Goal: Task Accomplishment & Management: Manage account settings

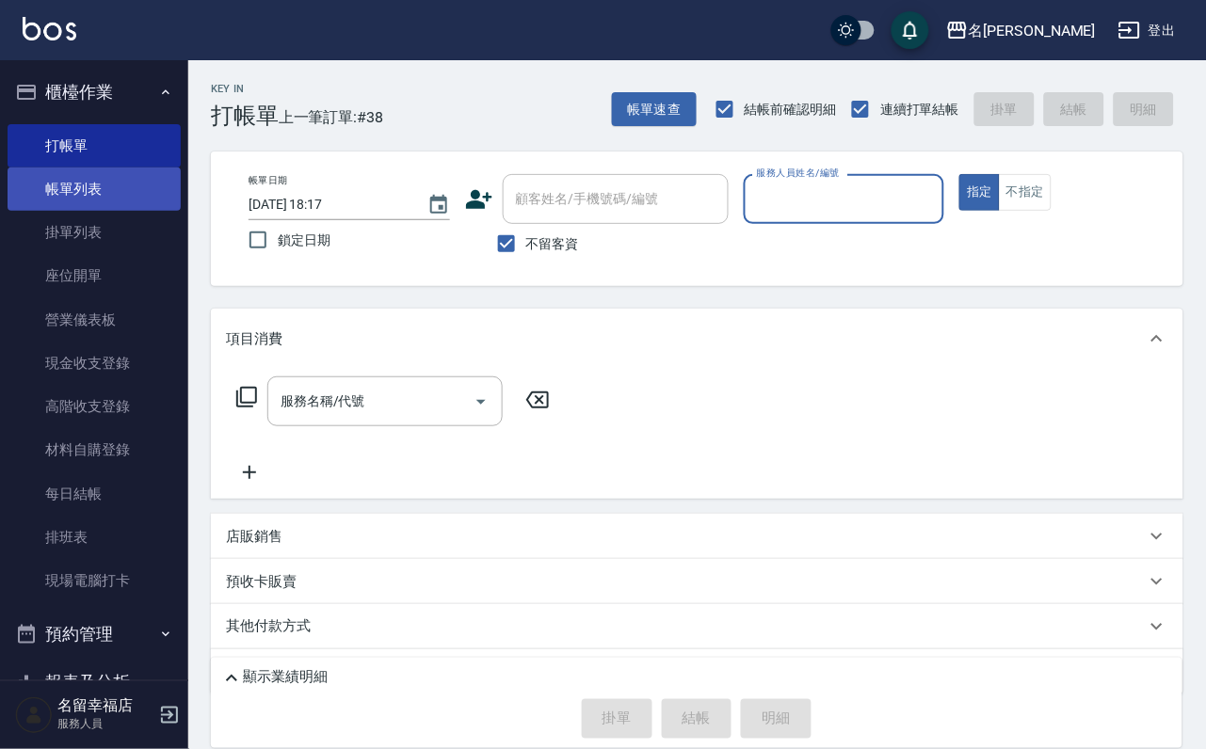
drag, startPoint x: 70, startPoint y: 208, endPoint x: 122, endPoint y: 194, distance: 54.6
click at [69, 208] on link "帳單列表" at bounding box center [94, 189] width 173 height 43
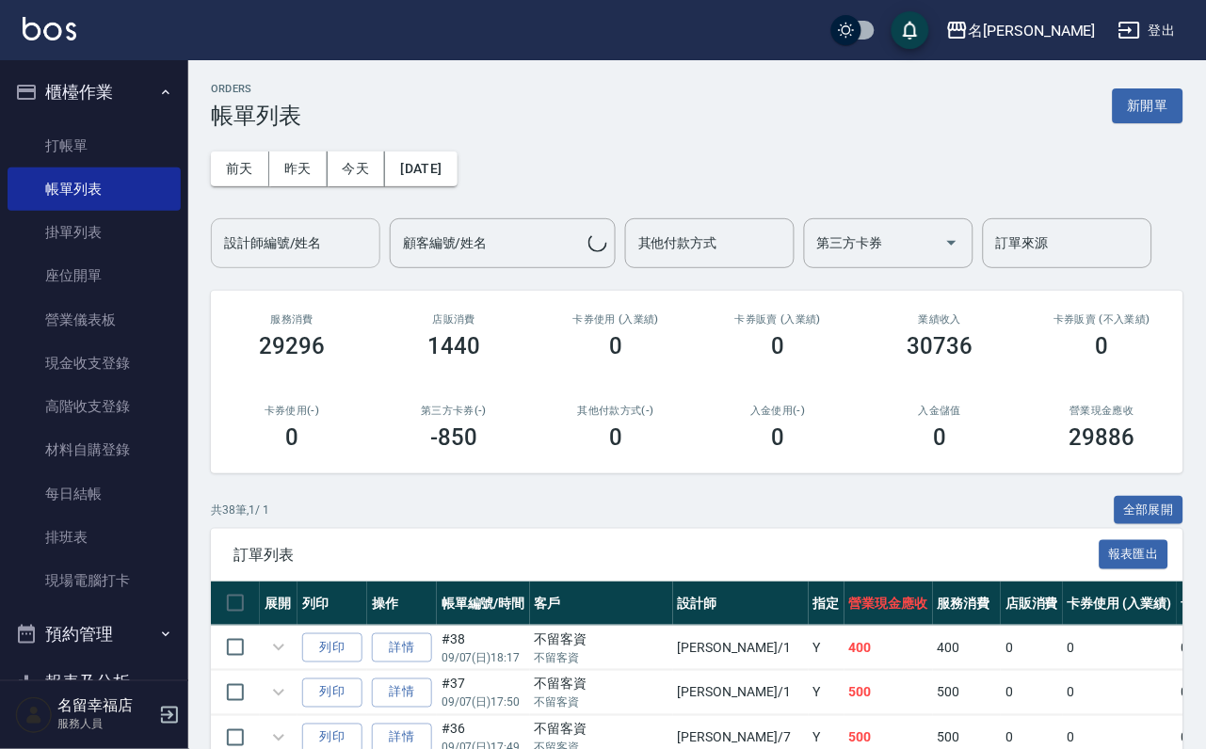
click at [337, 239] on input "設計師編號/姓名" at bounding box center [295, 243] width 153 height 33
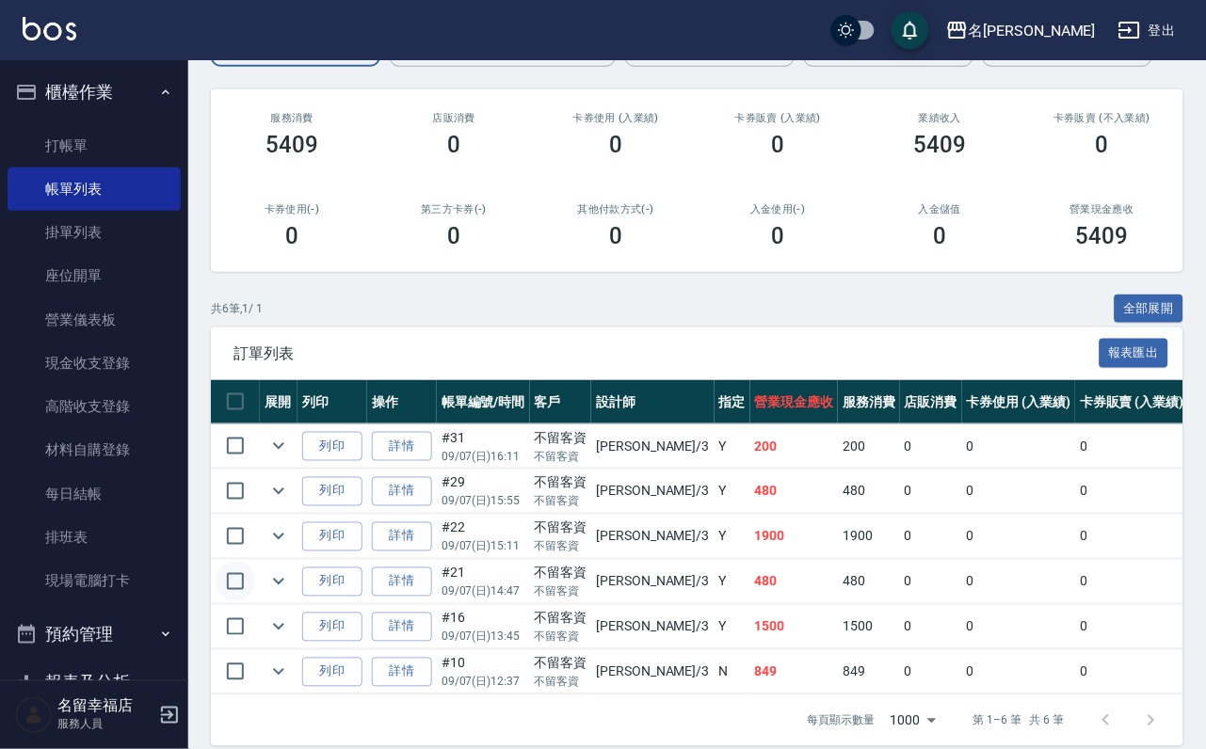
scroll to position [395, 0]
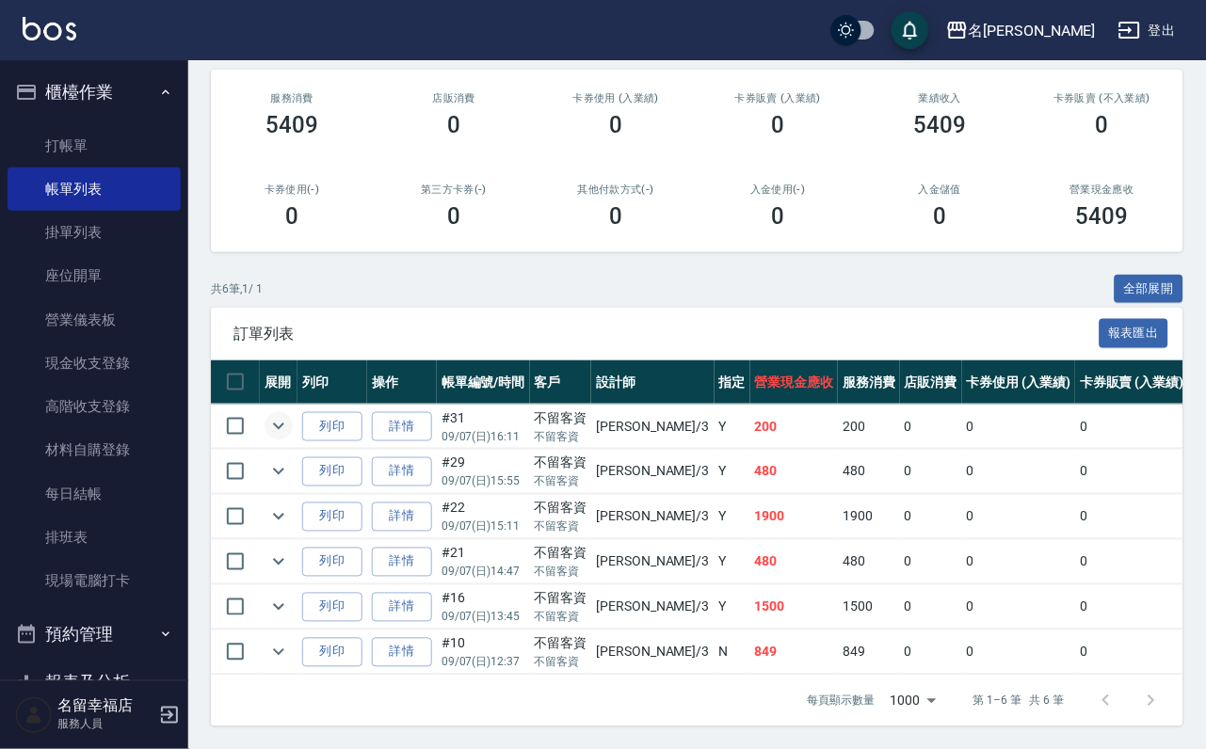
type input "晉瑋-3"
click at [283, 415] on icon "expand row" at bounding box center [278, 426] width 23 height 23
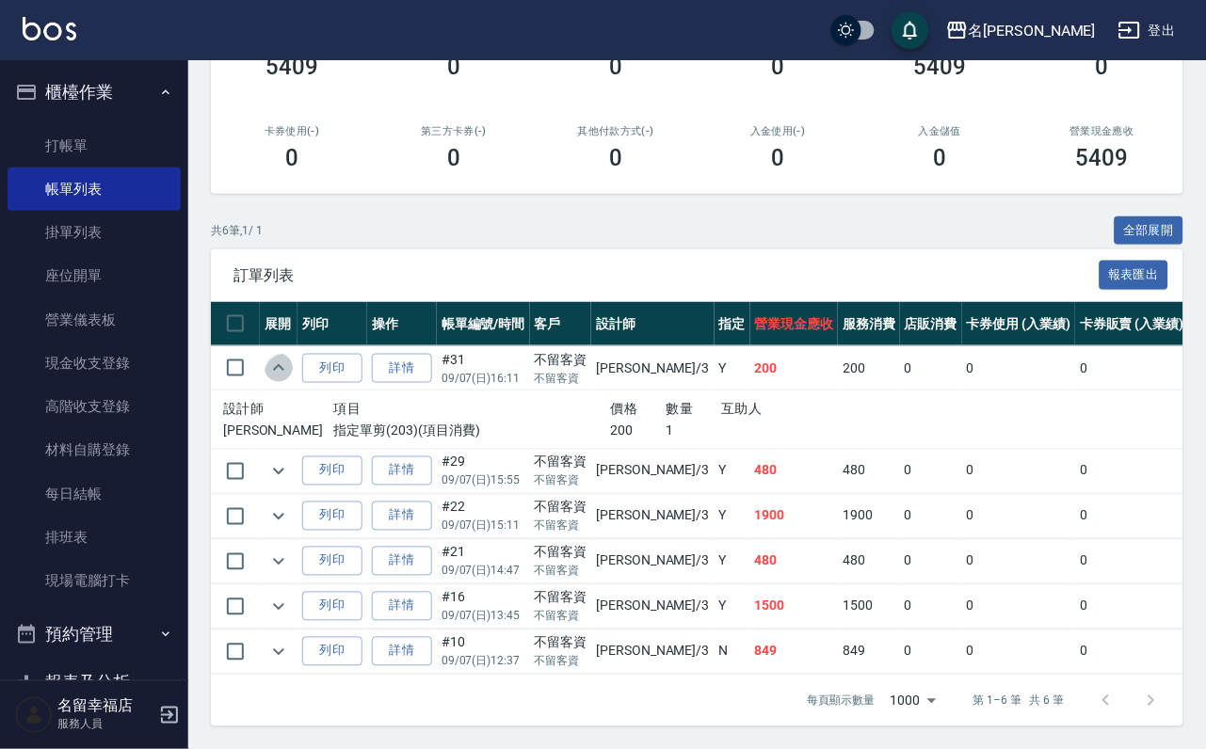
click at [288, 357] on icon "expand row" at bounding box center [278, 368] width 23 height 23
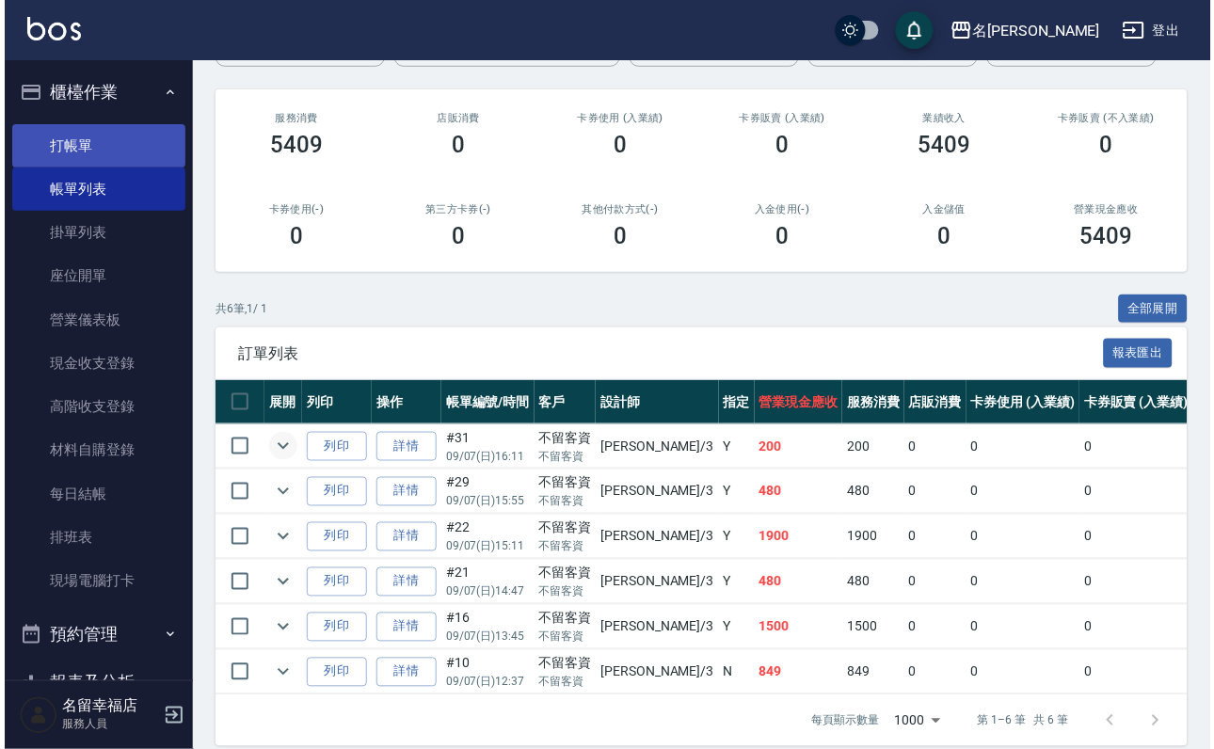
scroll to position [0, 0]
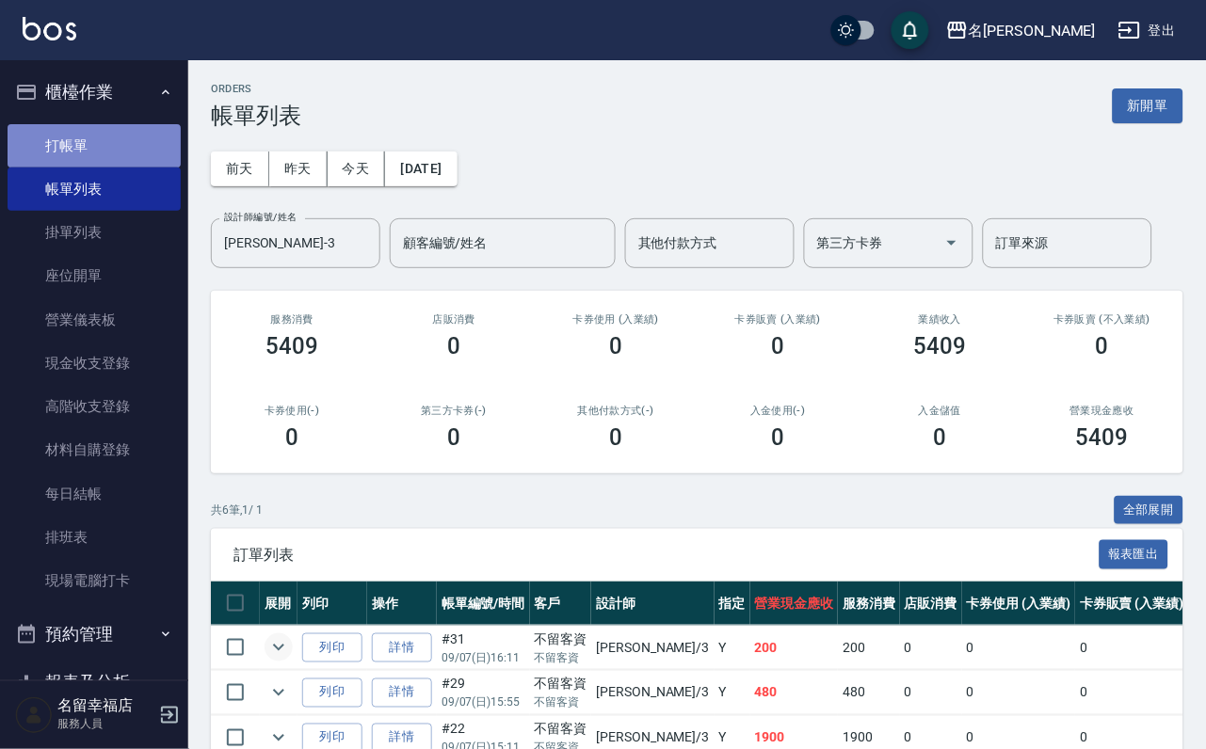
click at [106, 164] on link "打帳單" at bounding box center [94, 145] width 173 height 43
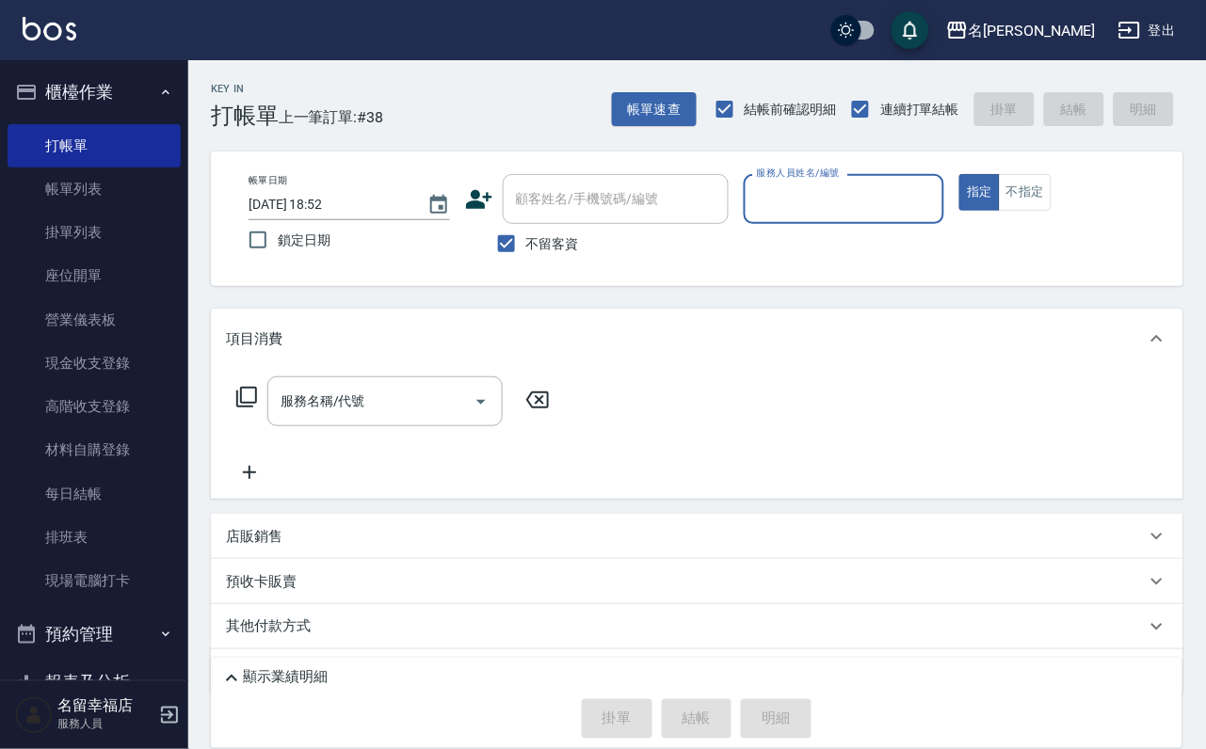
click at [937, 192] on input "服務人員姓名/編號" at bounding box center [844, 199] width 185 height 33
type input "晉瑋-3"
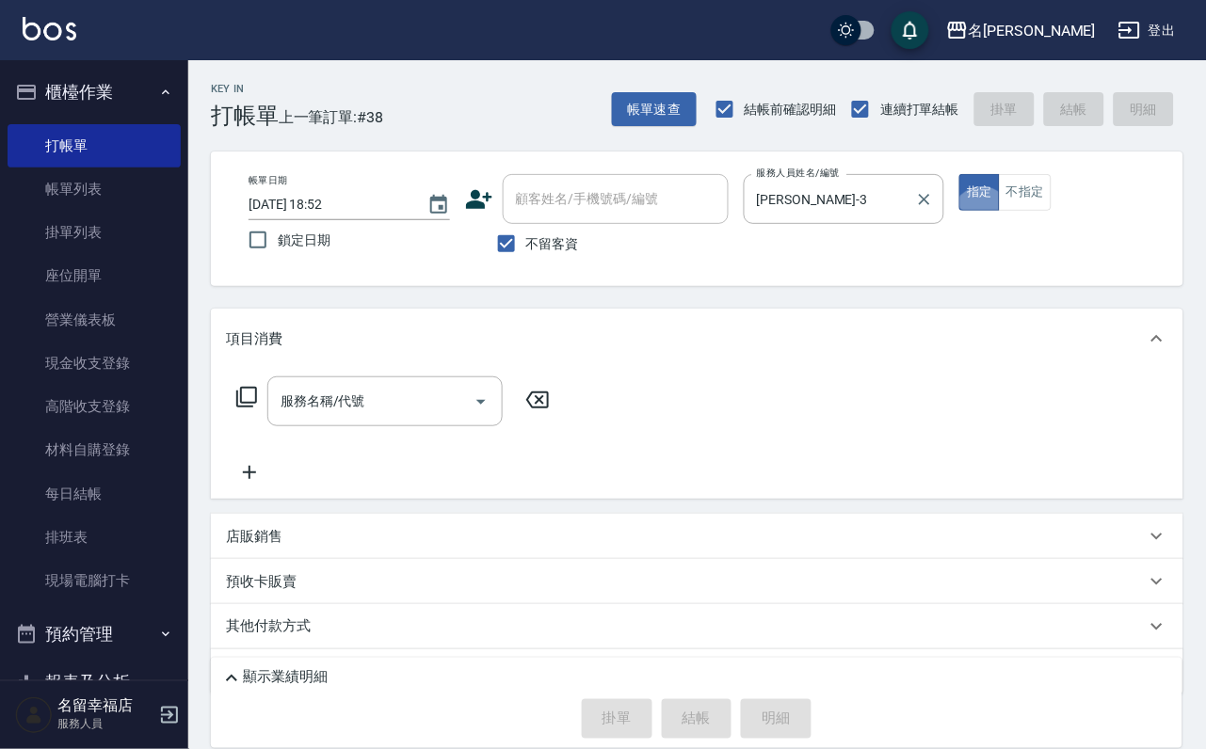
type button "true"
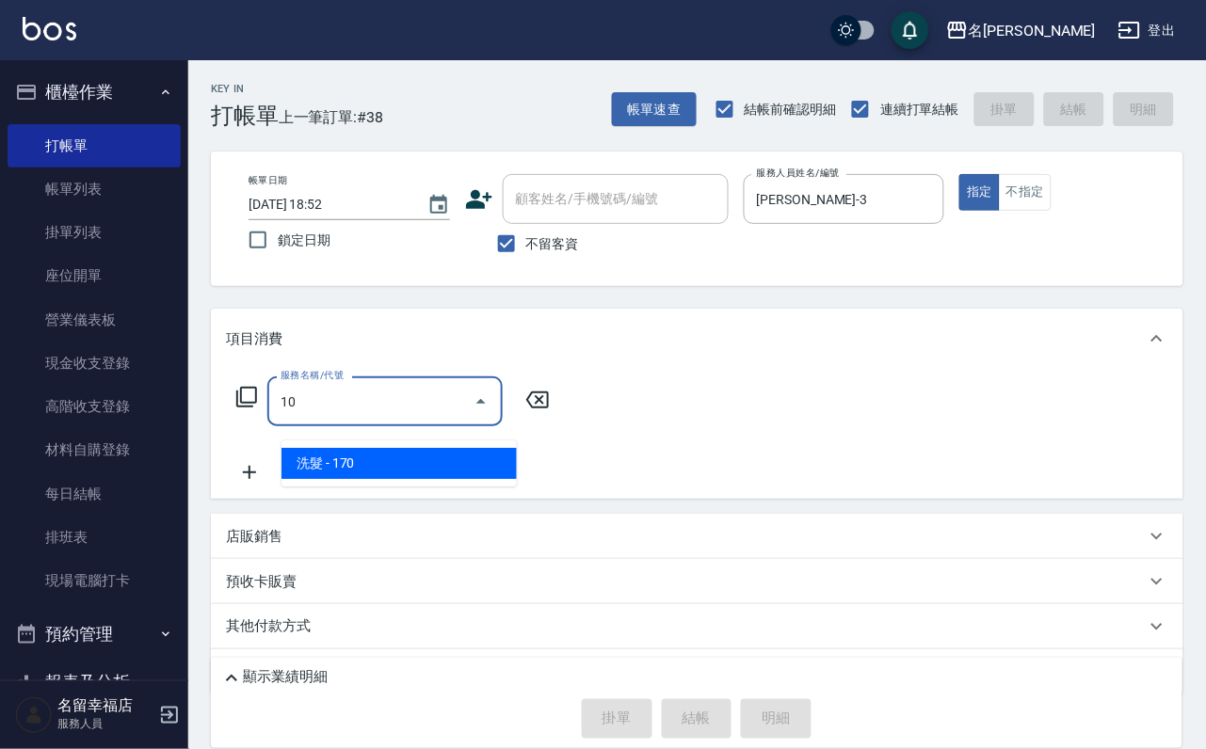
type input "1"
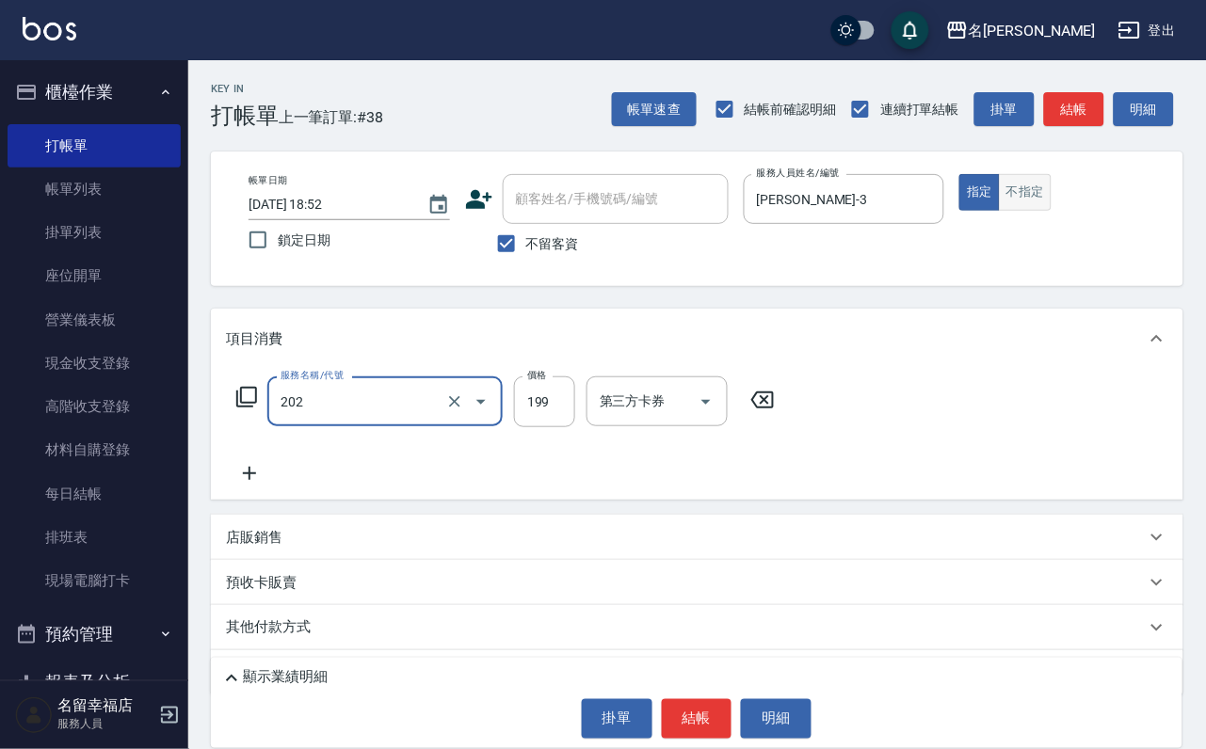
type input "不指定單剪(202)"
click at [1052, 211] on button "不指定" at bounding box center [1025, 192] width 53 height 37
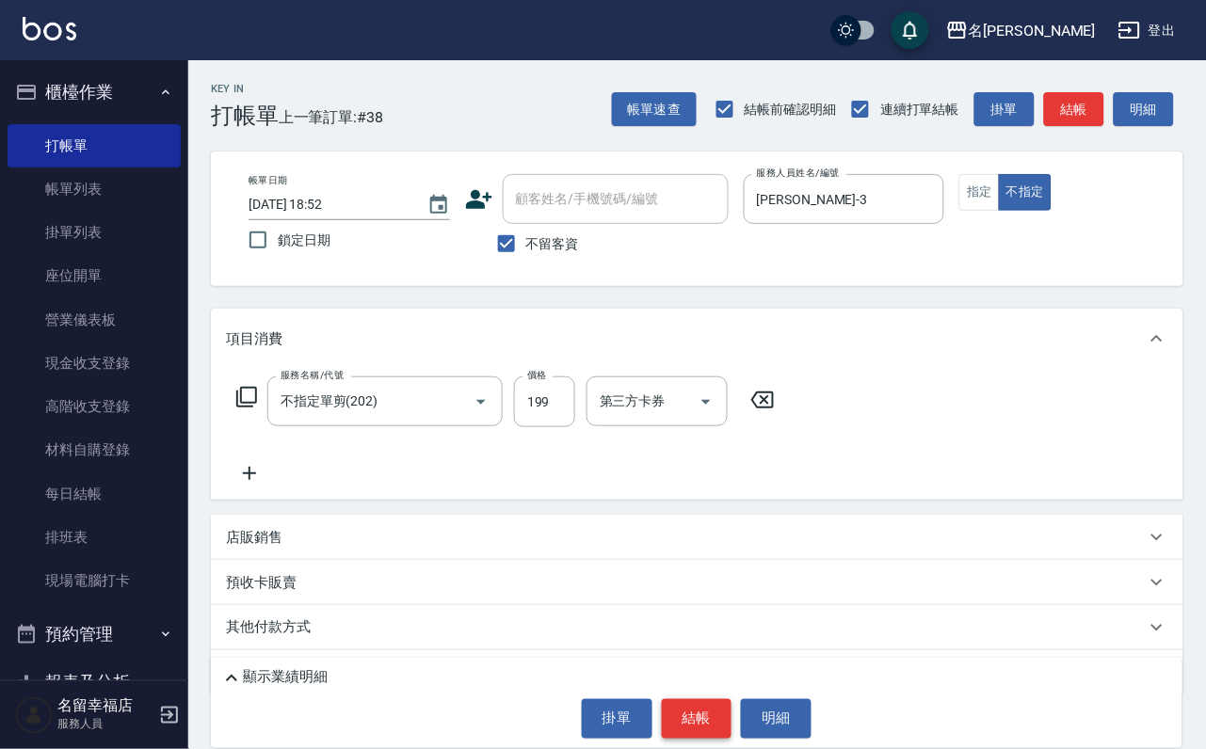
click at [731, 714] on button "結帳" at bounding box center [697, 719] width 71 height 40
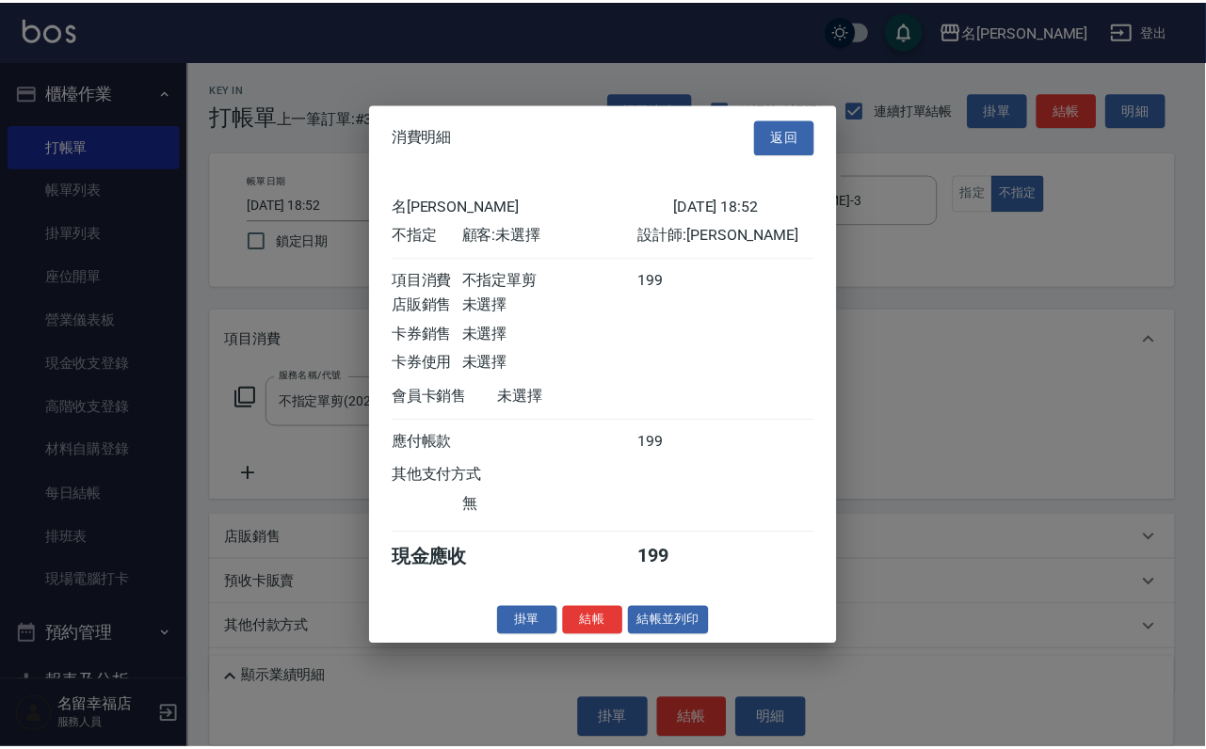
scroll to position [267, 0]
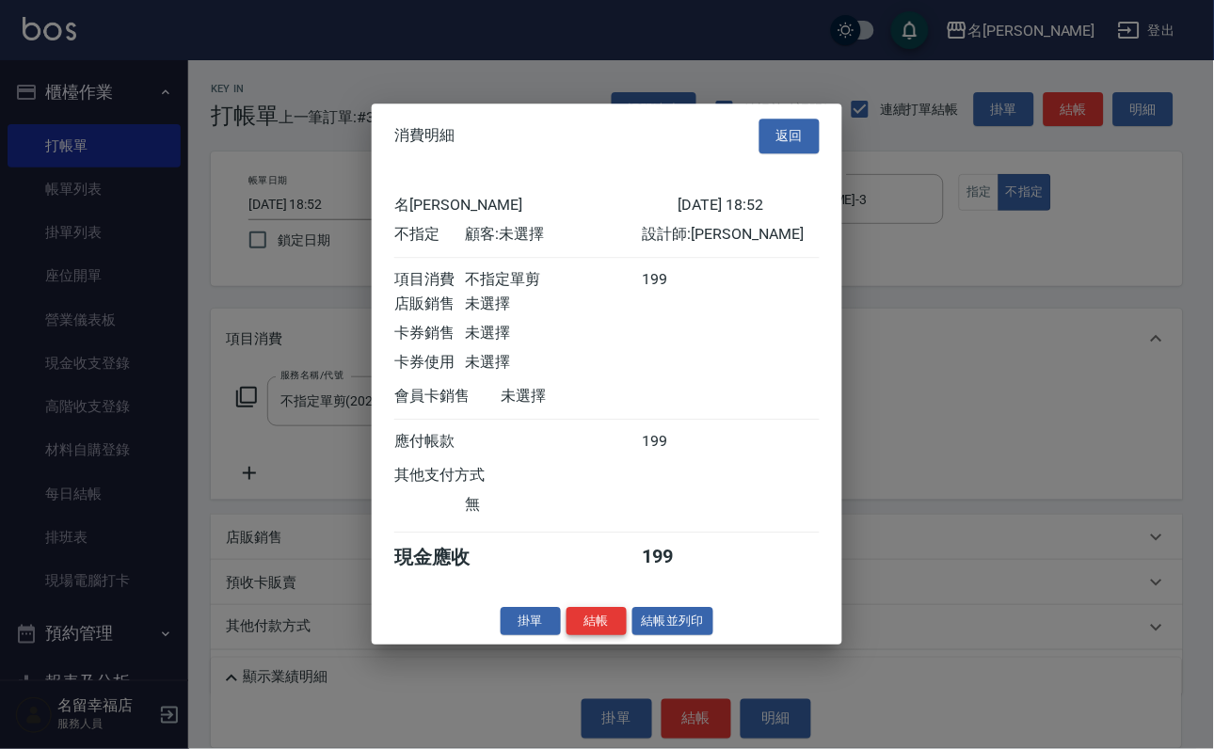
click at [579, 636] on button "結帳" at bounding box center [597, 621] width 60 height 29
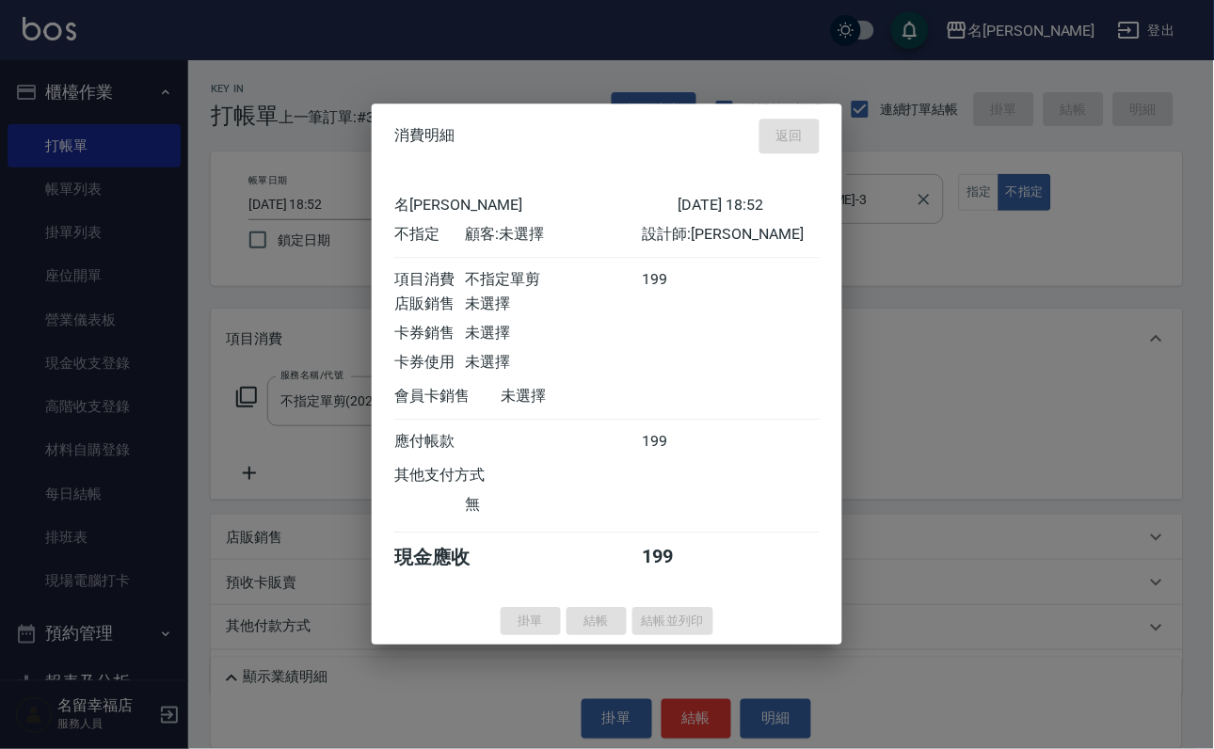
type input "2025/09/07 18:53"
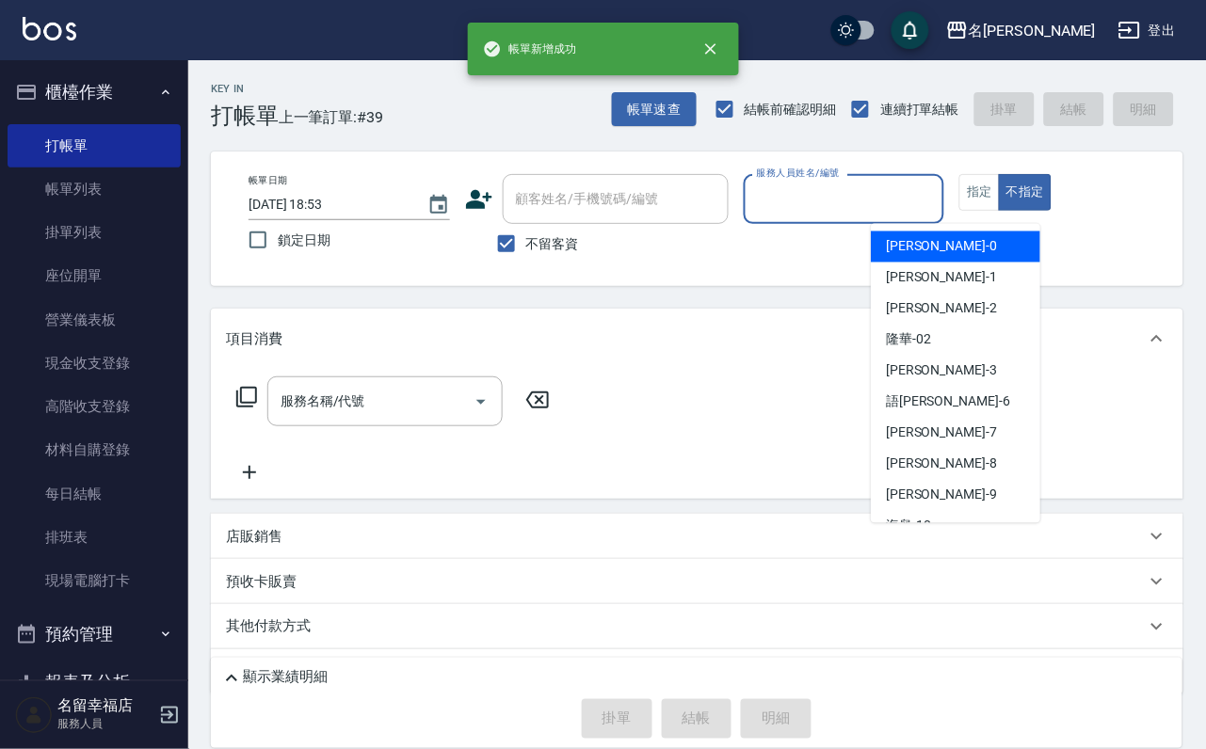
click at [937, 206] on input "服務人員姓名/編號" at bounding box center [844, 199] width 185 height 33
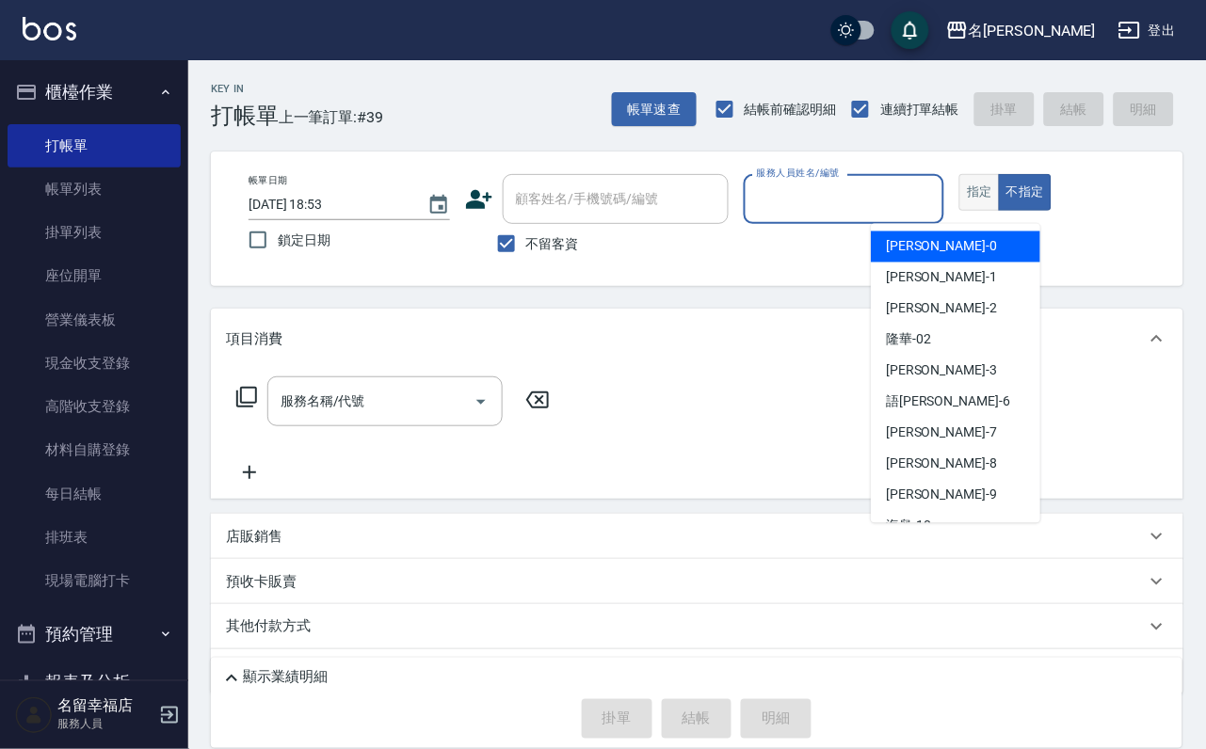
click at [1000, 211] on button "指定" at bounding box center [979, 192] width 40 height 37
click at [937, 214] on input "服務人員姓名/編號" at bounding box center [844, 199] width 185 height 33
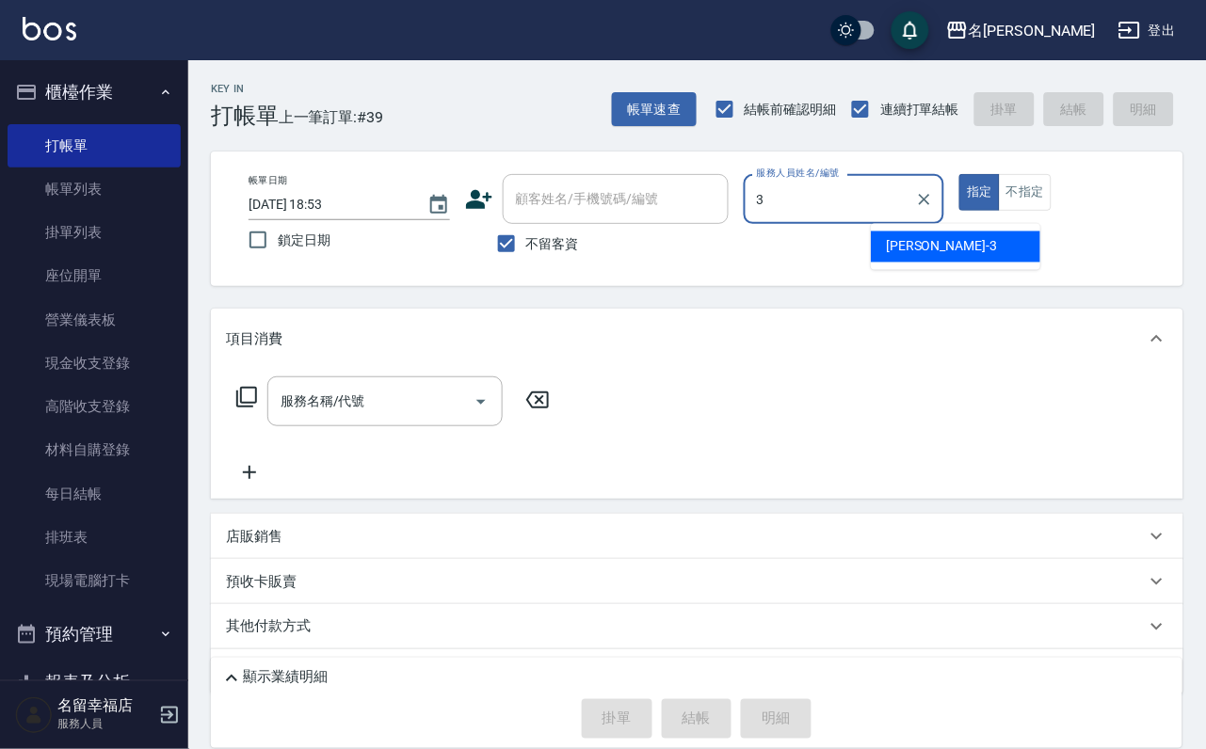
type input "晉瑋-3"
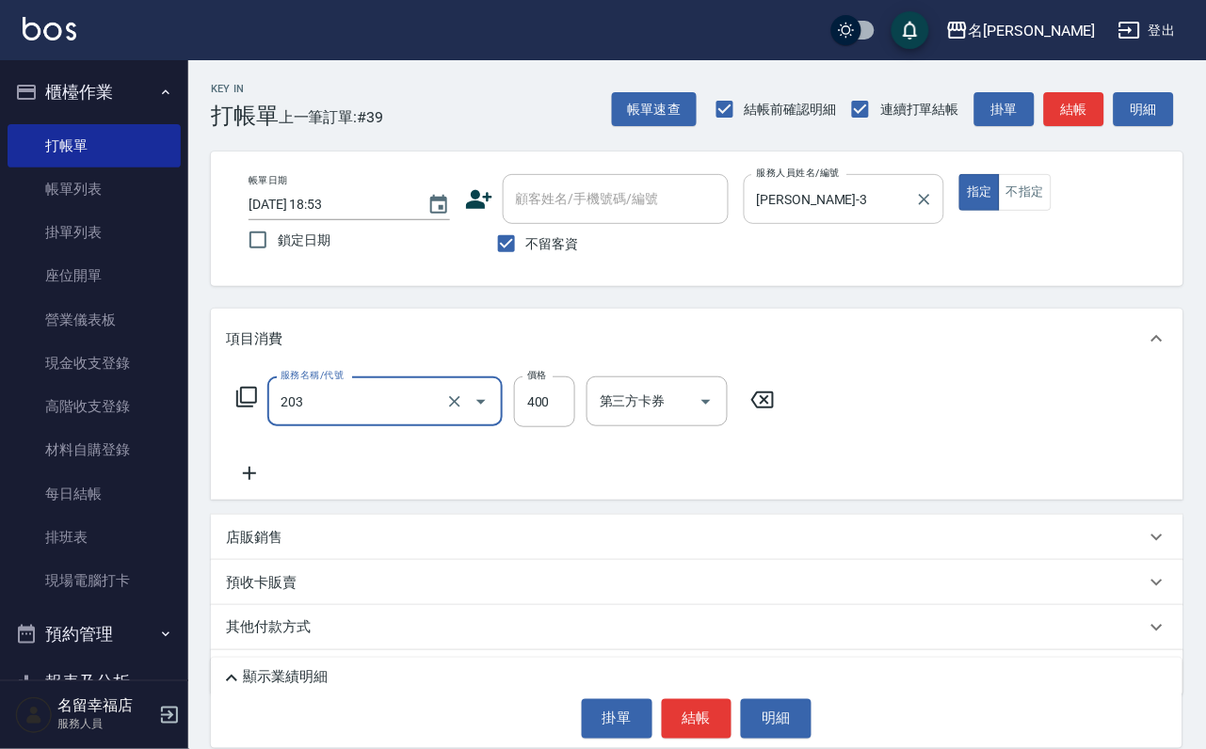
type input "指定單剪(203)"
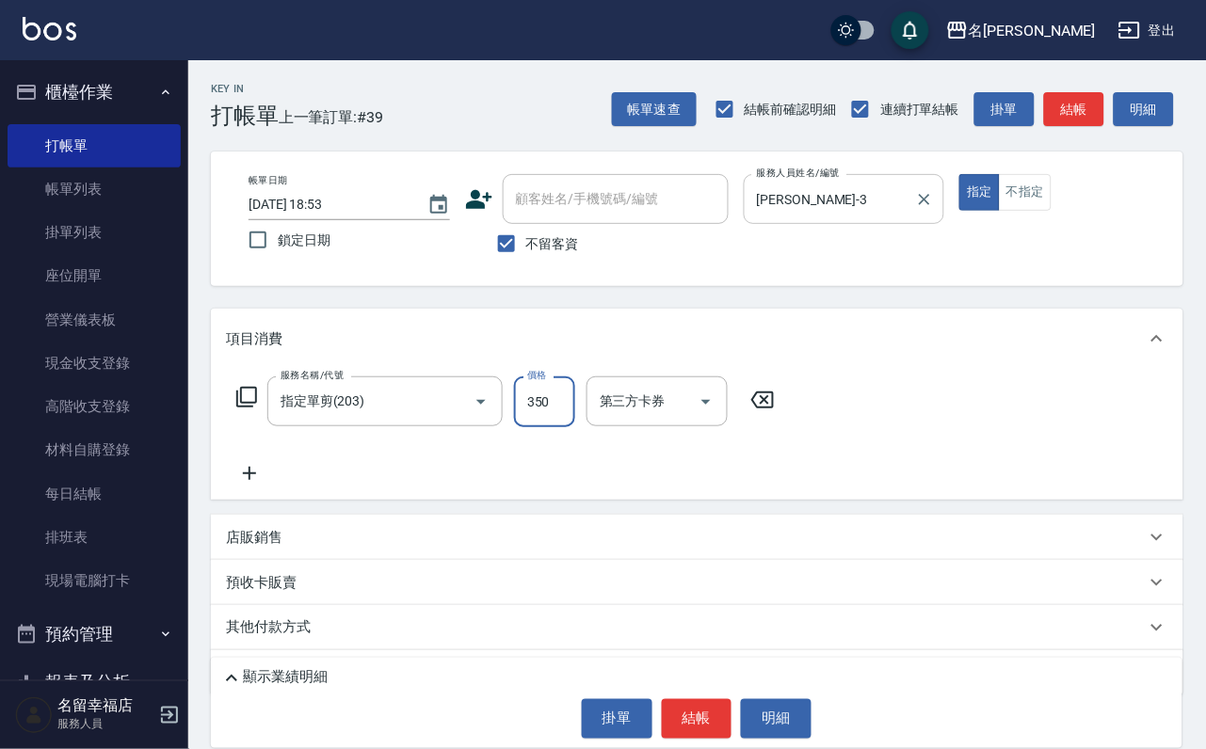
type input "350"
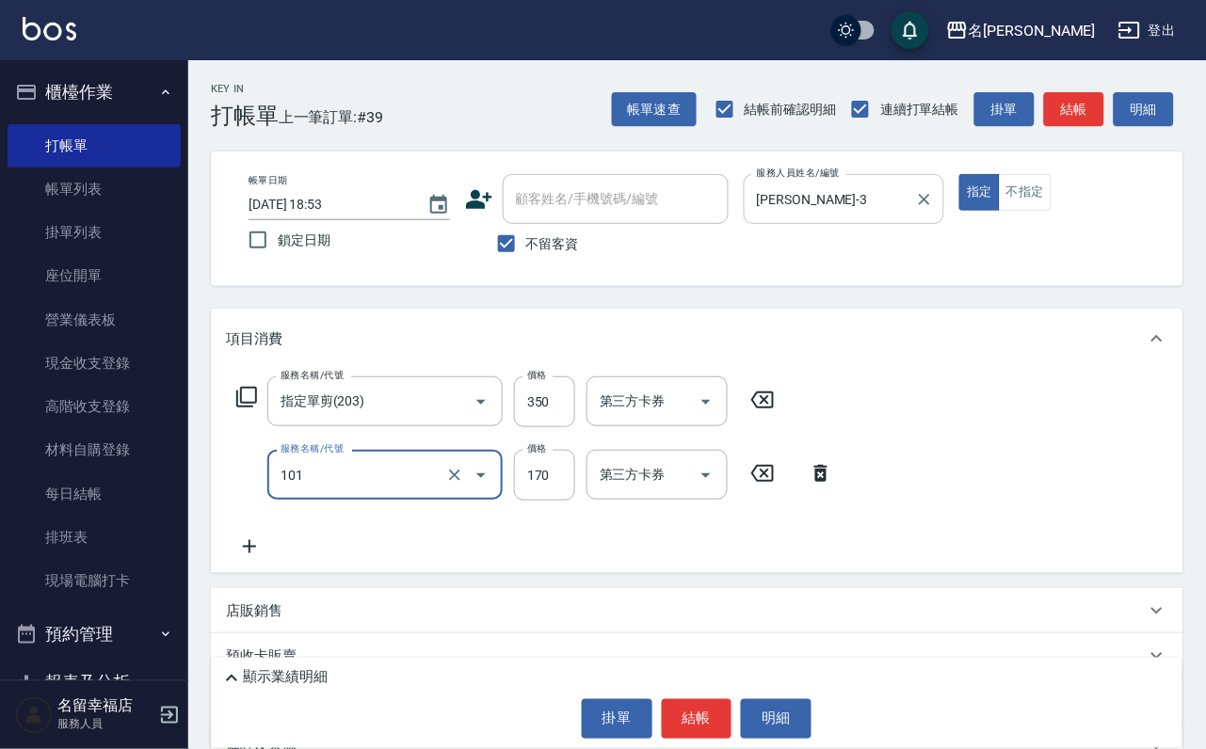
type input "洗髮(101)"
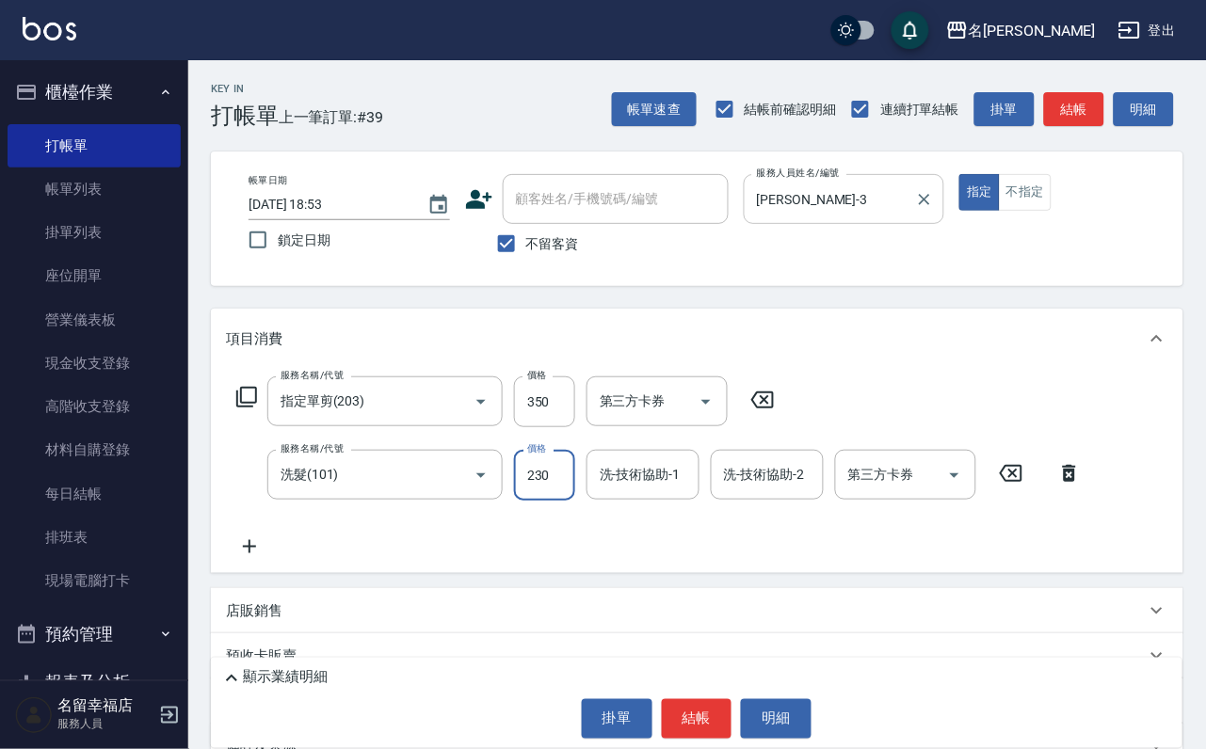
type input "230"
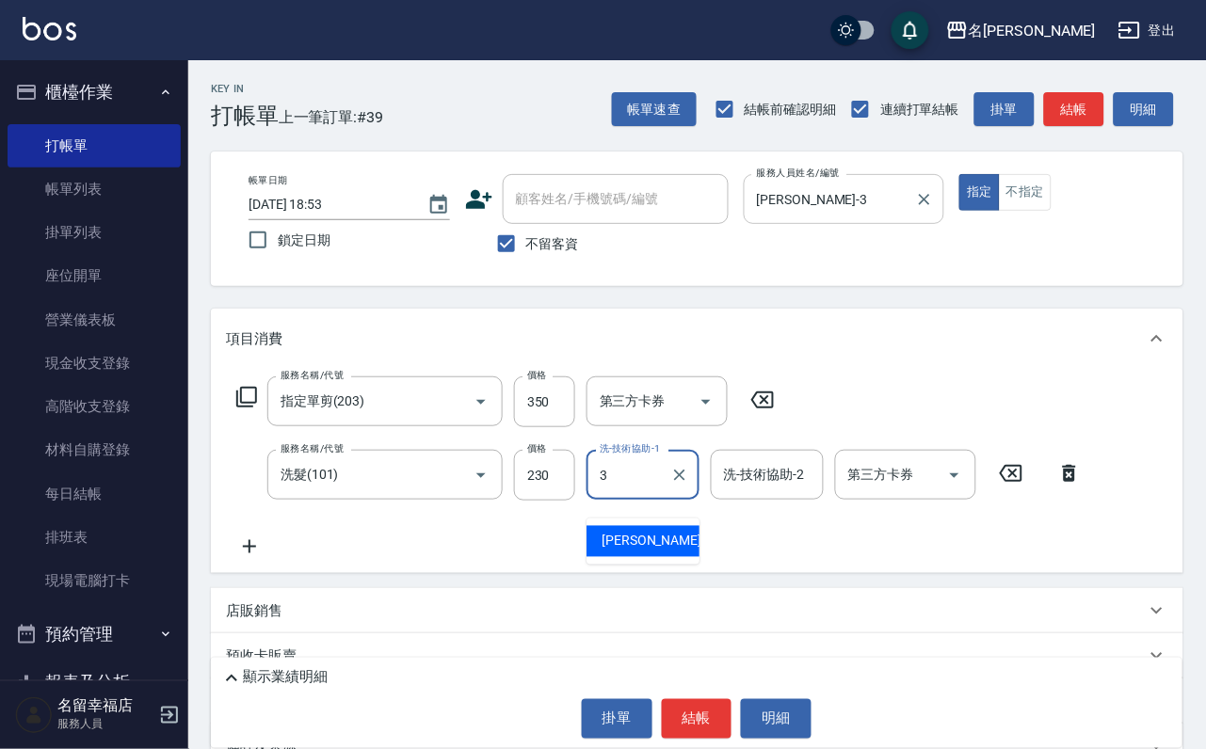
type input "晉瑋-3"
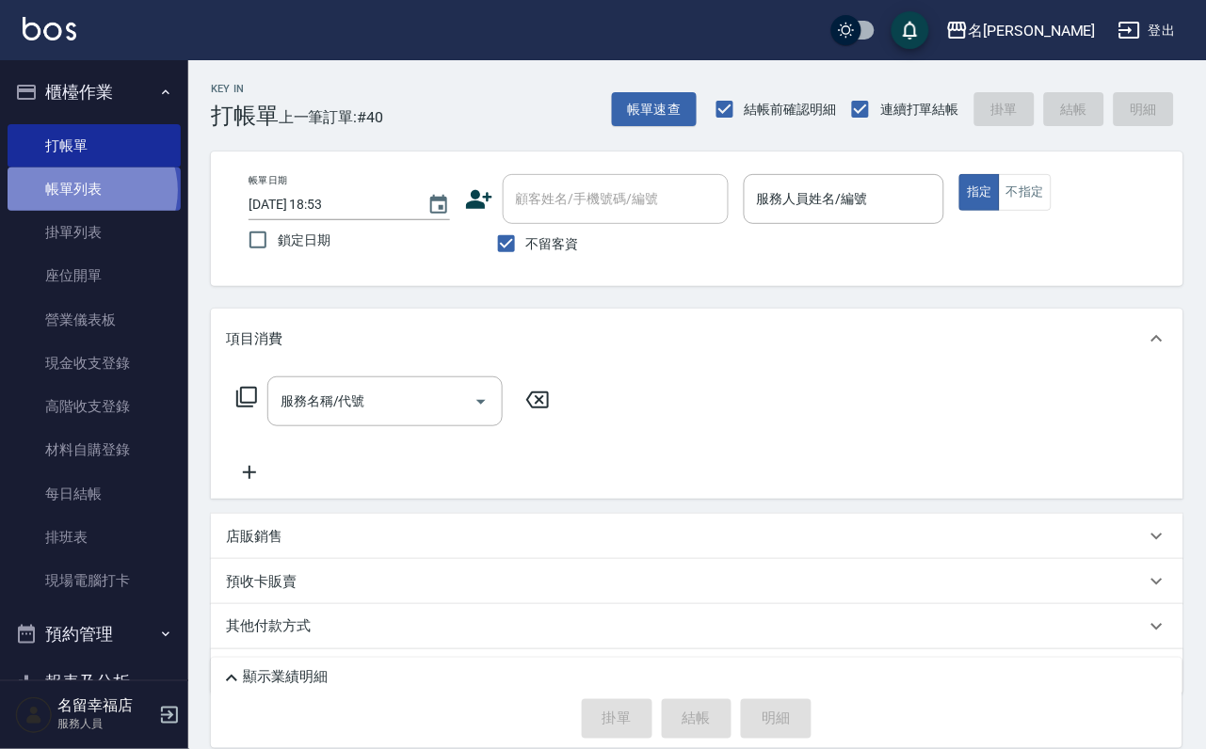
click at [90, 201] on link "帳單列表" at bounding box center [94, 189] width 173 height 43
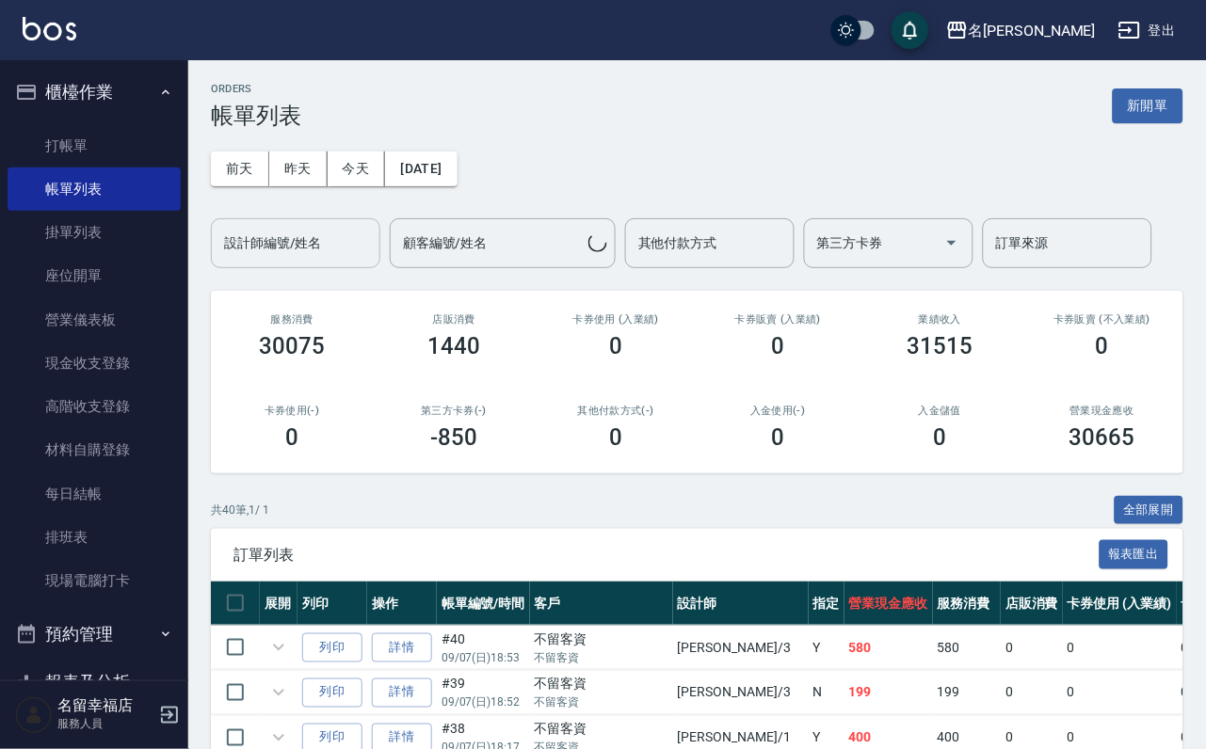
click at [318, 268] on div "設計師編號/姓名" at bounding box center [295, 243] width 169 height 50
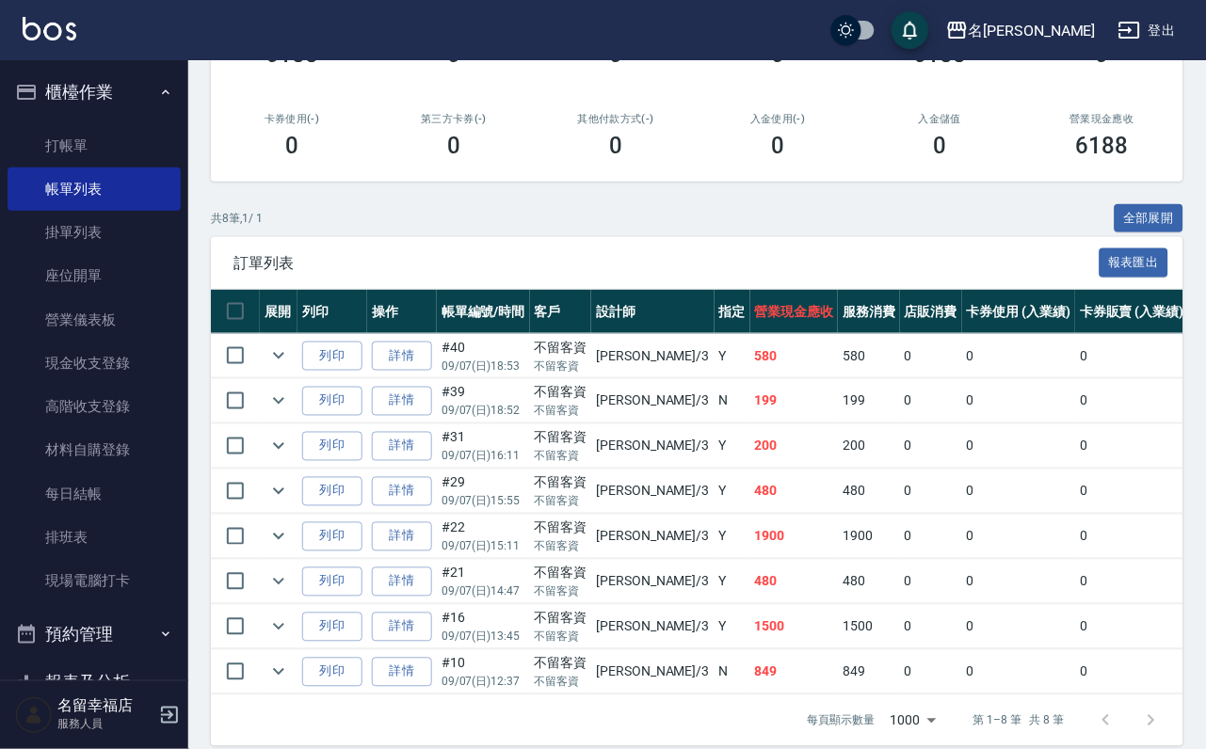
scroll to position [514, 0]
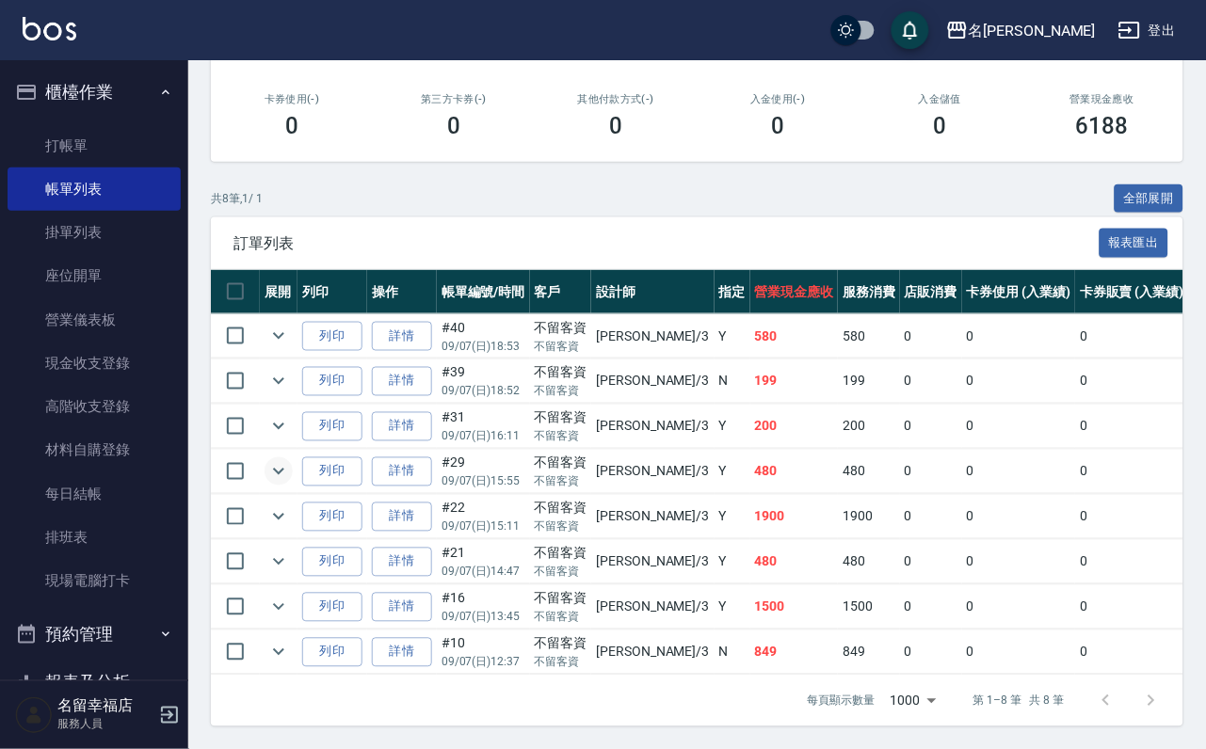
type input "晉瑋-3"
click at [290, 460] on icon "expand row" at bounding box center [278, 471] width 23 height 23
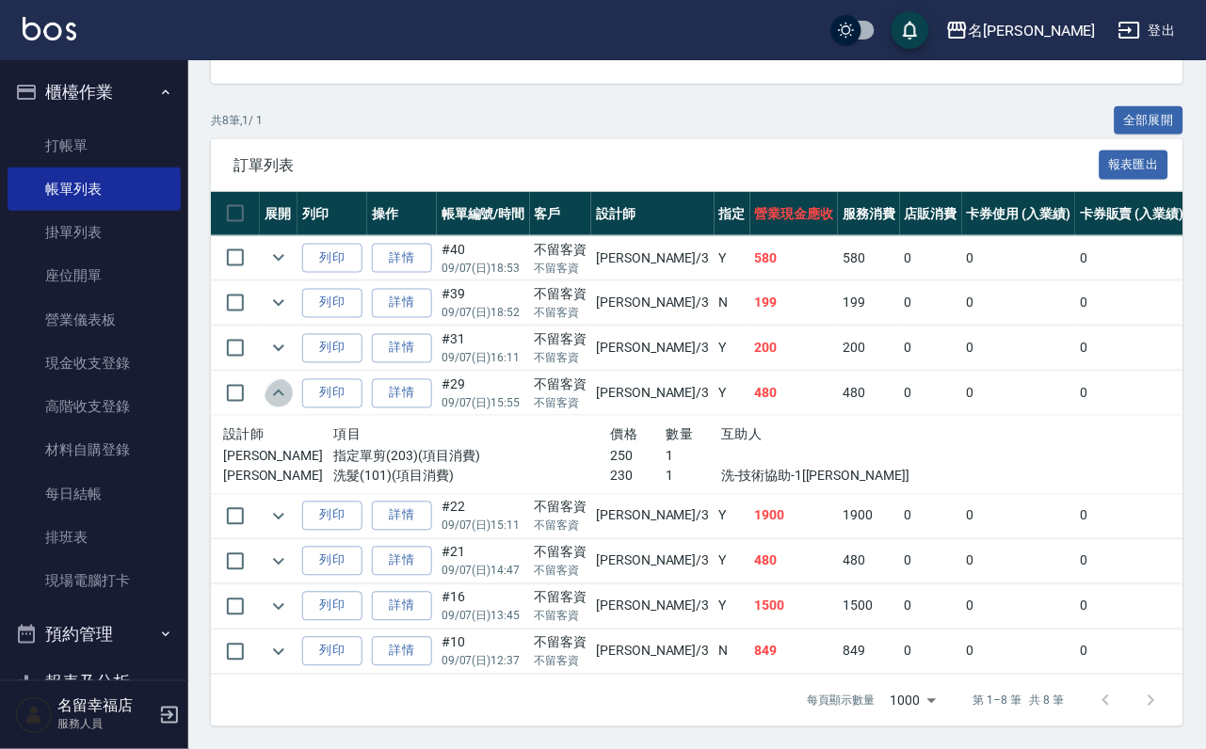
click at [290, 382] on icon "expand row" at bounding box center [278, 393] width 23 height 23
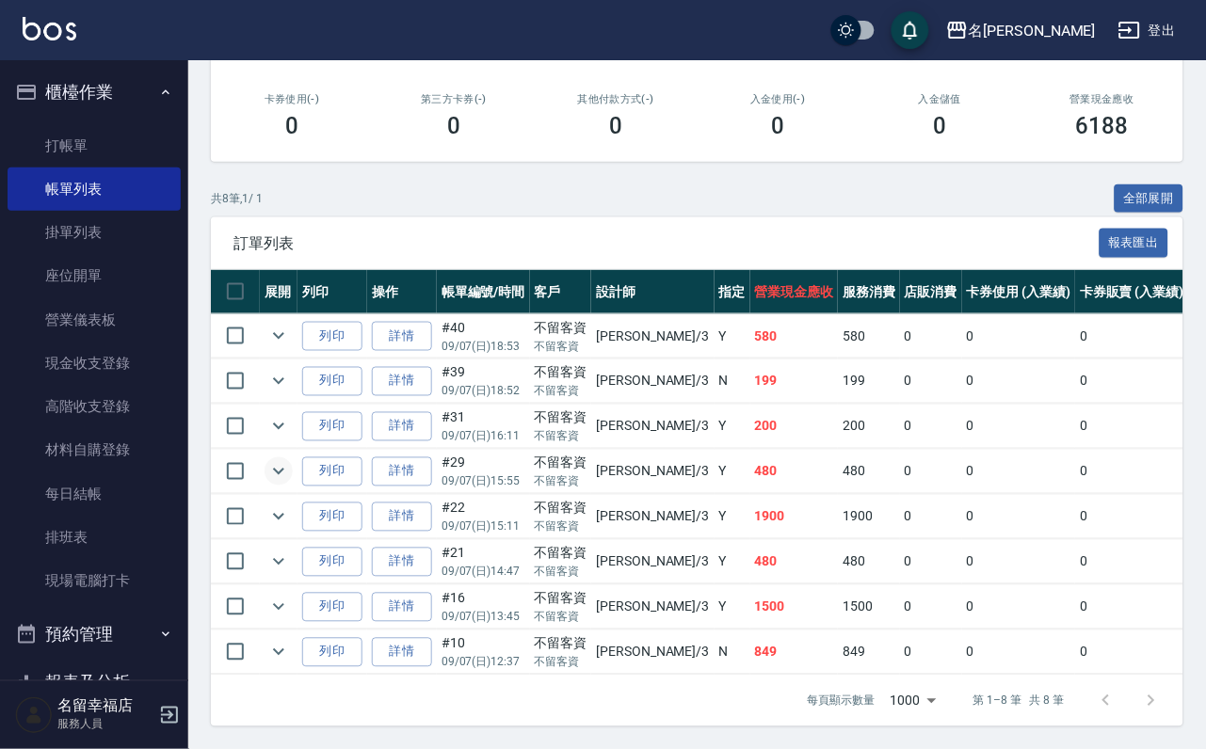
click at [290, 460] on icon "expand row" at bounding box center [278, 471] width 23 height 23
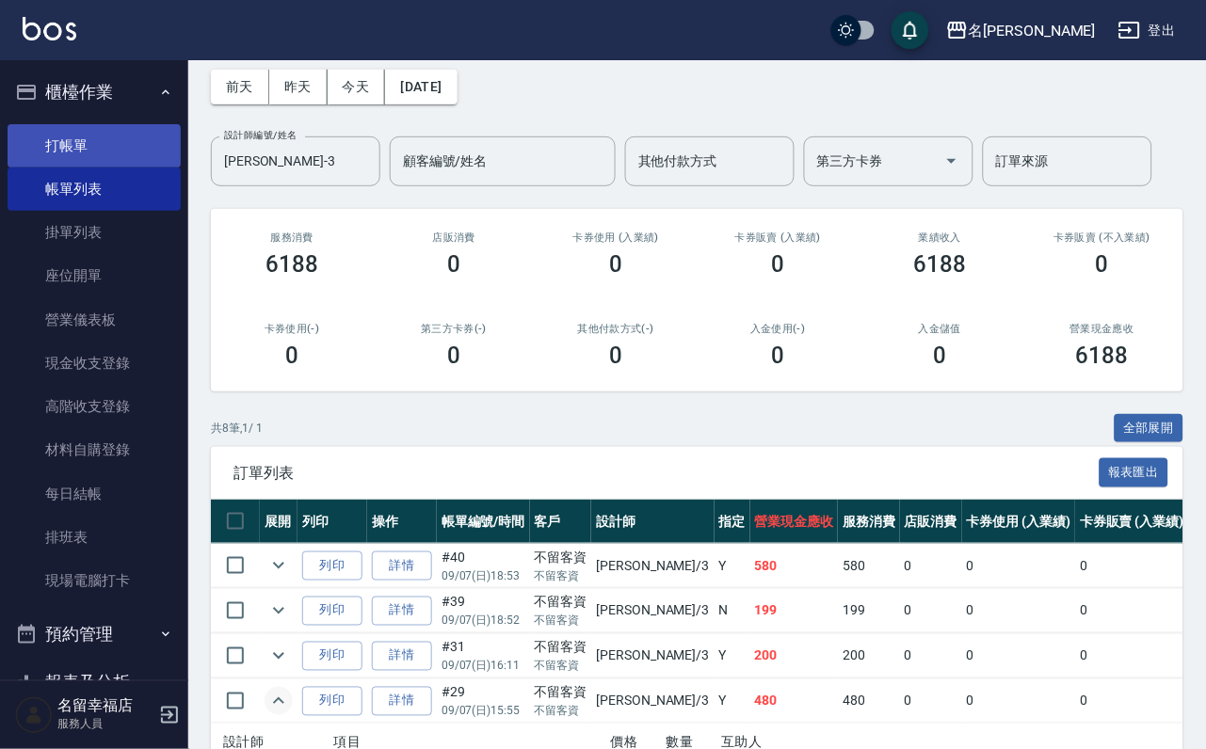
scroll to position [0, 0]
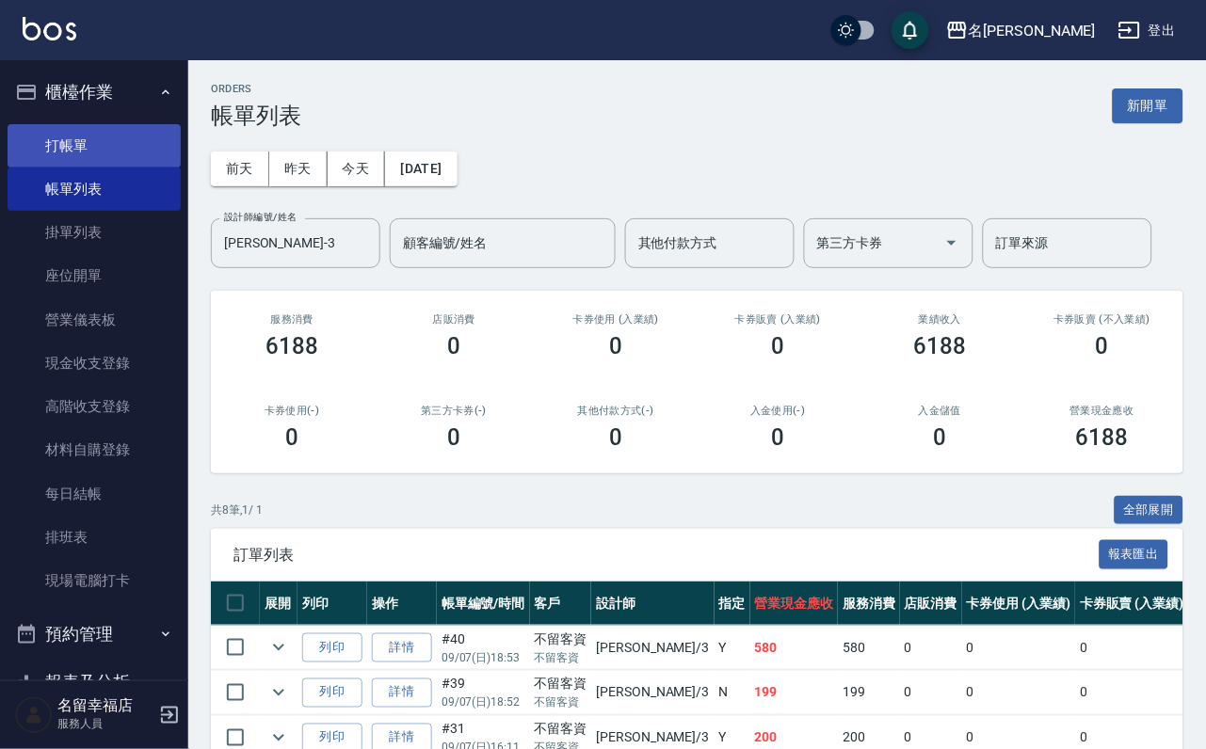
click at [98, 145] on link "打帳單" at bounding box center [94, 145] width 173 height 43
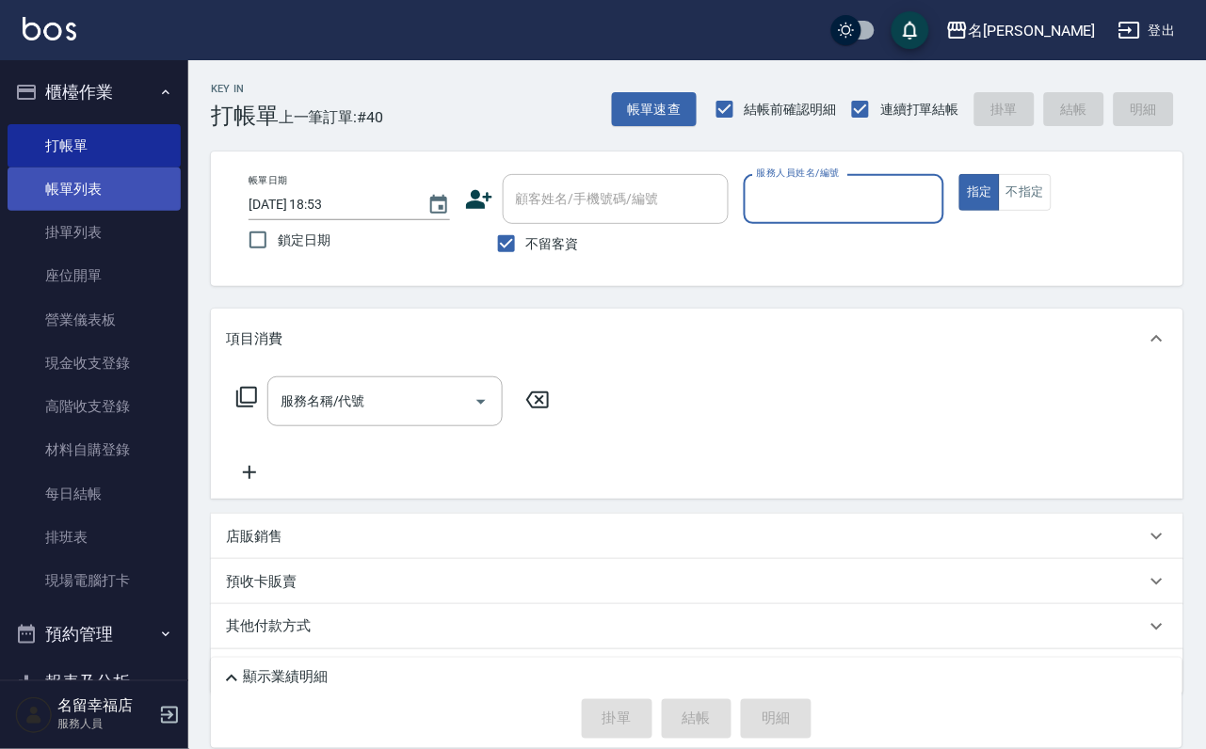
click at [83, 193] on link "帳單列表" at bounding box center [94, 189] width 173 height 43
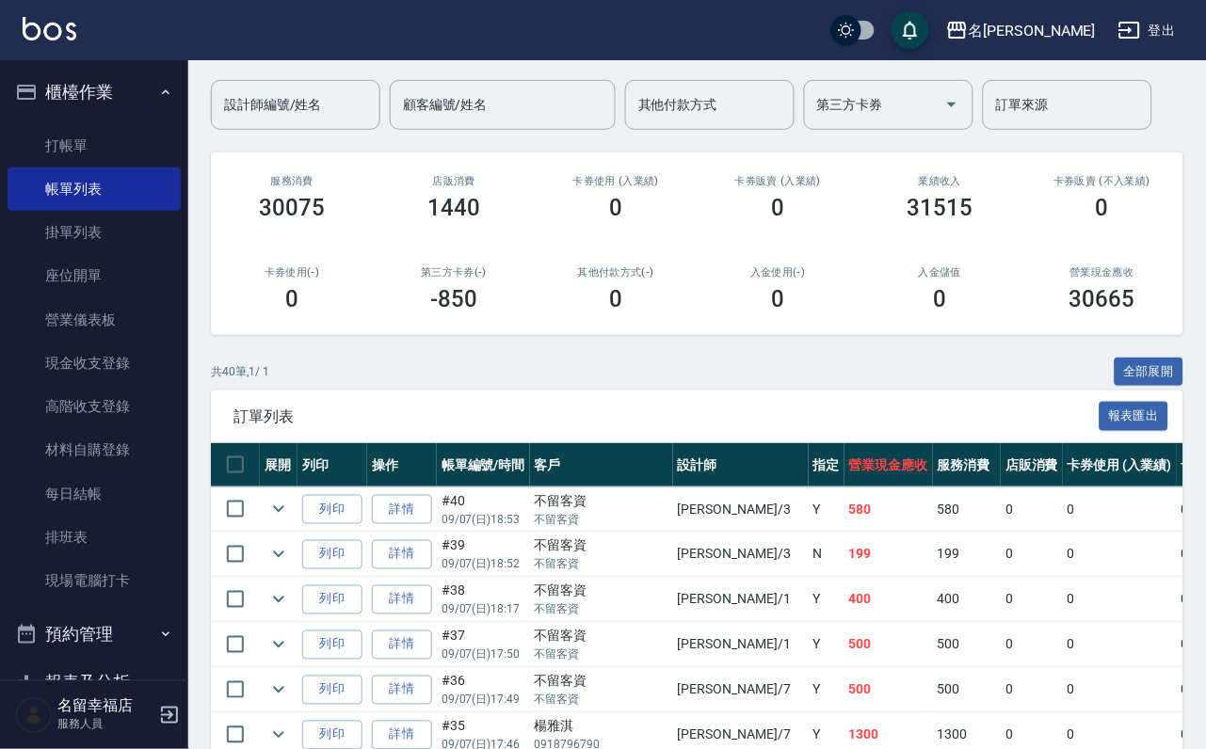
scroll to position [141, 0]
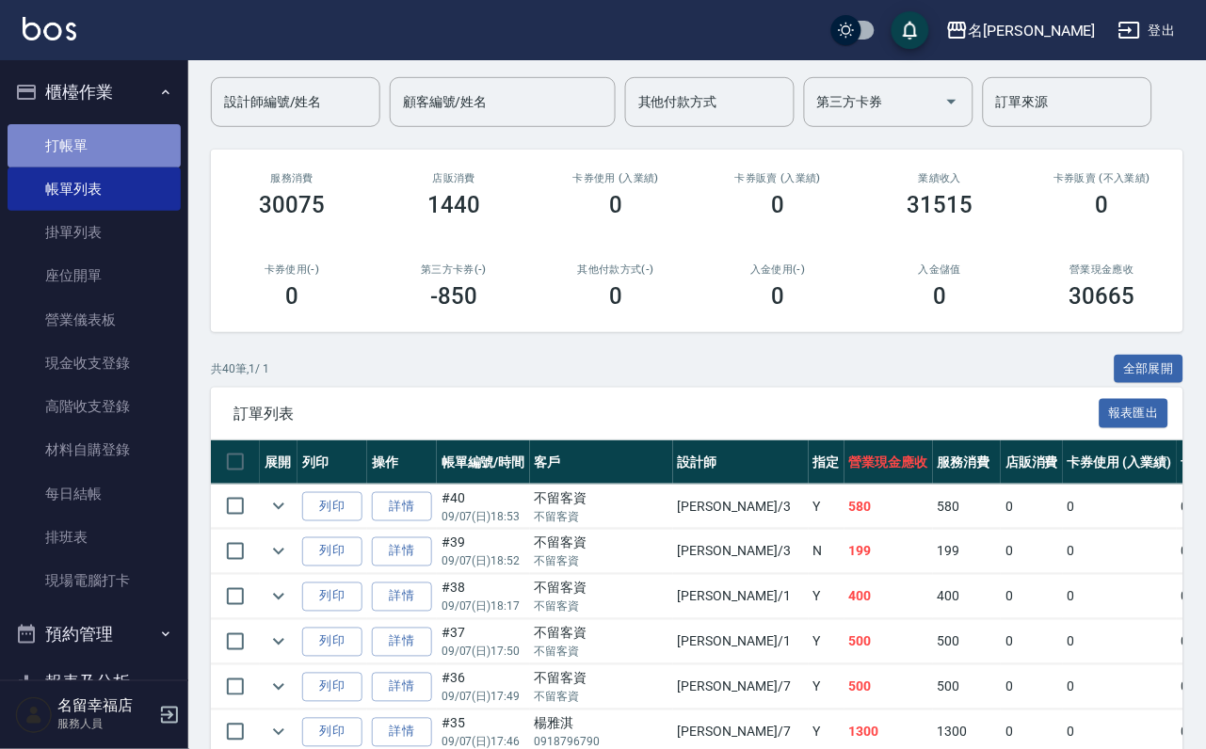
click at [126, 153] on link "打帳單" at bounding box center [94, 145] width 173 height 43
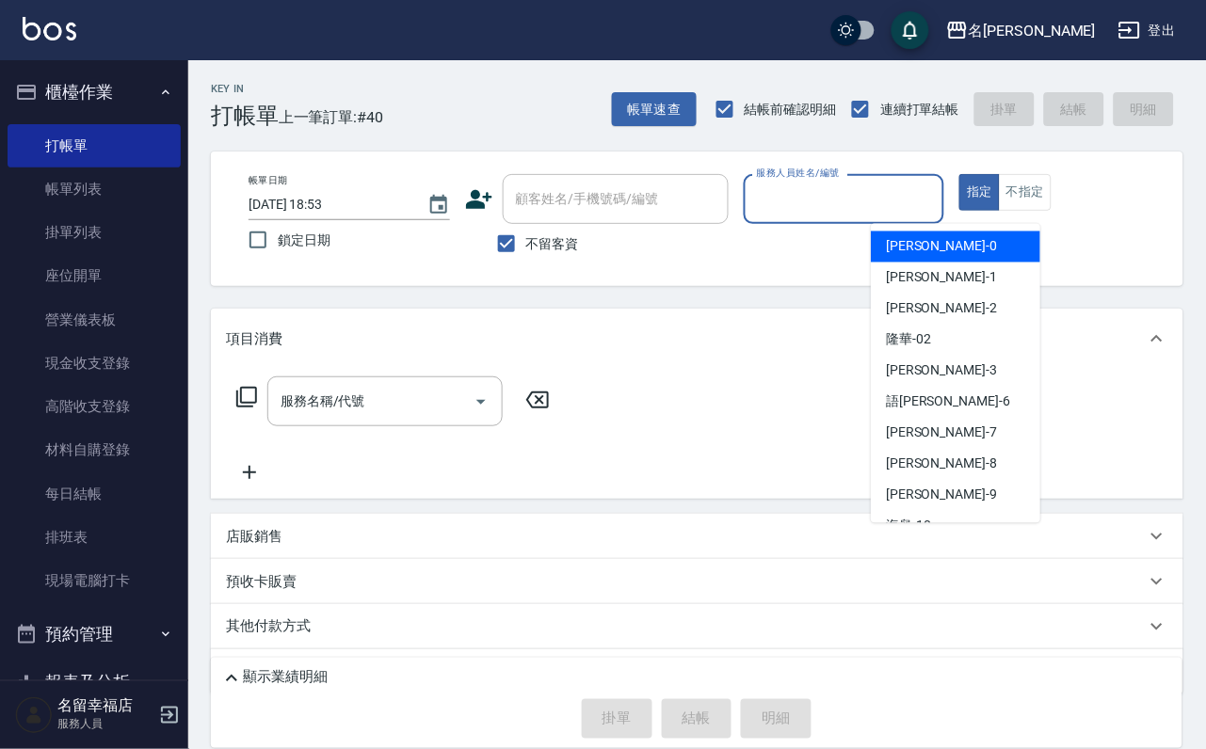
click at [937, 197] on input "服務人員姓名/編號" at bounding box center [844, 199] width 185 height 33
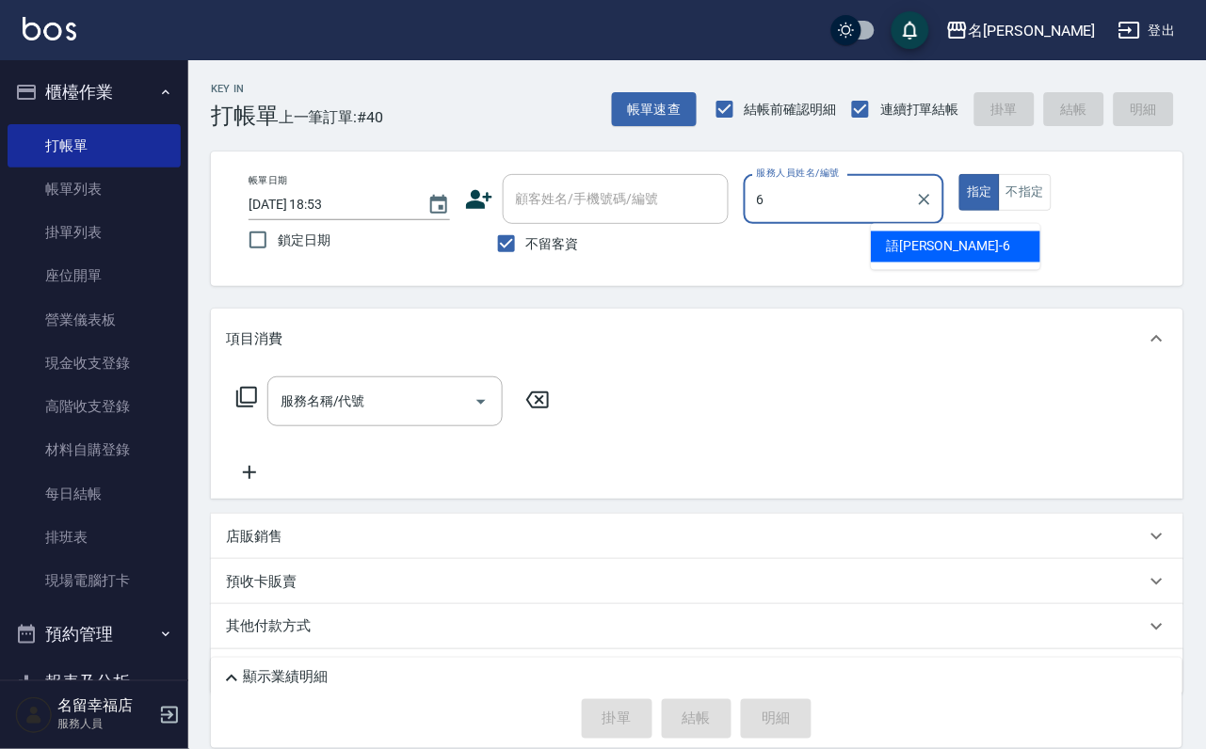
type input "語瑄-6"
type button "true"
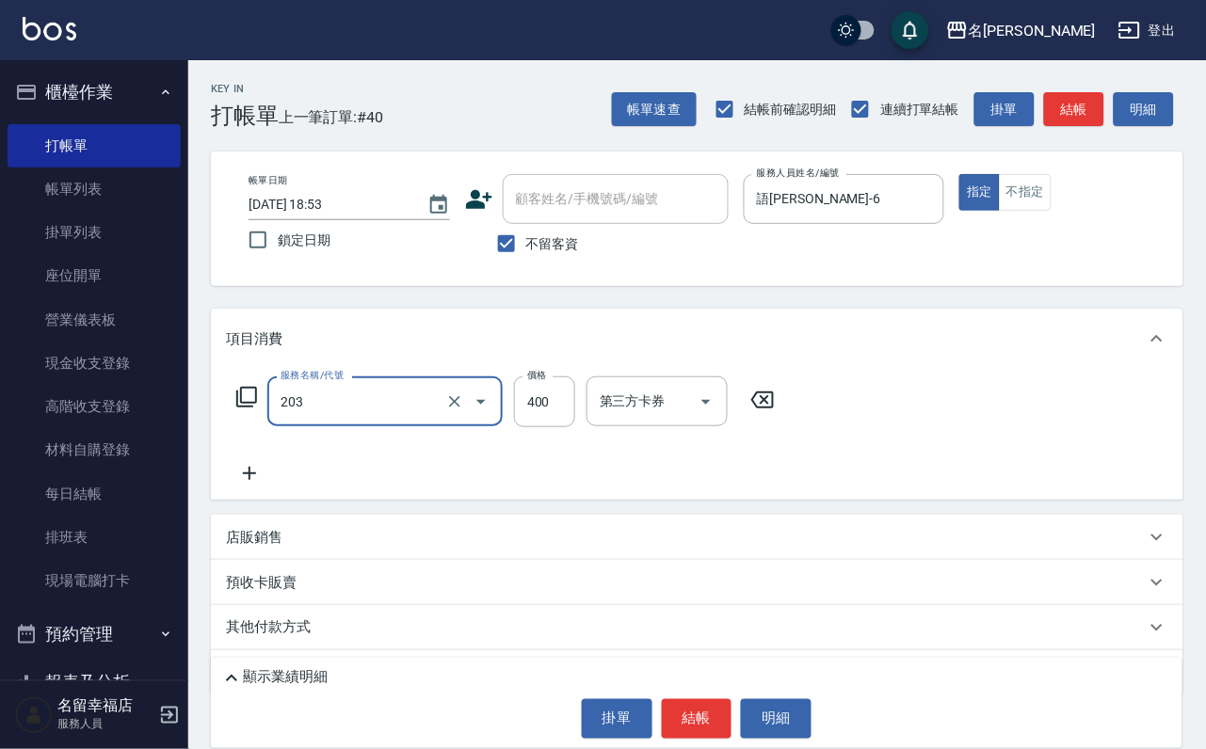
type input "指定單剪(203)"
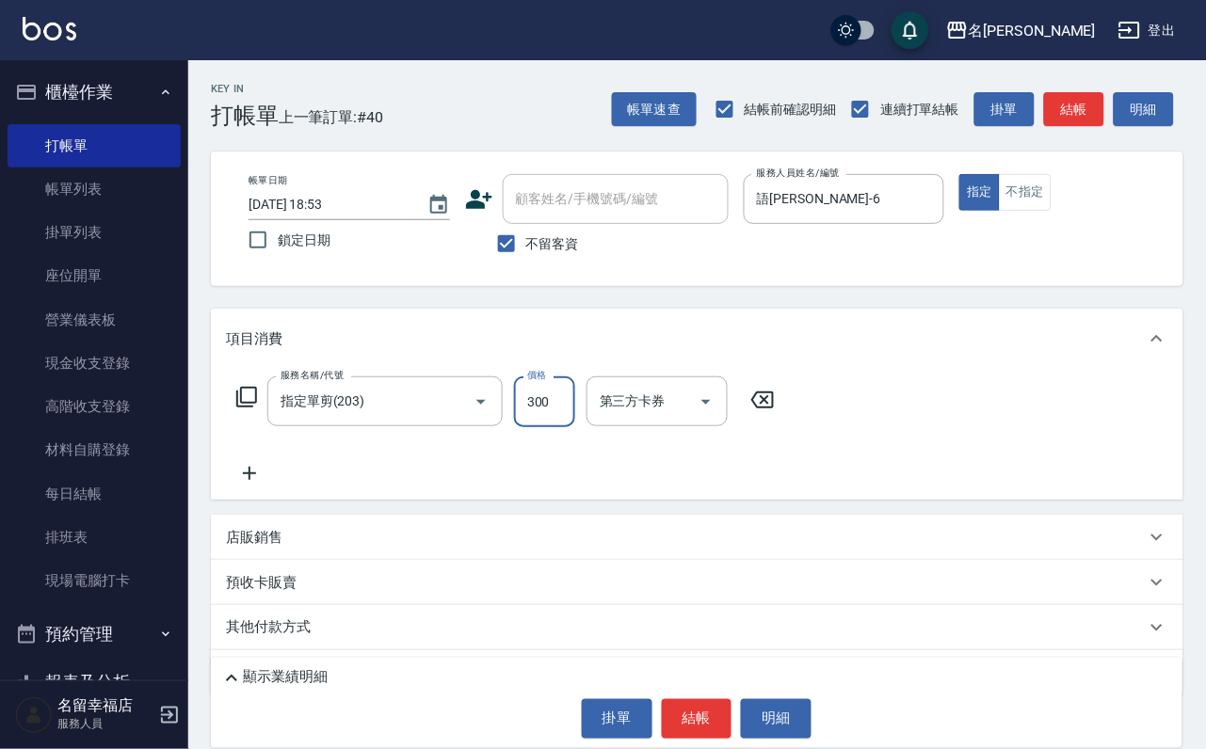
type input "300"
click at [696, 702] on button "結帳" at bounding box center [697, 719] width 71 height 40
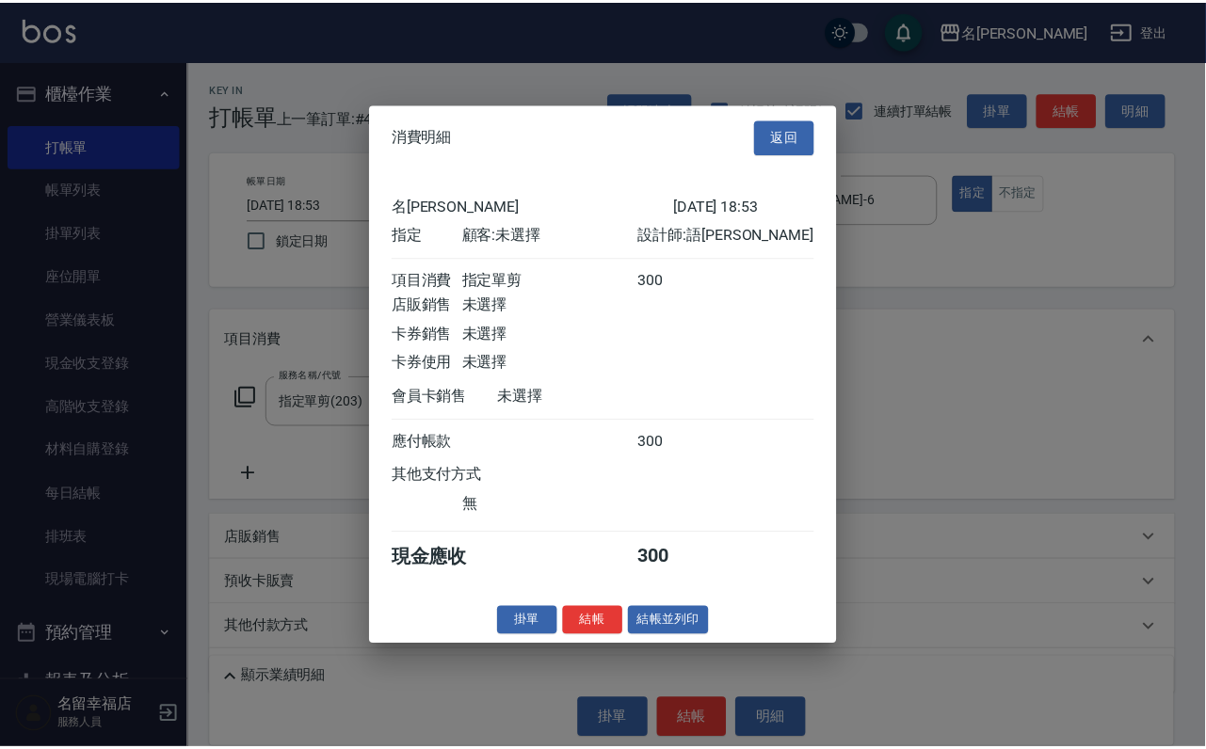
scroll to position [233, 0]
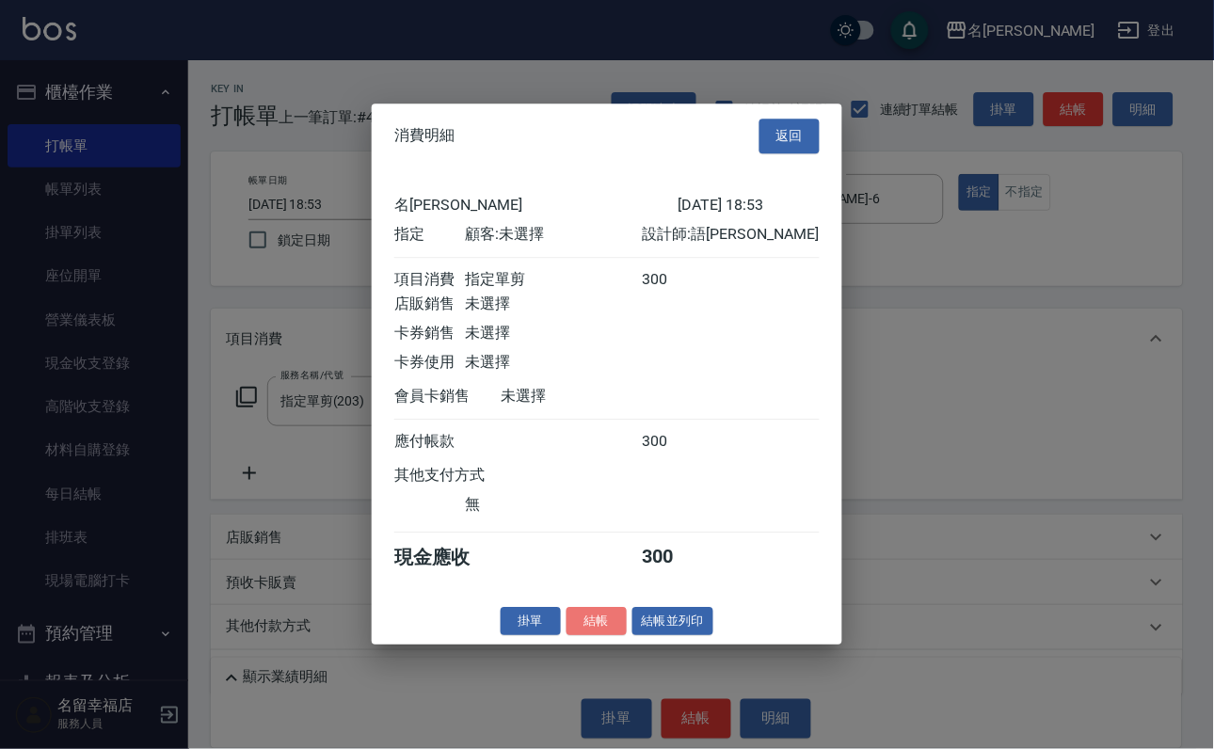
click at [567, 636] on button "結帳" at bounding box center [597, 621] width 60 height 29
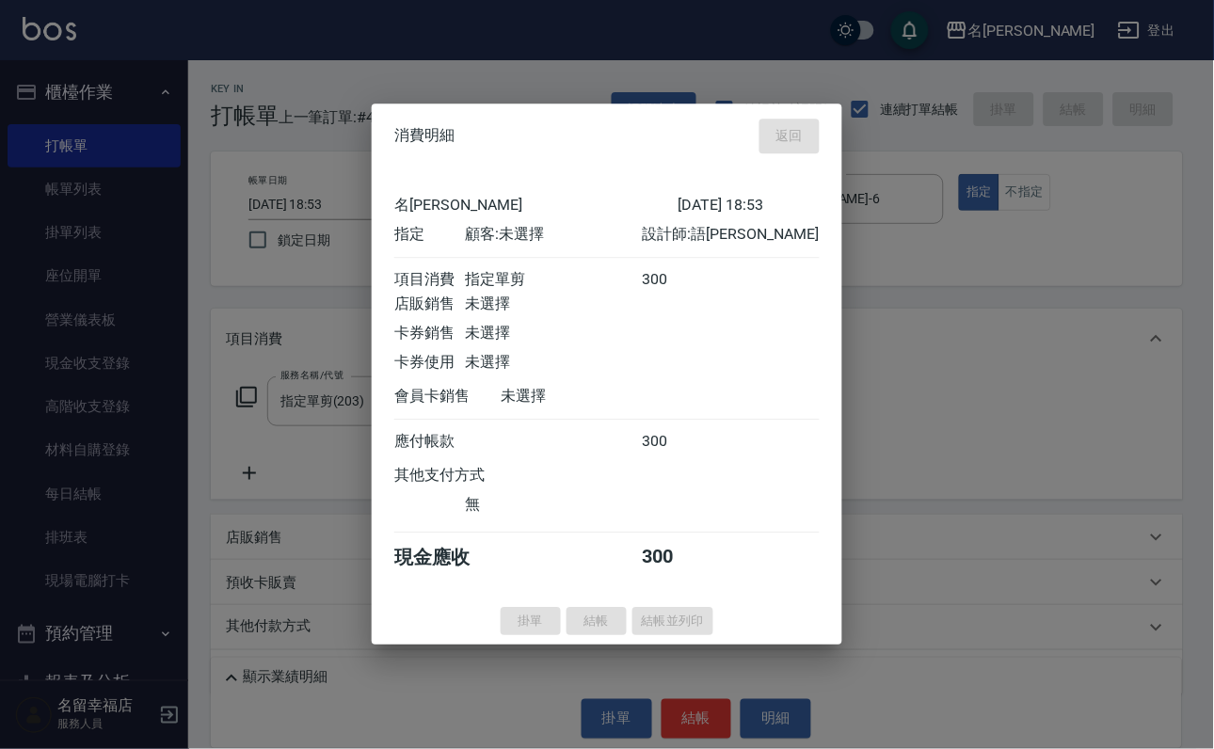
type input "2025/09/07 18:56"
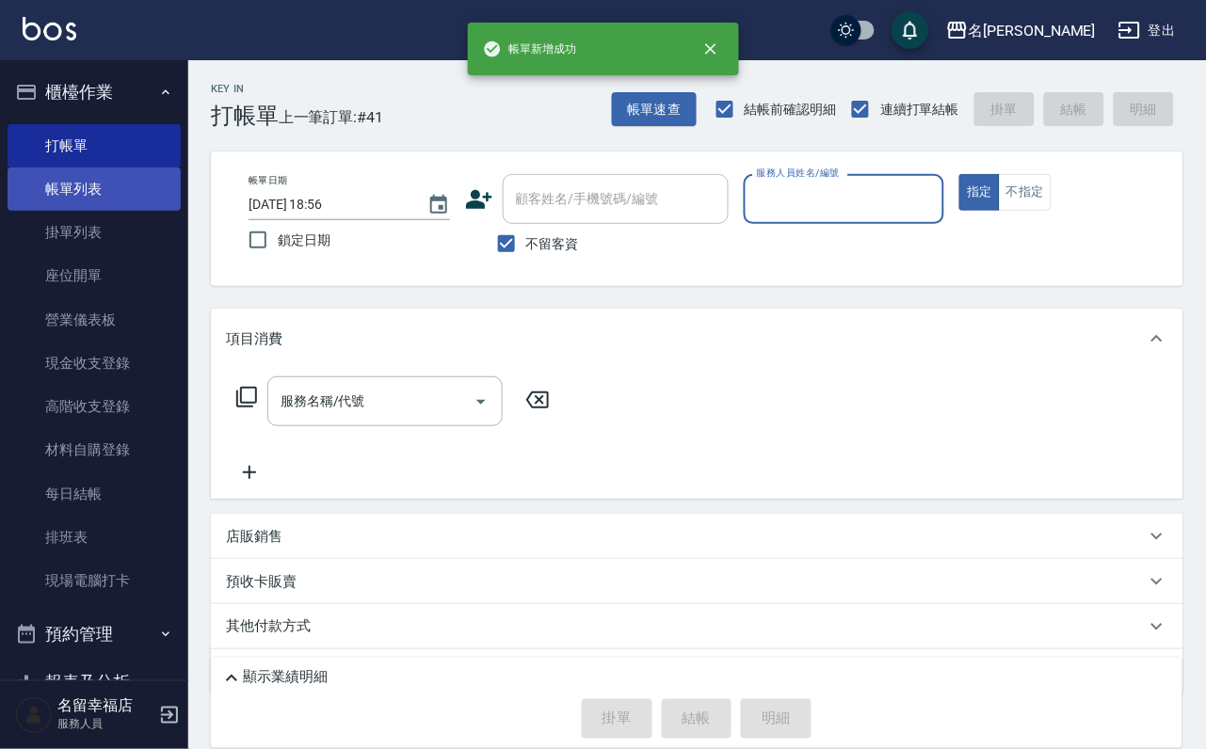
click at [77, 202] on link "帳單列表" at bounding box center [94, 189] width 173 height 43
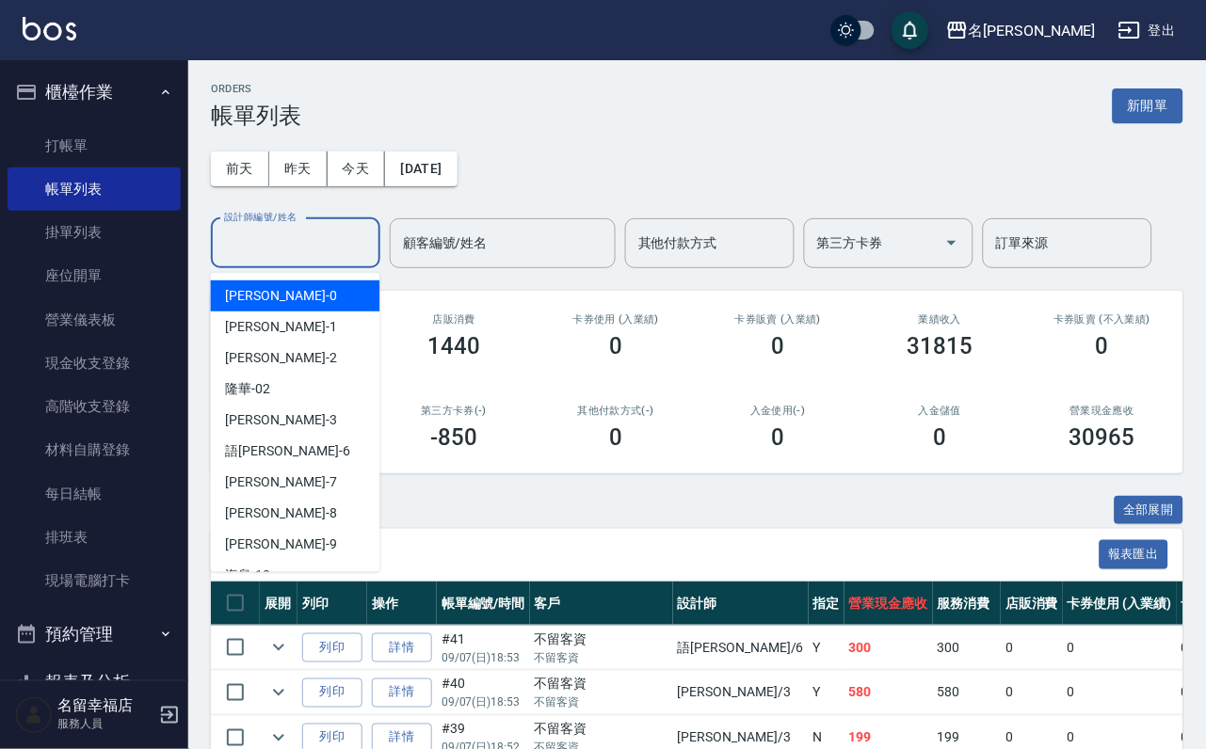
click at [336, 238] on input "設計師編號/姓名" at bounding box center [295, 243] width 153 height 33
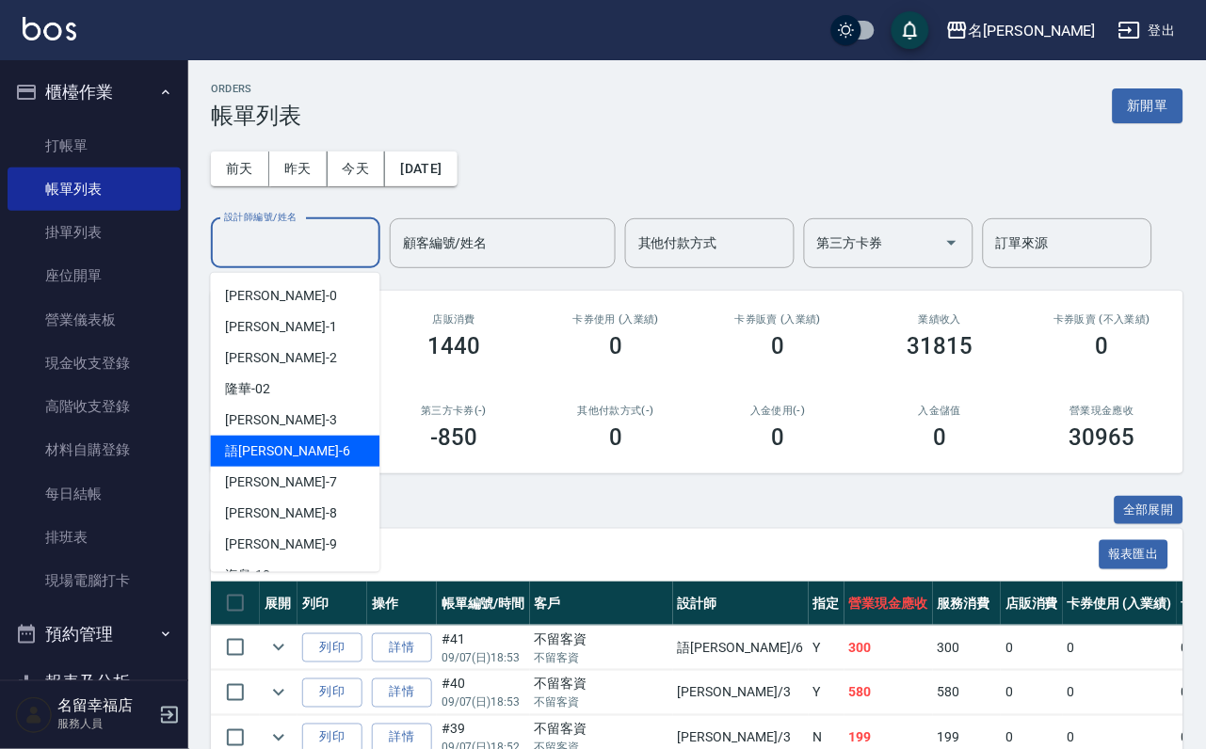
click at [332, 464] on div "語瑄 -6" at bounding box center [295, 451] width 169 height 31
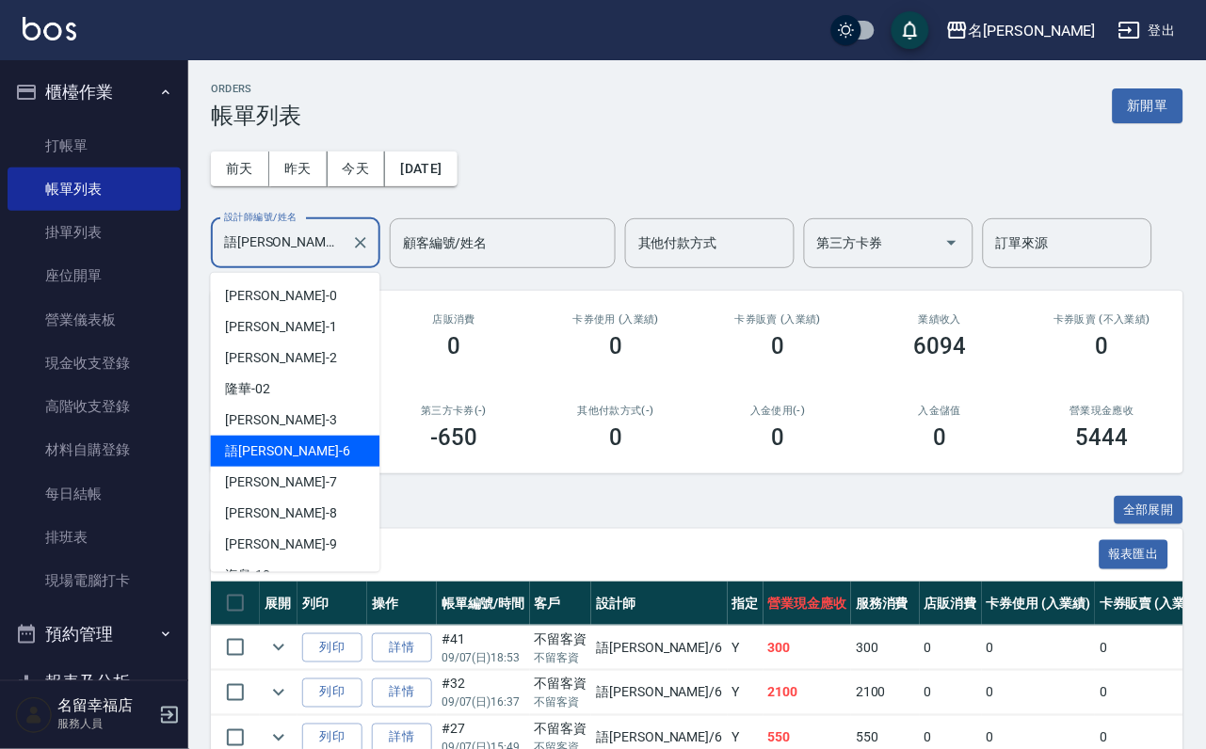
click at [312, 247] on input "語瑄-6" at bounding box center [281, 243] width 124 height 33
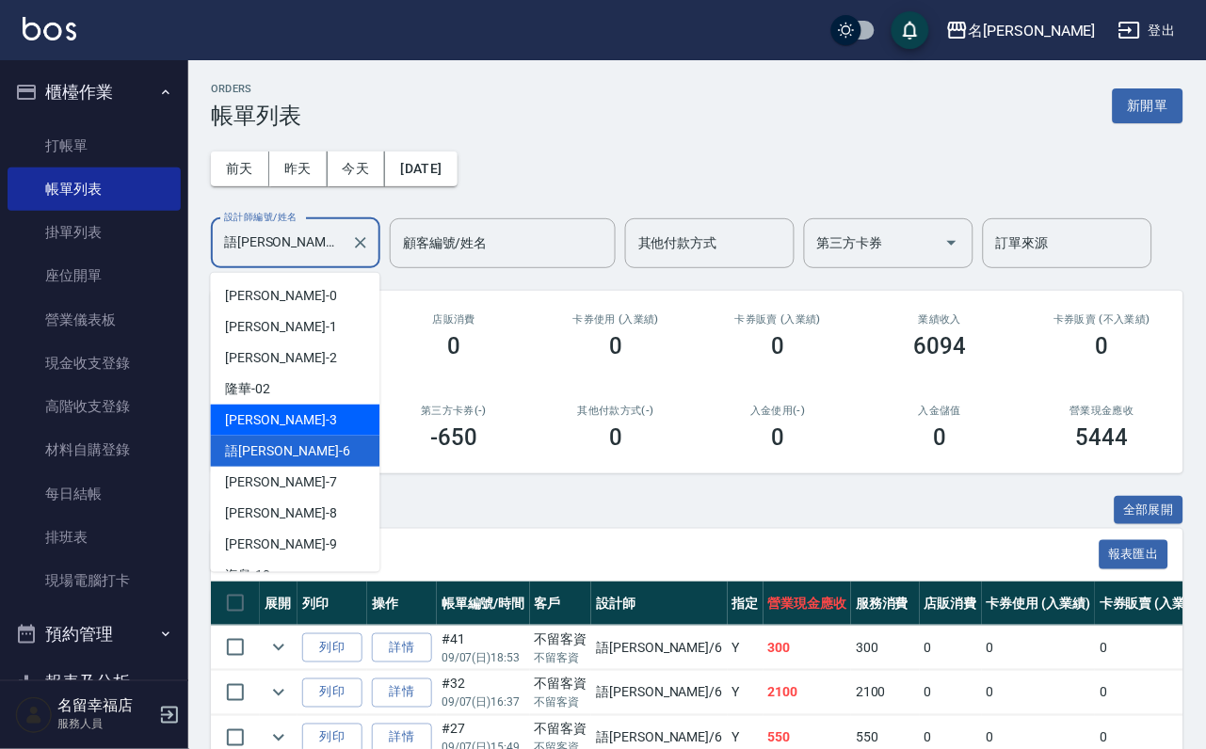
click at [314, 425] on div "晉瑋 -3" at bounding box center [295, 420] width 169 height 31
type input "晉瑋-3"
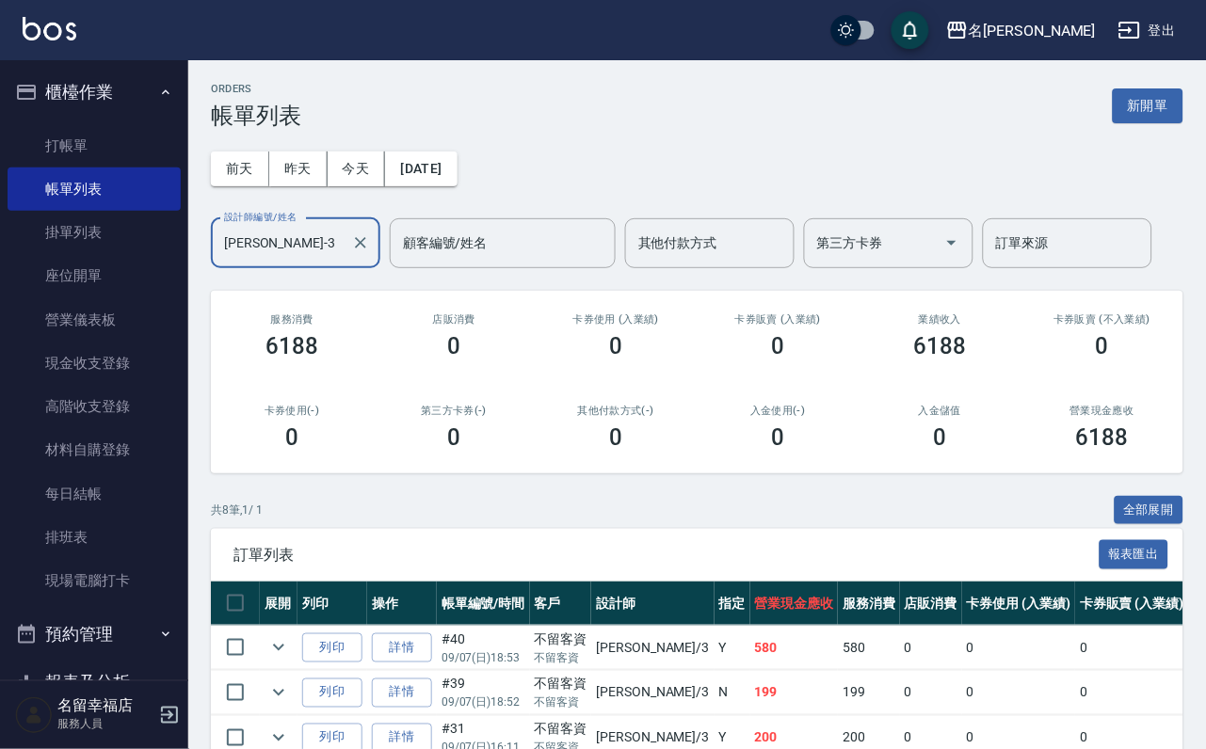
click at [315, 236] on input "晉瑋-3" at bounding box center [281, 243] width 124 height 33
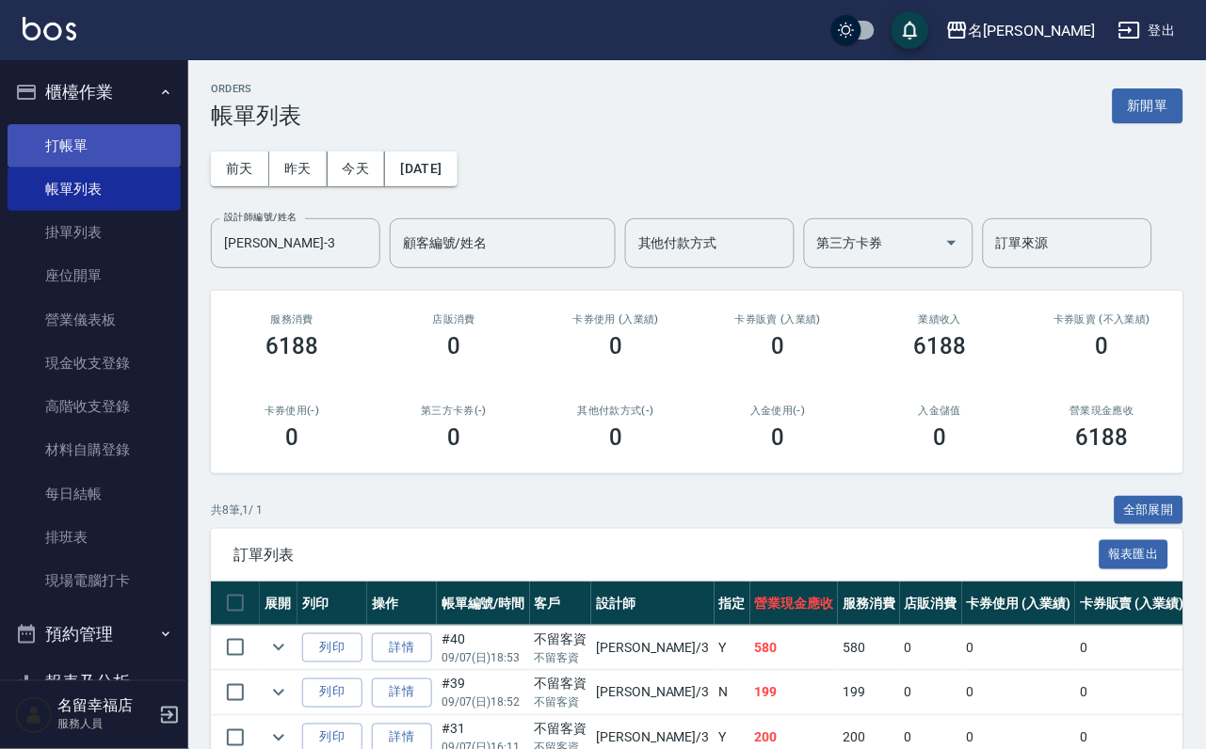
click at [55, 151] on link "打帳單" at bounding box center [94, 145] width 173 height 43
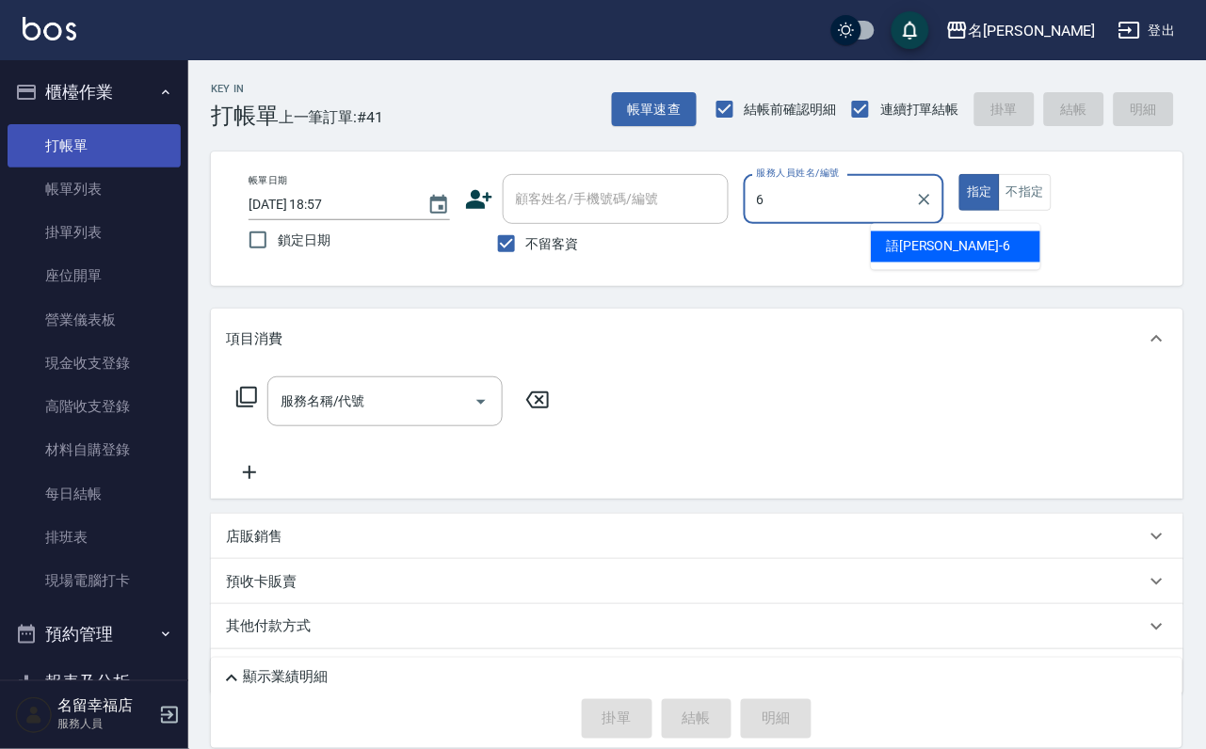
type input "語瑄-6"
type button "true"
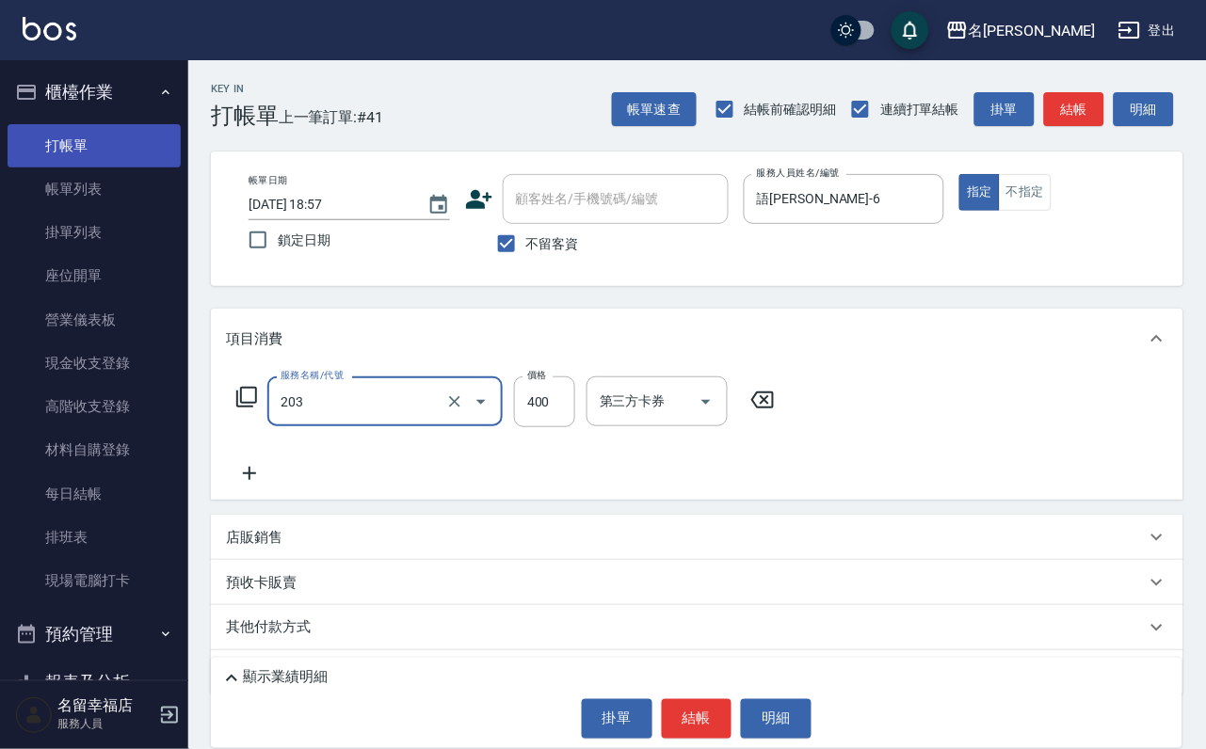
type input "指定單剪(203)"
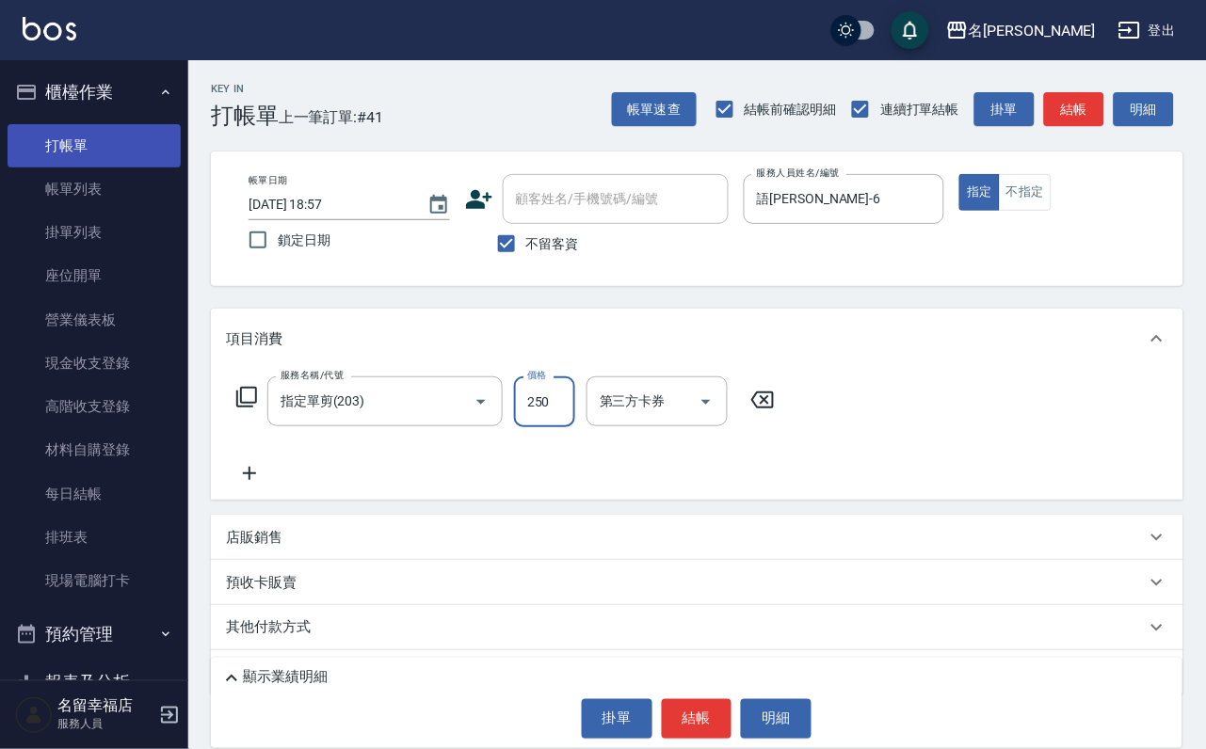
type input "250"
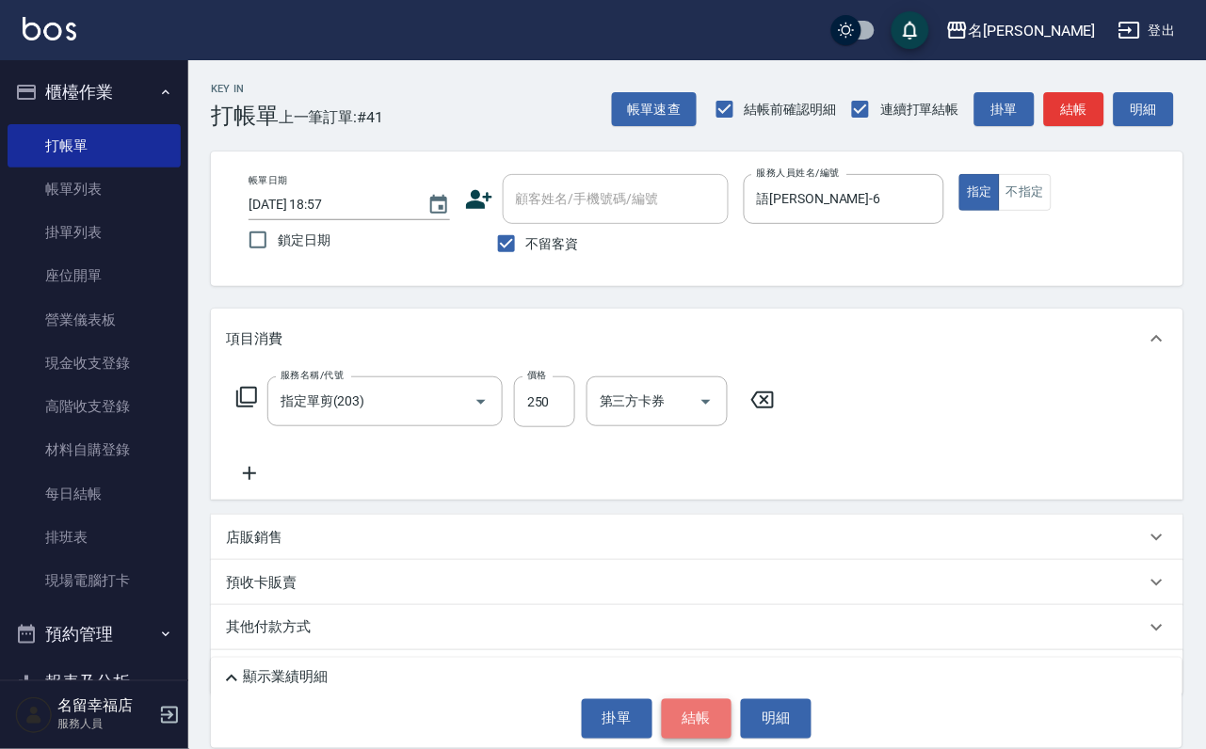
click at [712, 718] on button "結帳" at bounding box center [697, 719] width 71 height 40
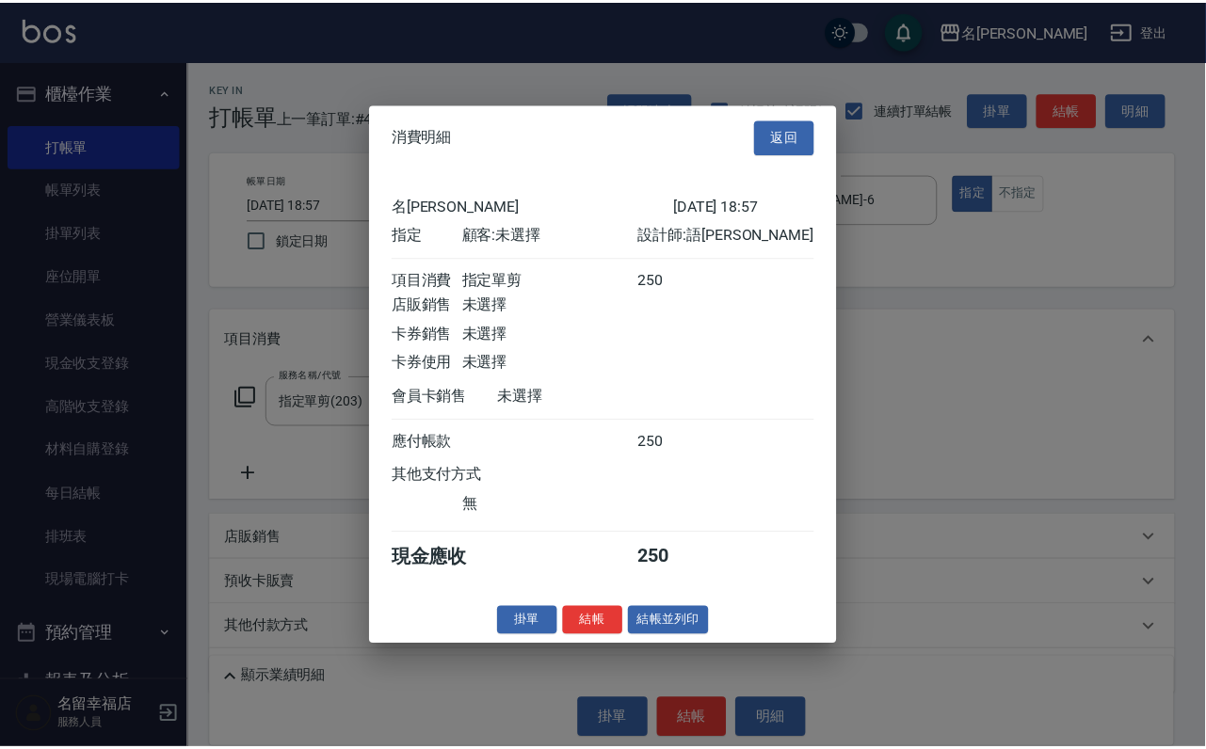
scroll to position [233, 0]
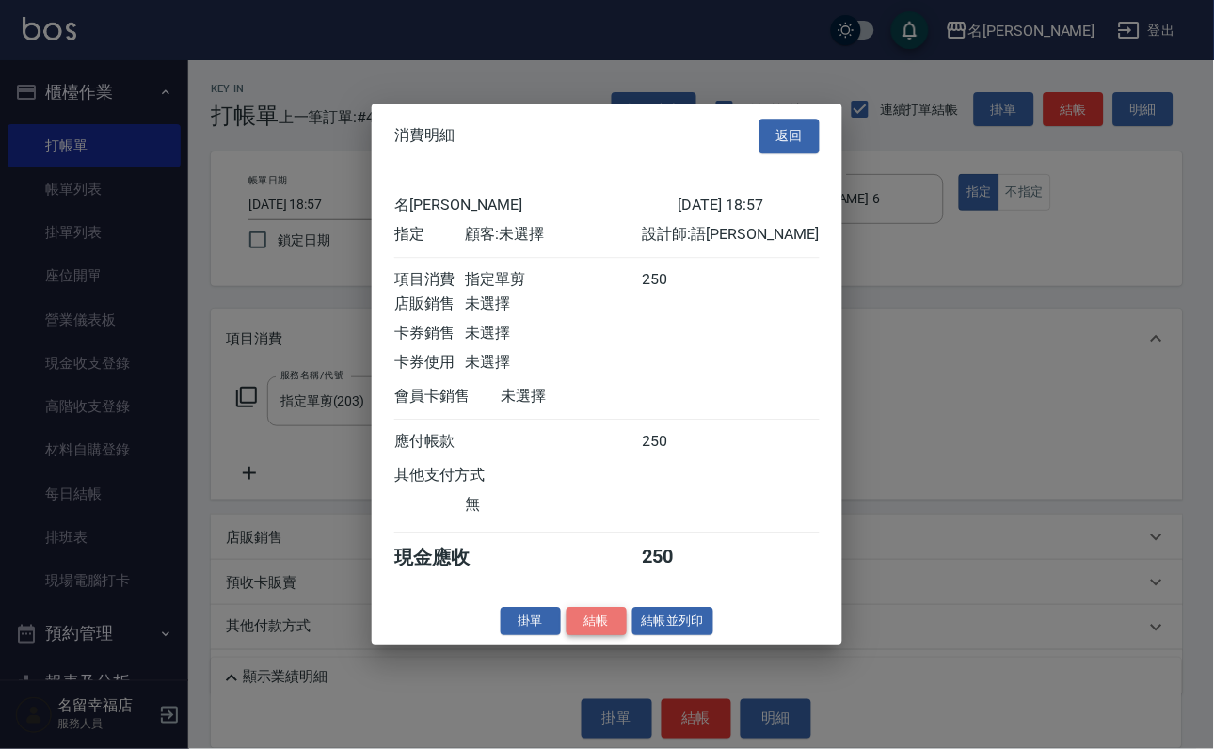
click at [593, 636] on button "結帳" at bounding box center [597, 621] width 60 height 29
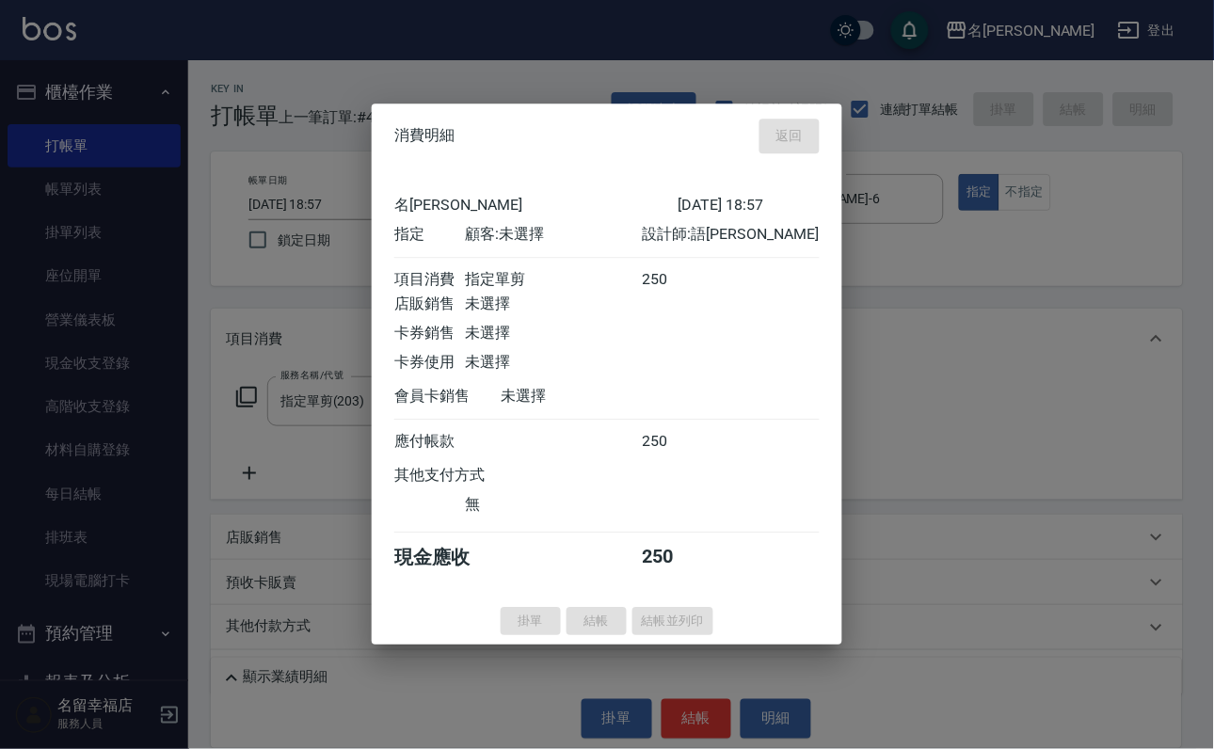
type input "2025/09/07 19:19"
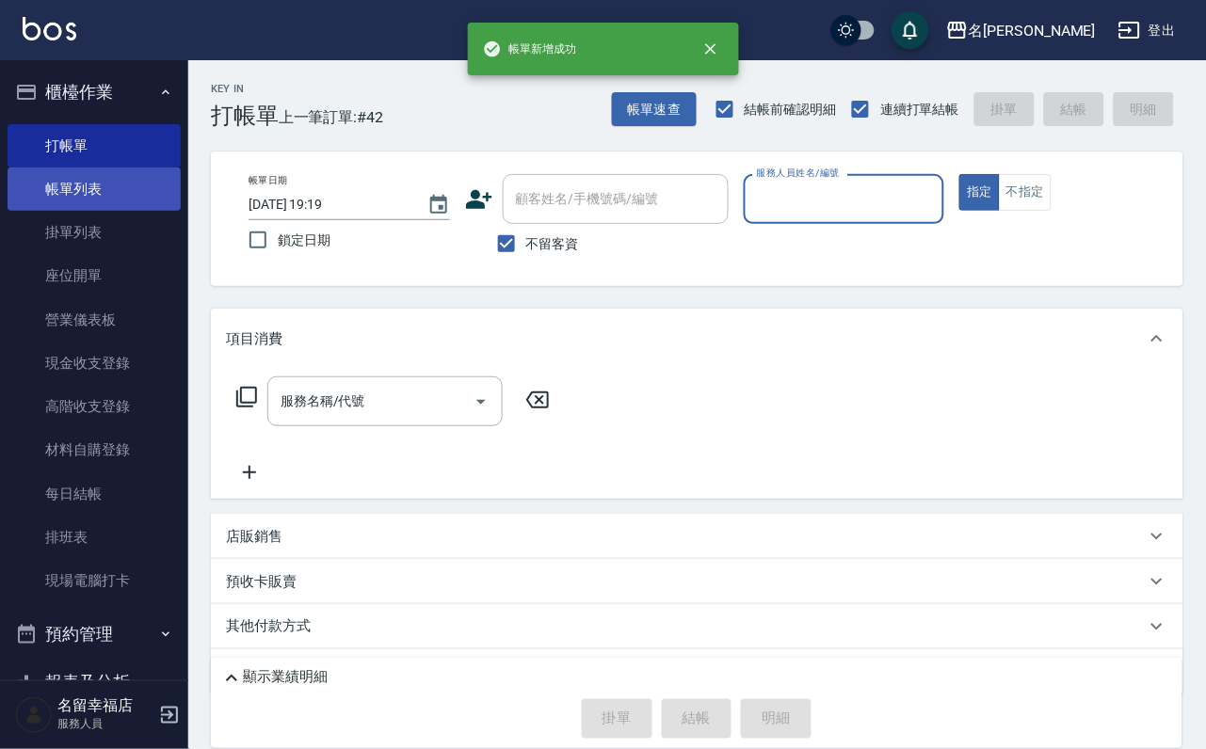
click at [86, 199] on link "帳單列表" at bounding box center [94, 189] width 173 height 43
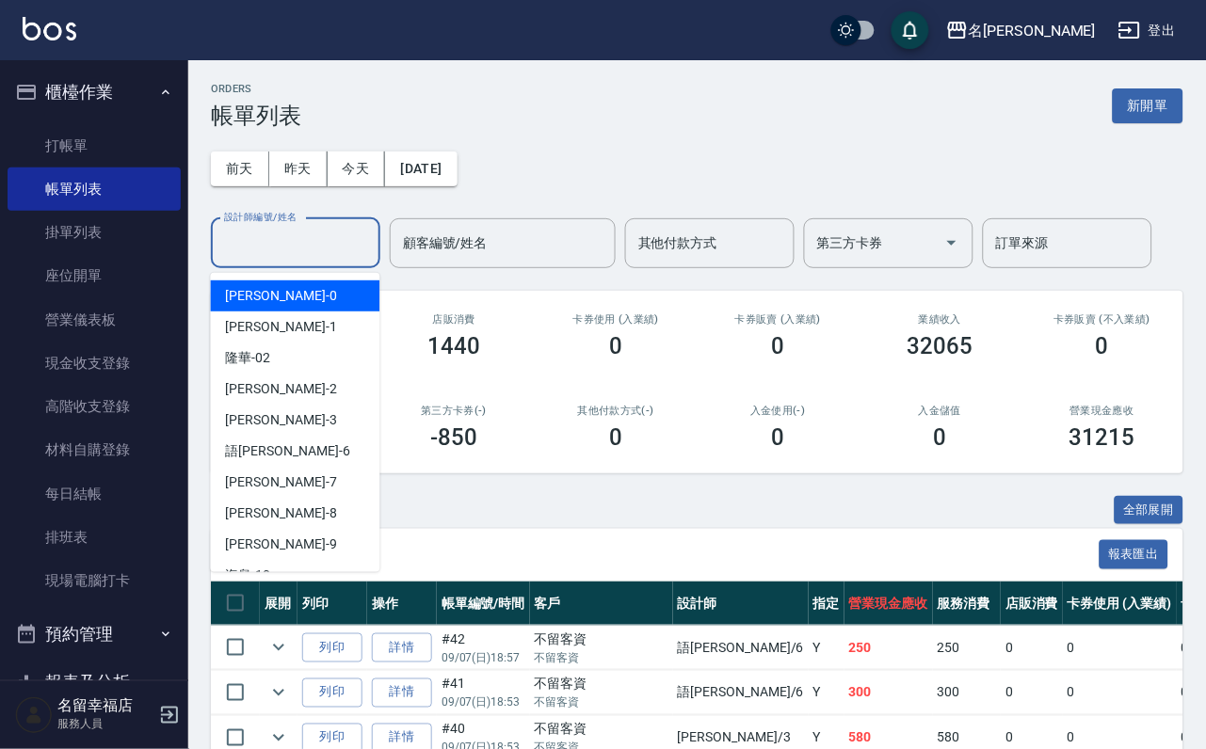
click at [308, 254] on input "設計師編號/姓名" at bounding box center [295, 243] width 153 height 33
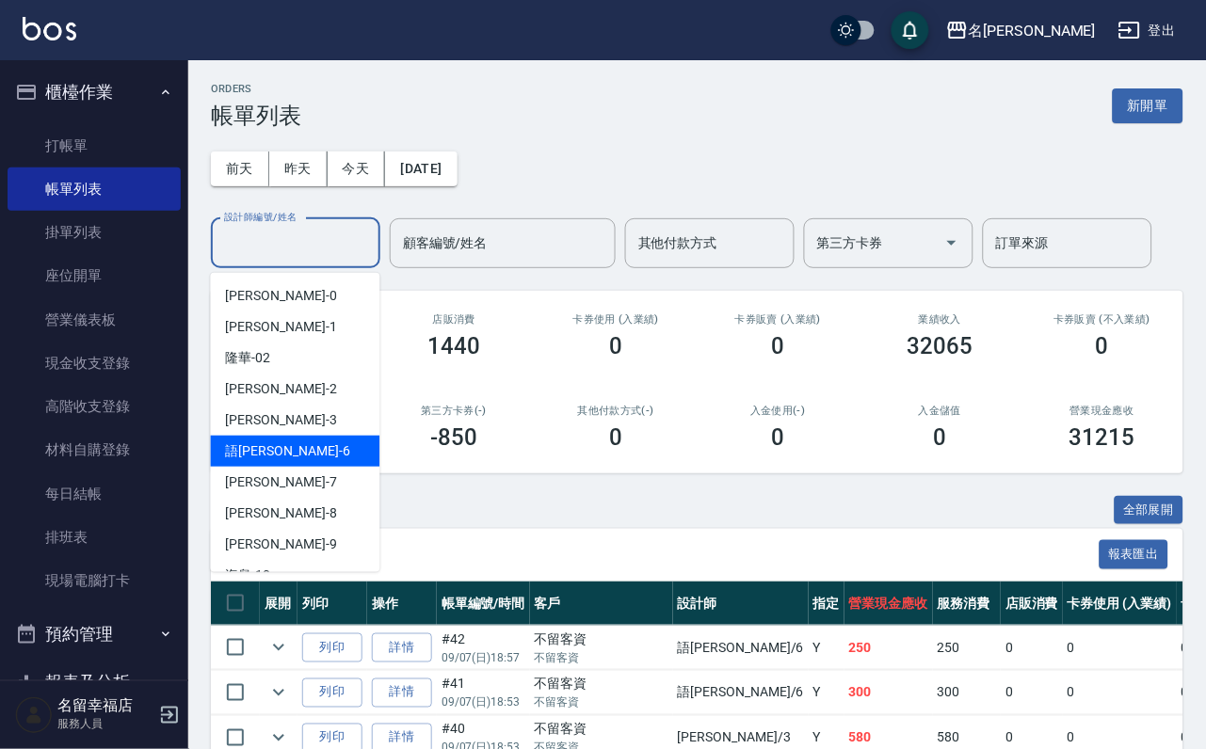
click at [304, 454] on div "語瑄 -6" at bounding box center [295, 451] width 169 height 31
type input "語瑄-6"
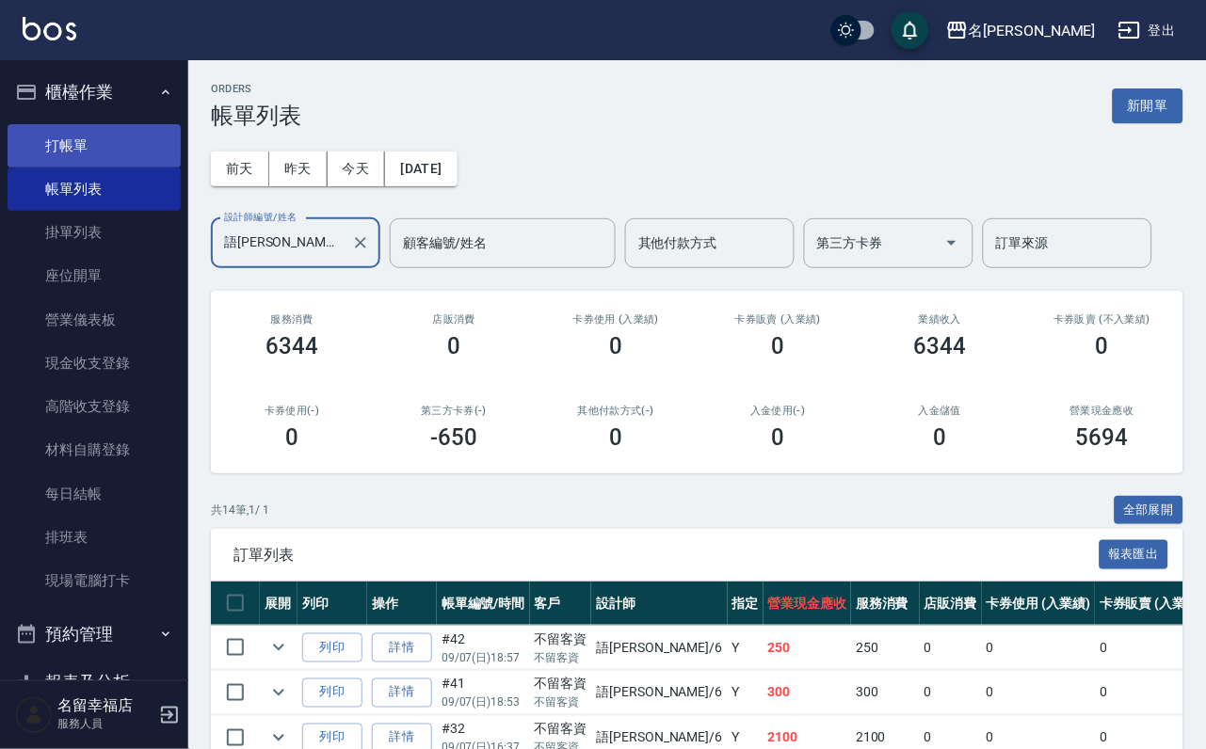
click at [148, 143] on link "打帳單" at bounding box center [94, 145] width 173 height 43
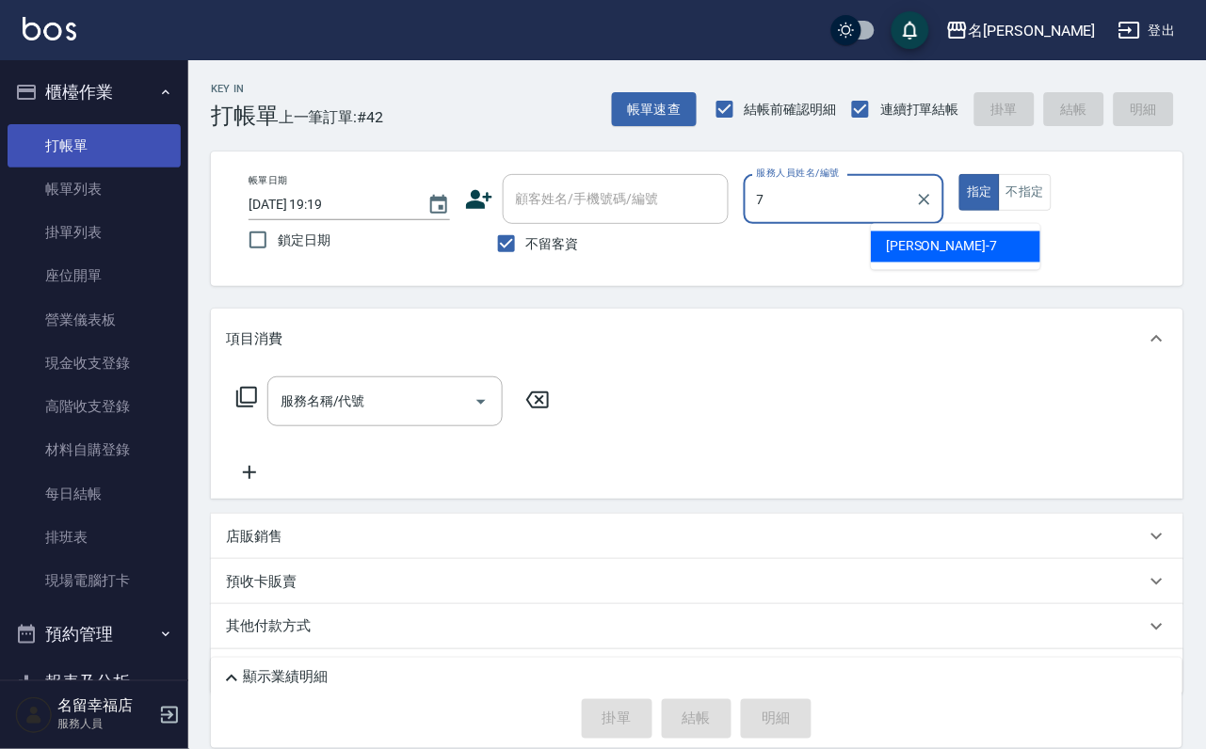
type input "瑜瑜-7"
type button "true"
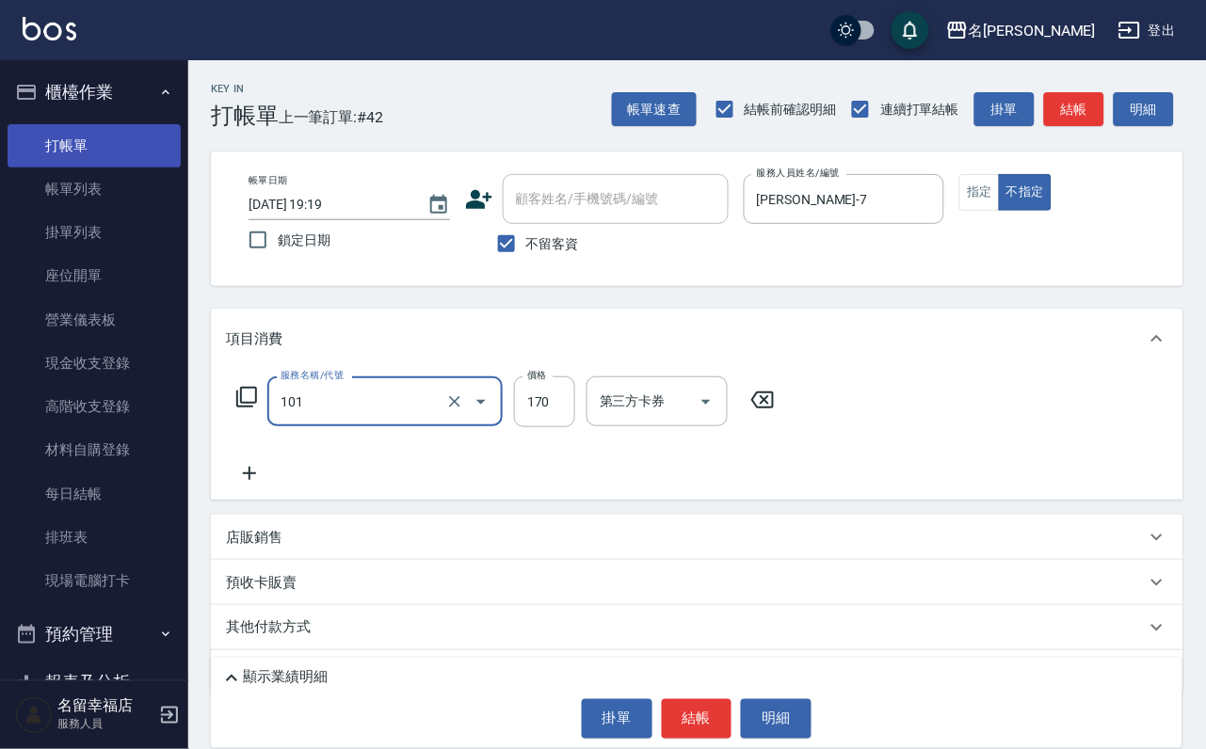
type input "洗髮(101)"
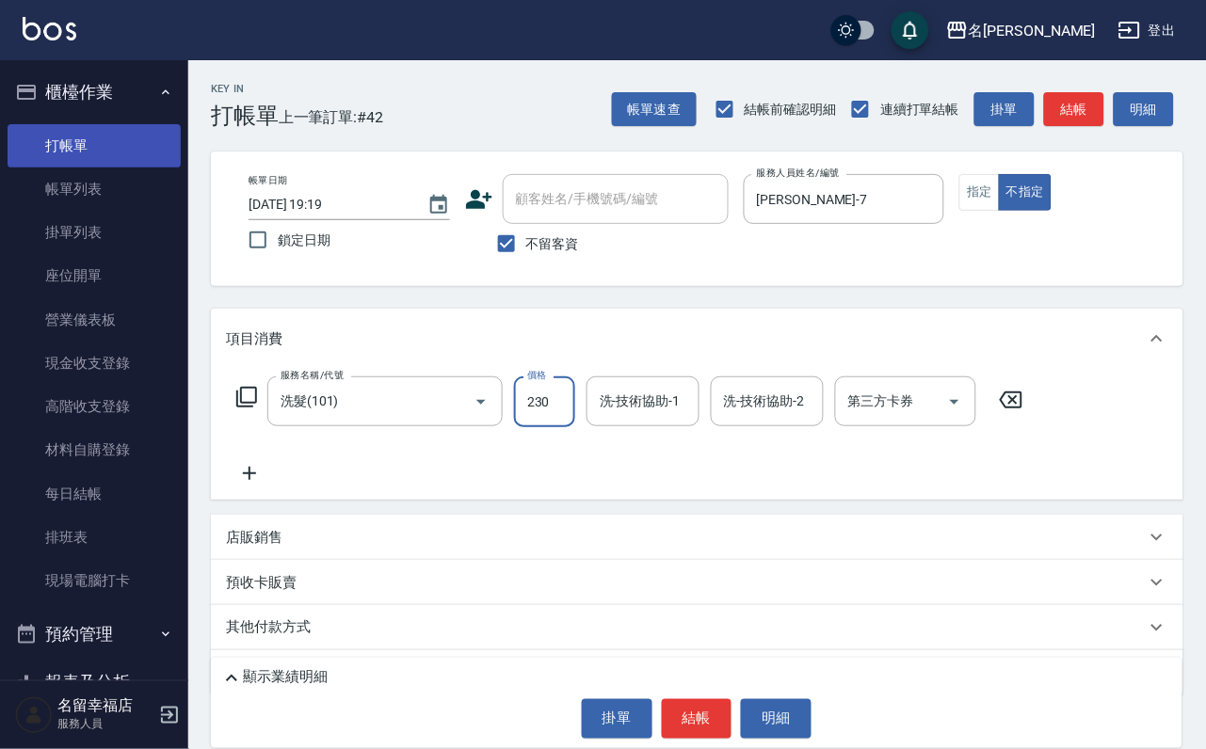
type input "230"
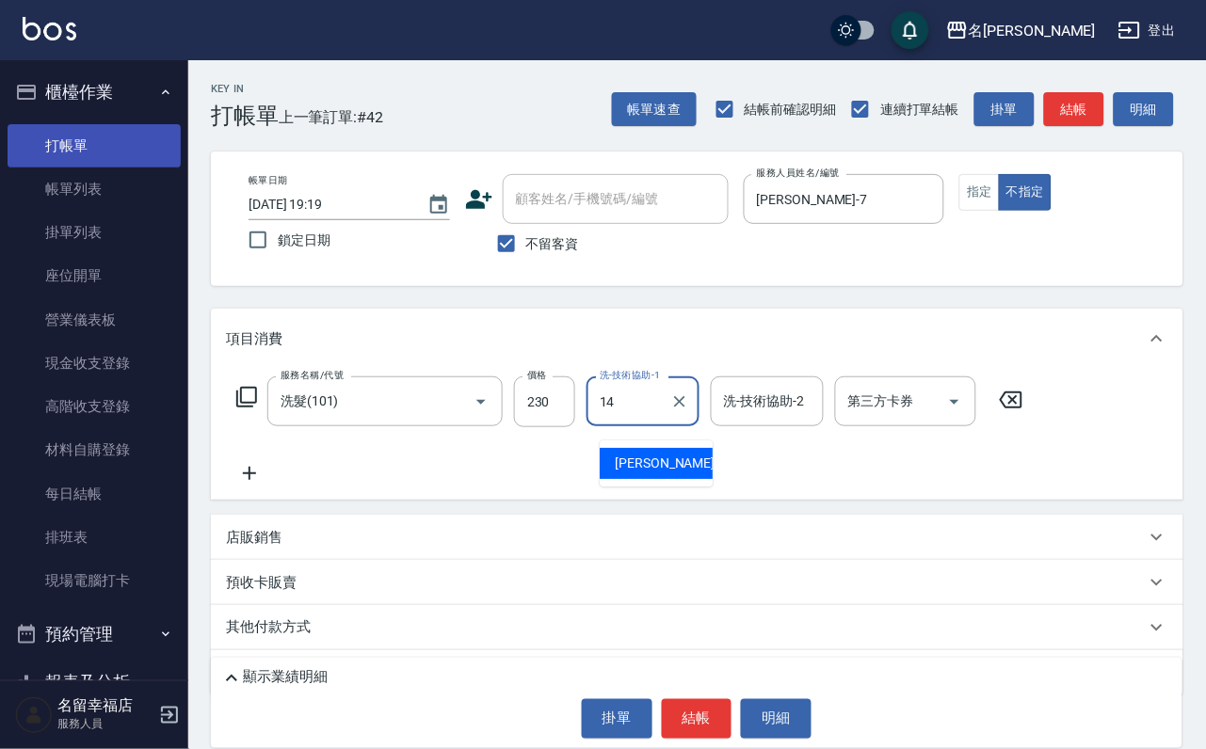
type input "芷萱-14"
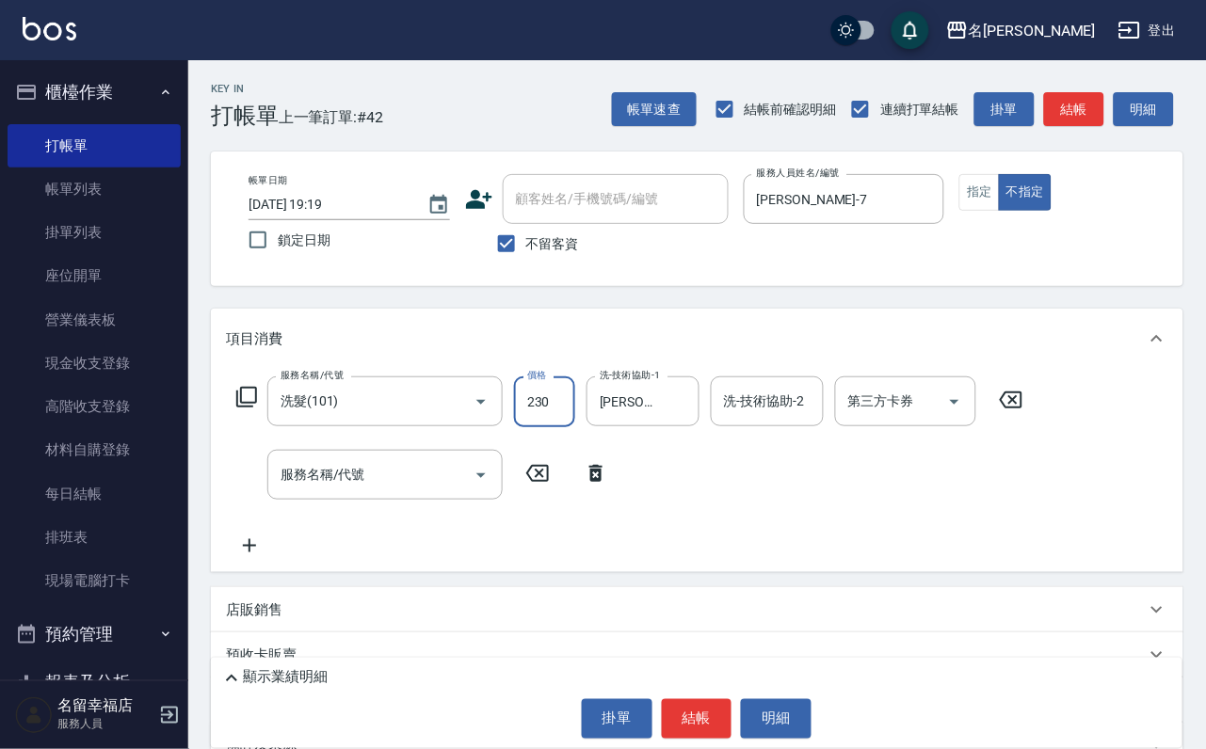
click at [552, 426] on input "230" at bounding box center [544, 402] width 61 height 51
type input "330"
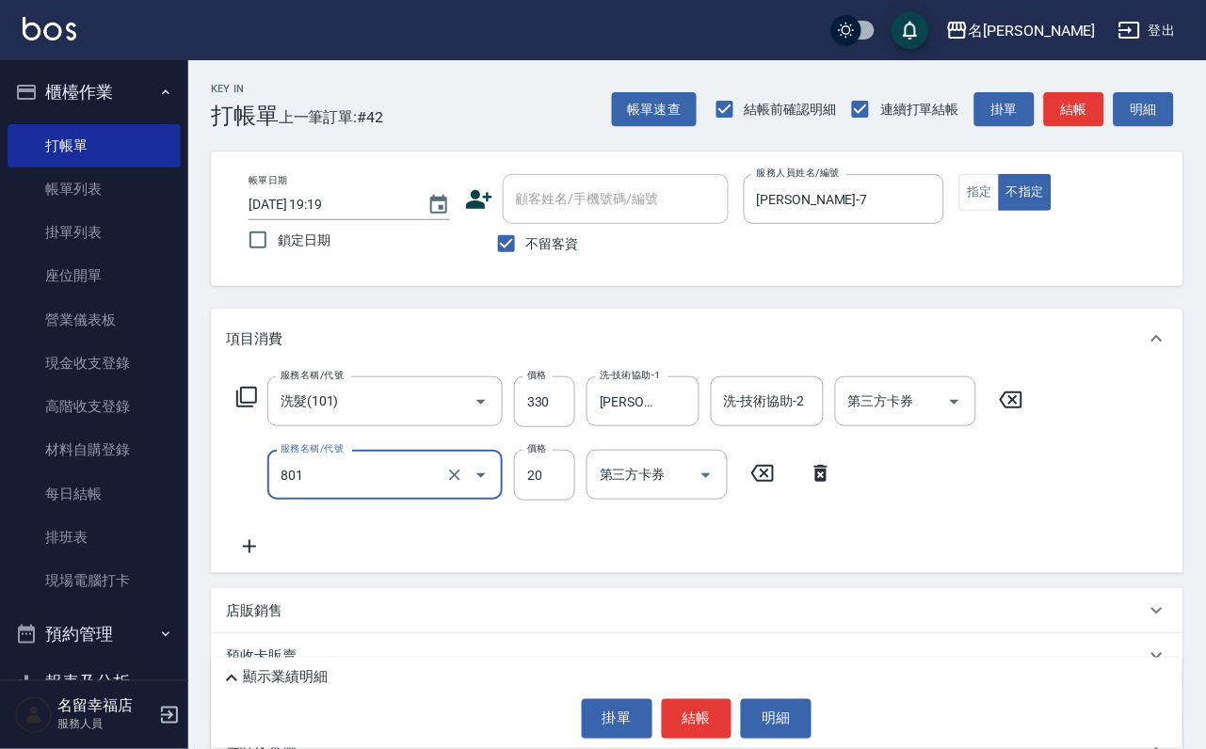
type input "潤絲(801)"
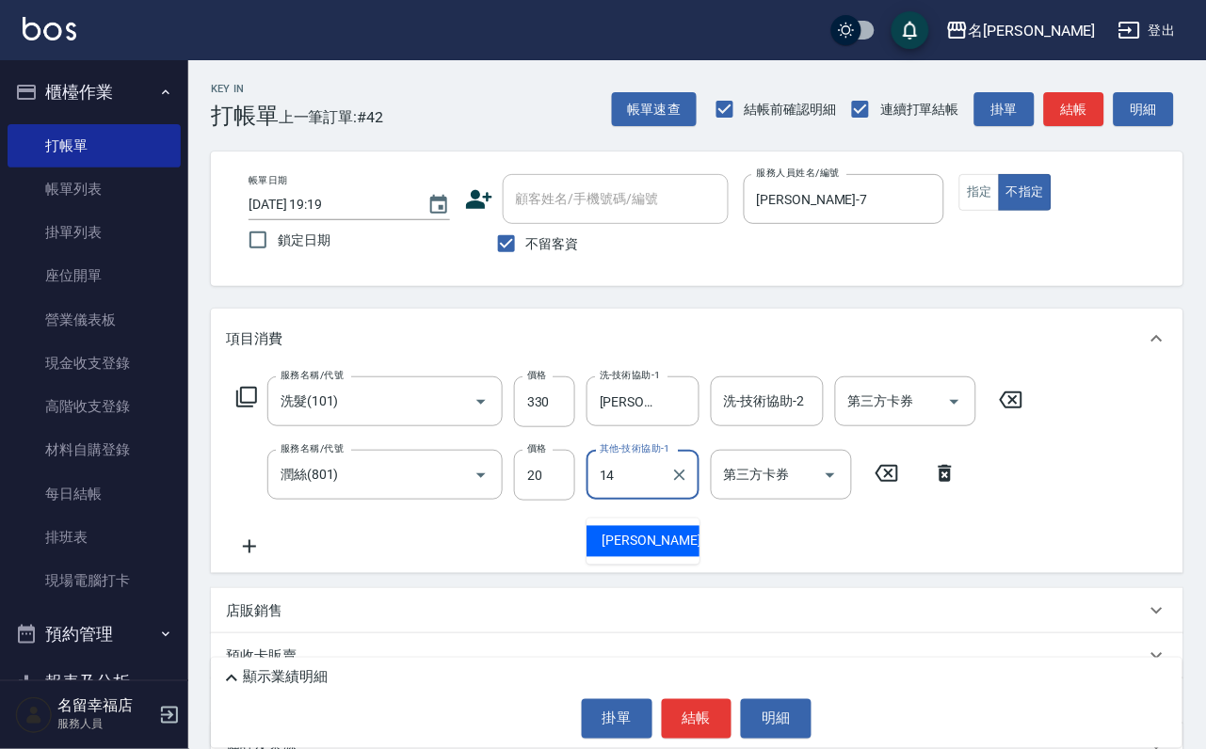
type input "芷萱-14"
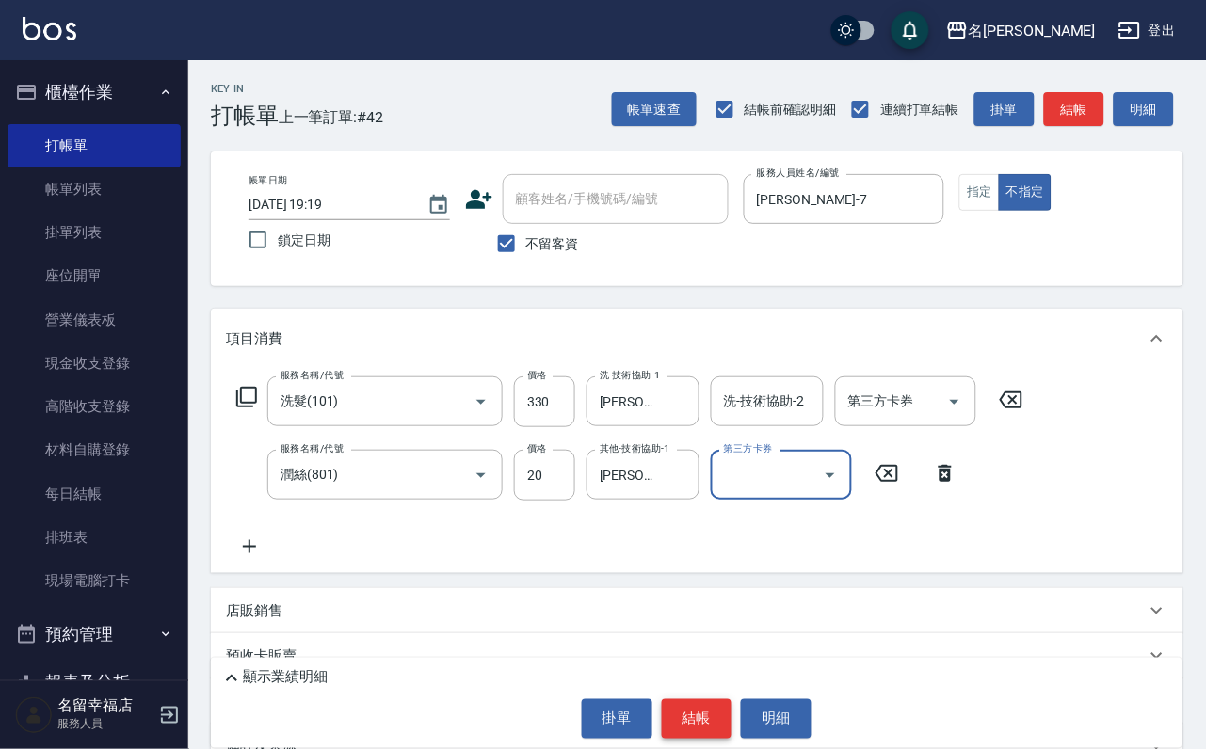
click at [683, 699] on button "結帳" at bounding box center [697, 719] width 71 height 40
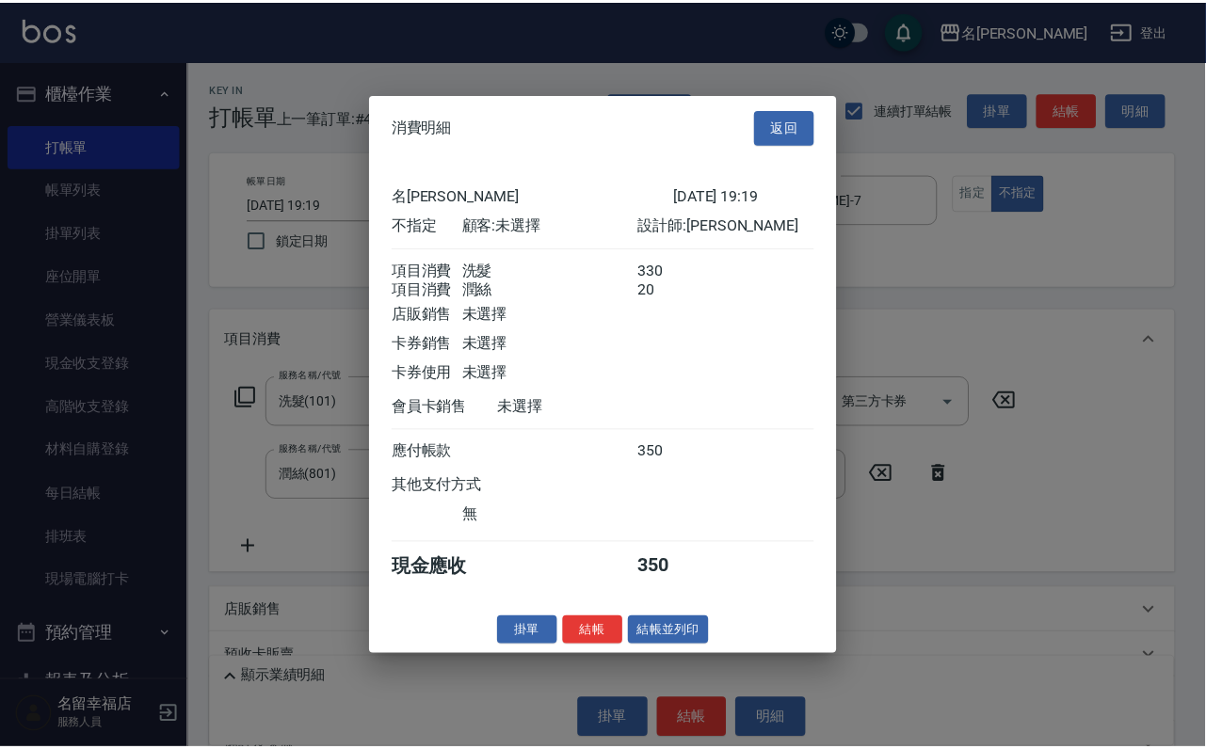
scroll to position [338, 0]
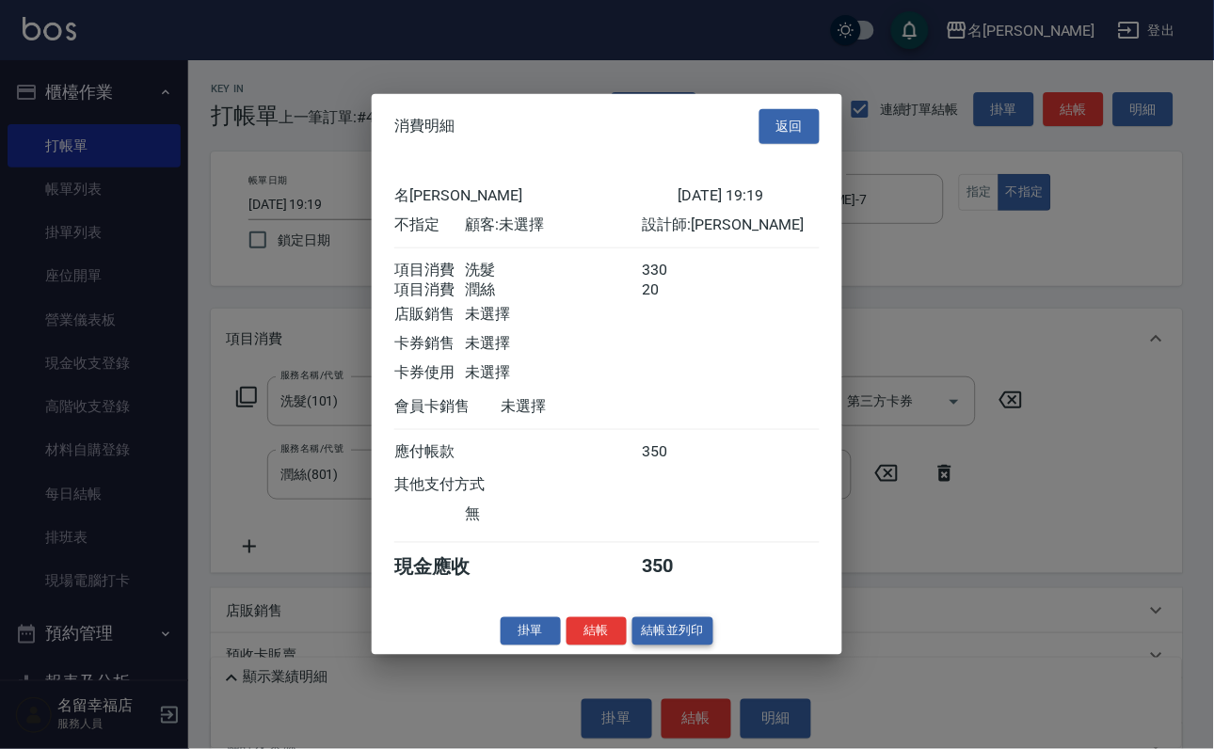
click at [675, 646] on button "結帳並列印" at bounding box center [674, 631] width 82 height 29
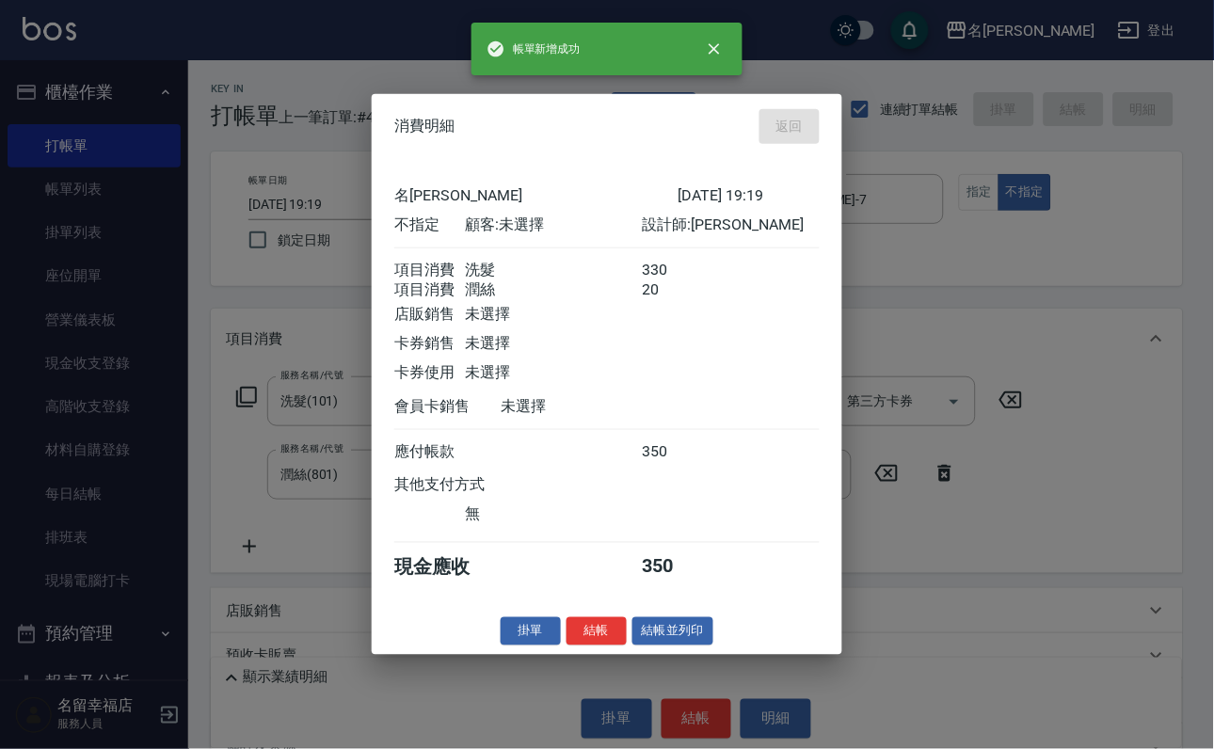
type input "2025/09/07 19:37"
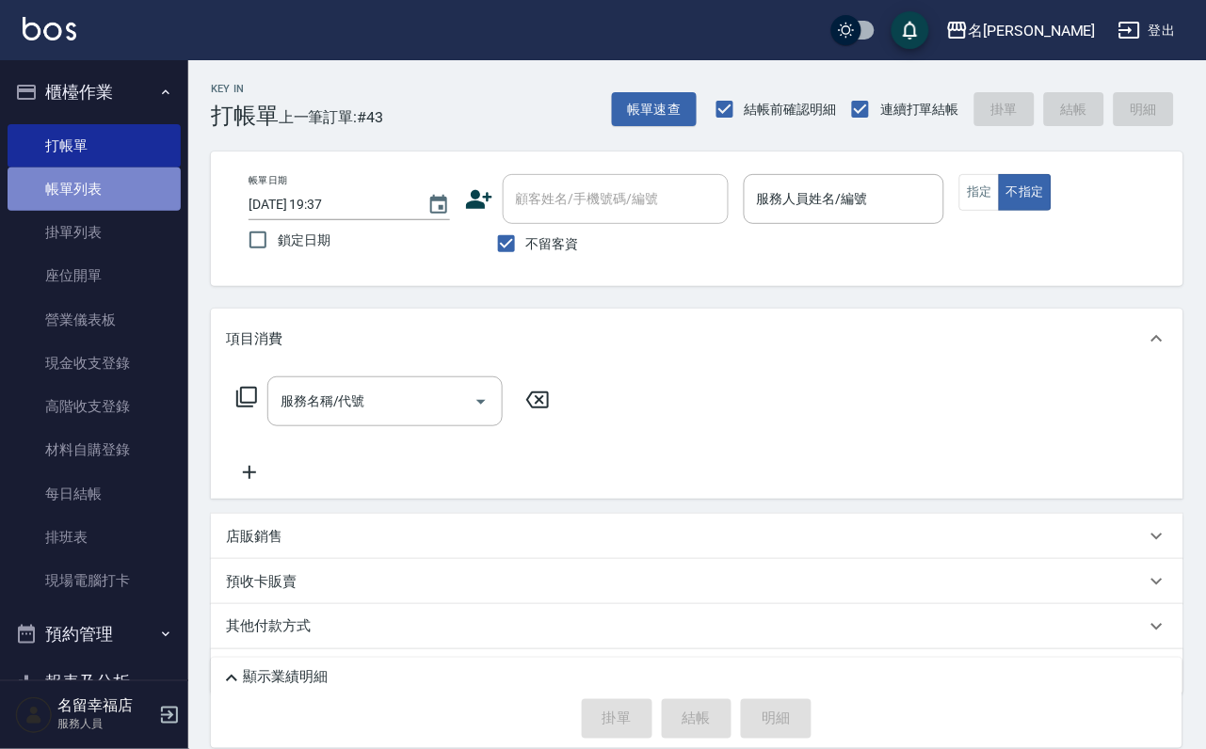
click at [118, 207] on link "帳單列表" at bounding box center [94, 189] width 173 height 43
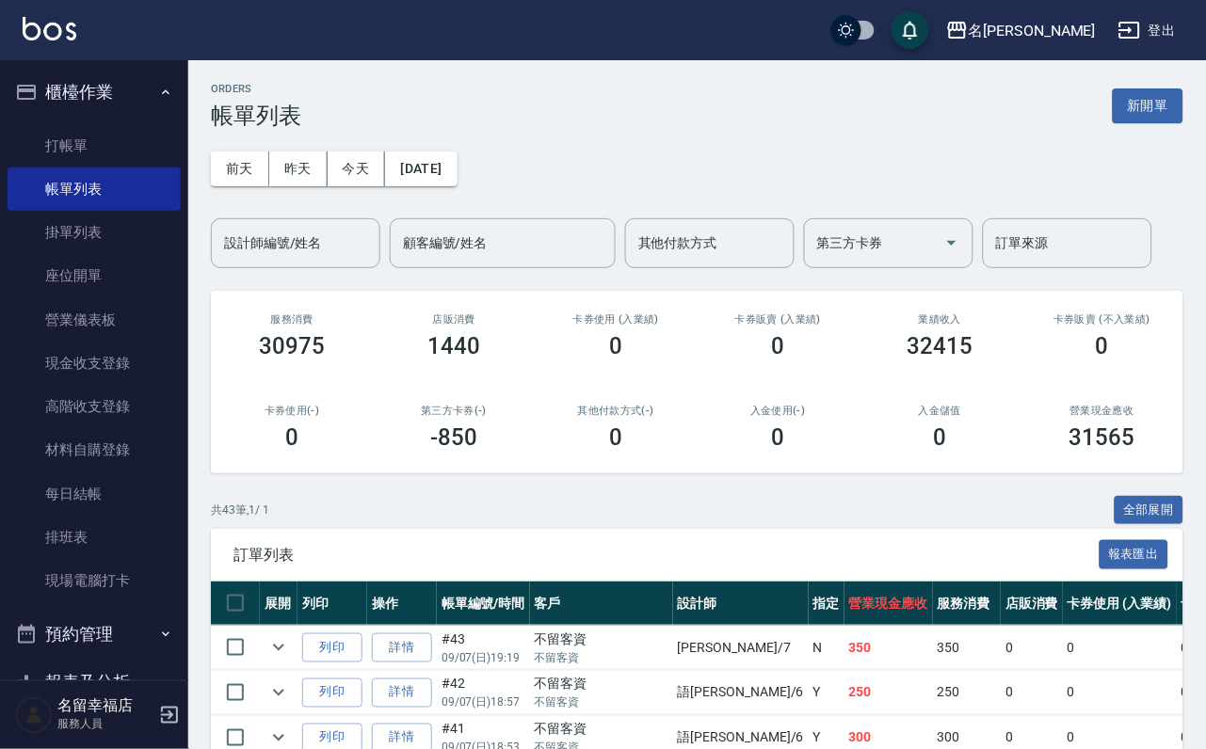
drag, startPoint x: 212, startPoint y: 233, endPoint x: 200, endPoint y: 226, distance: 13.9
click at [229, 232] on input "設計師編號/姓名" at bounding box center [295, 243] width 153 height 33
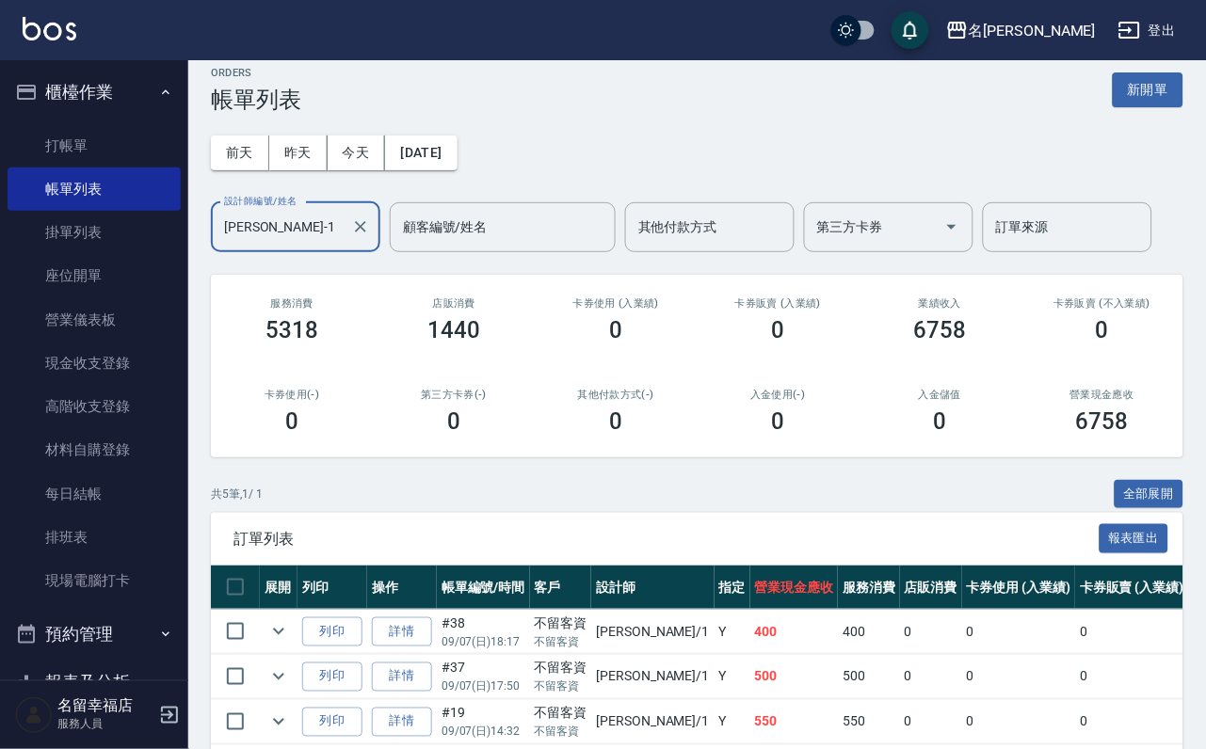
scroll to position [336, 0]
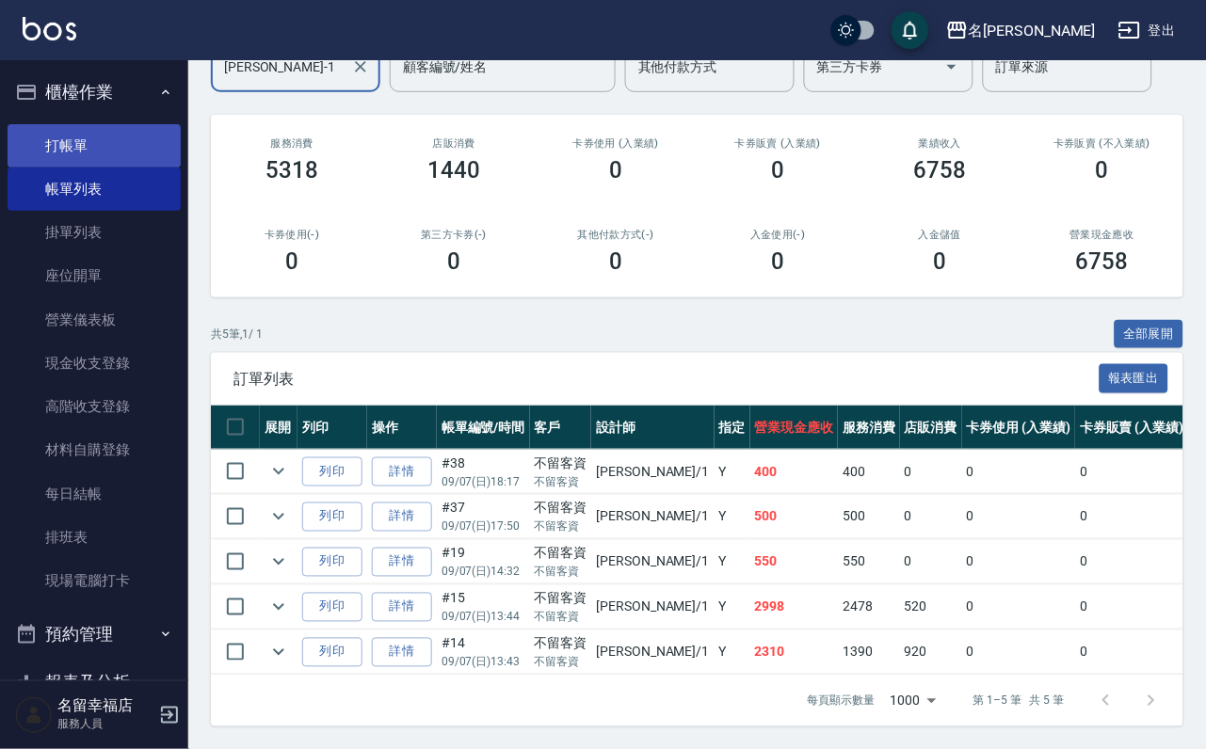
type input "珮瑜-1"
click at [124, 150] on link "打帳單" at bounding box center [94, 145] width 173 height 43
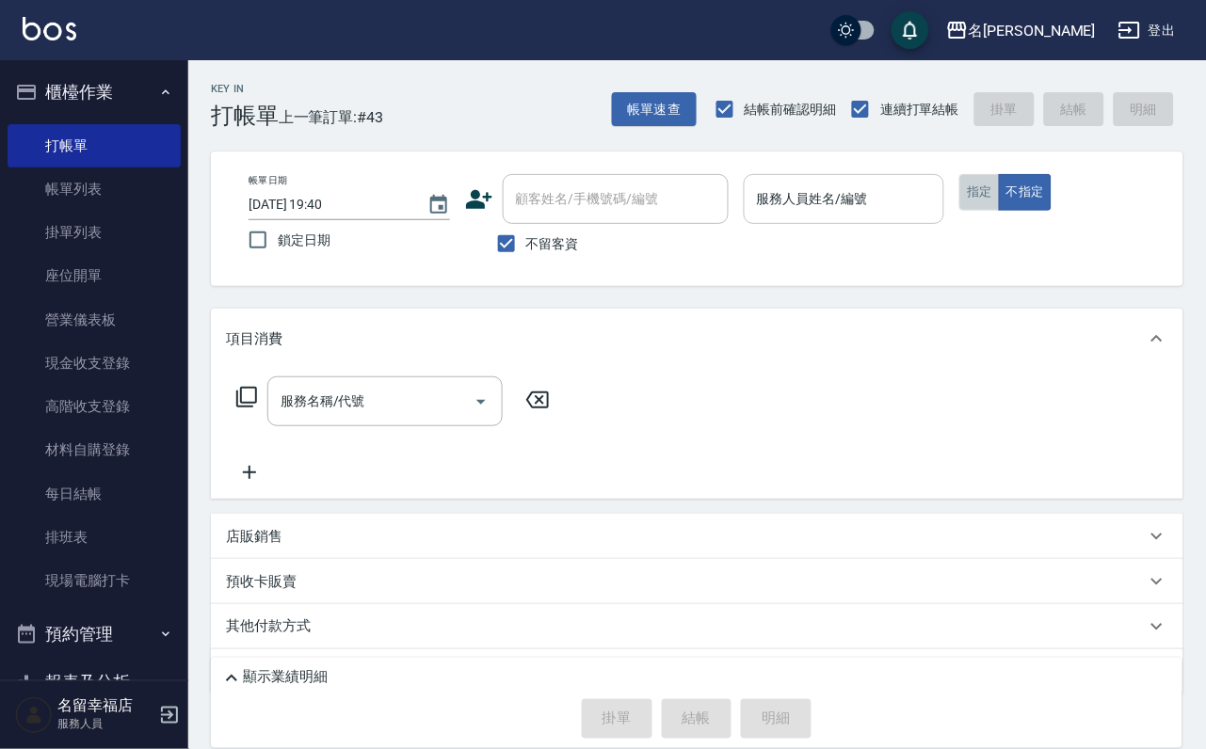
drag, startPoint x: 1081, startPoint y: 218, endPoint x: 1037, endPoint y: 218, distance: 44.2
click at [1000, 211] on button "指定" at bounding box center [979, 192] width 40 height 37
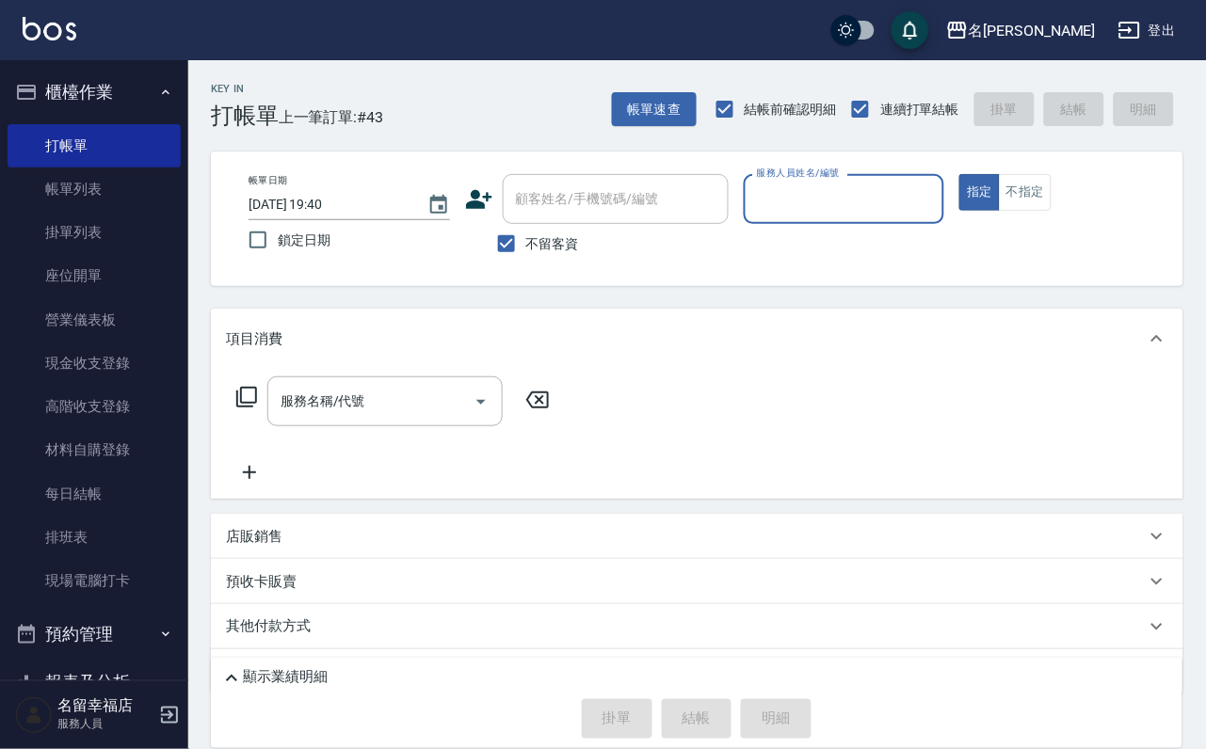
click at [937, 210] on input "服務人員姓名/編號" at bounding box center [844, 199] width 185 height 33
type input "晉瑋-3"
type button "true"
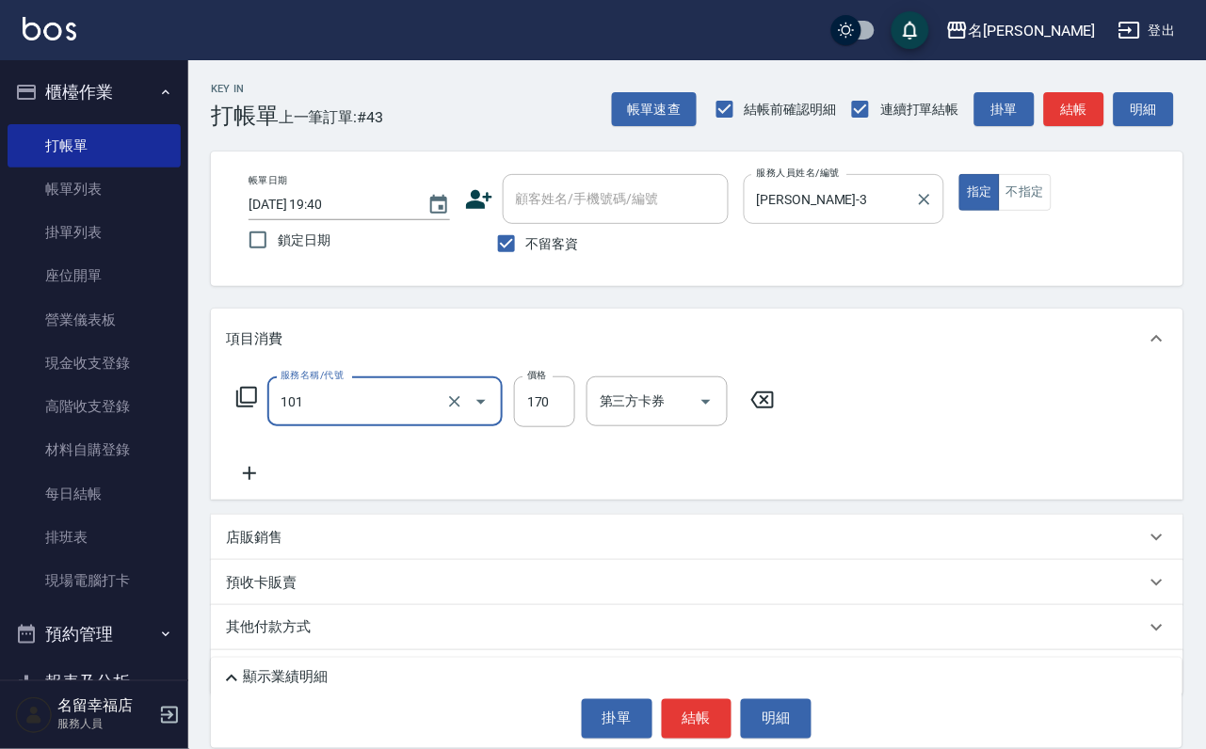
type input "洗髮(101)"
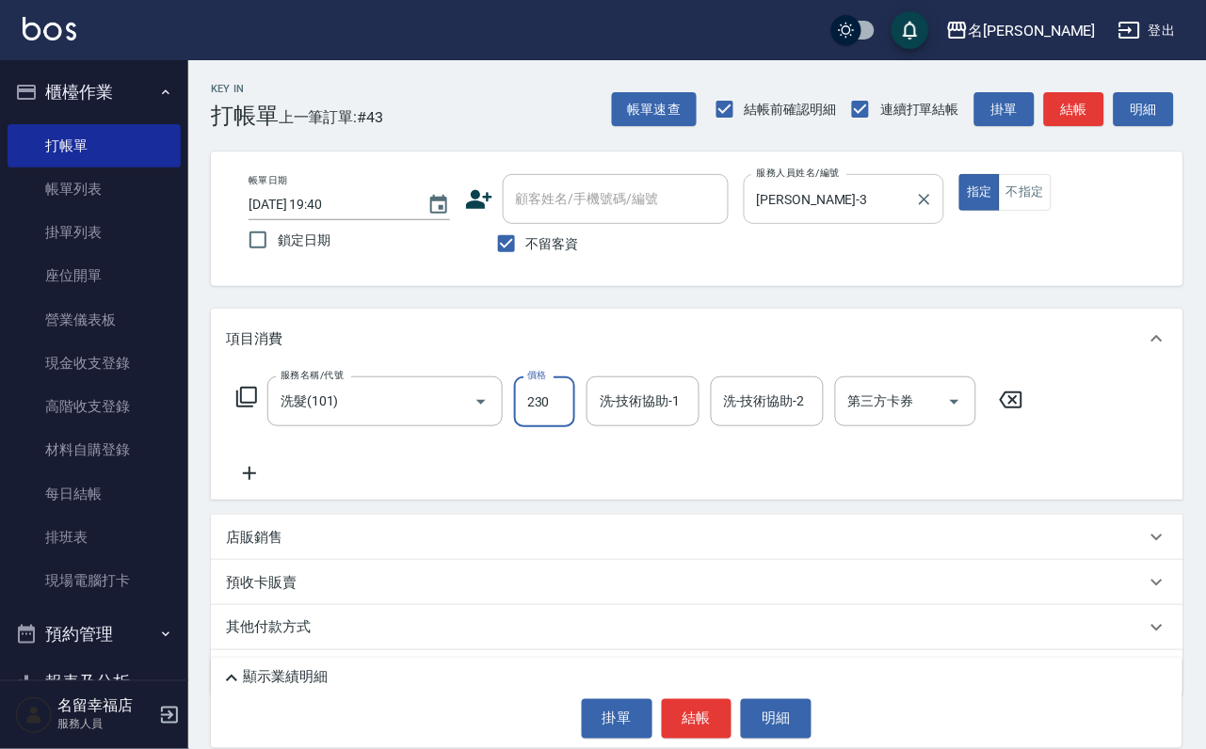
type input "230"
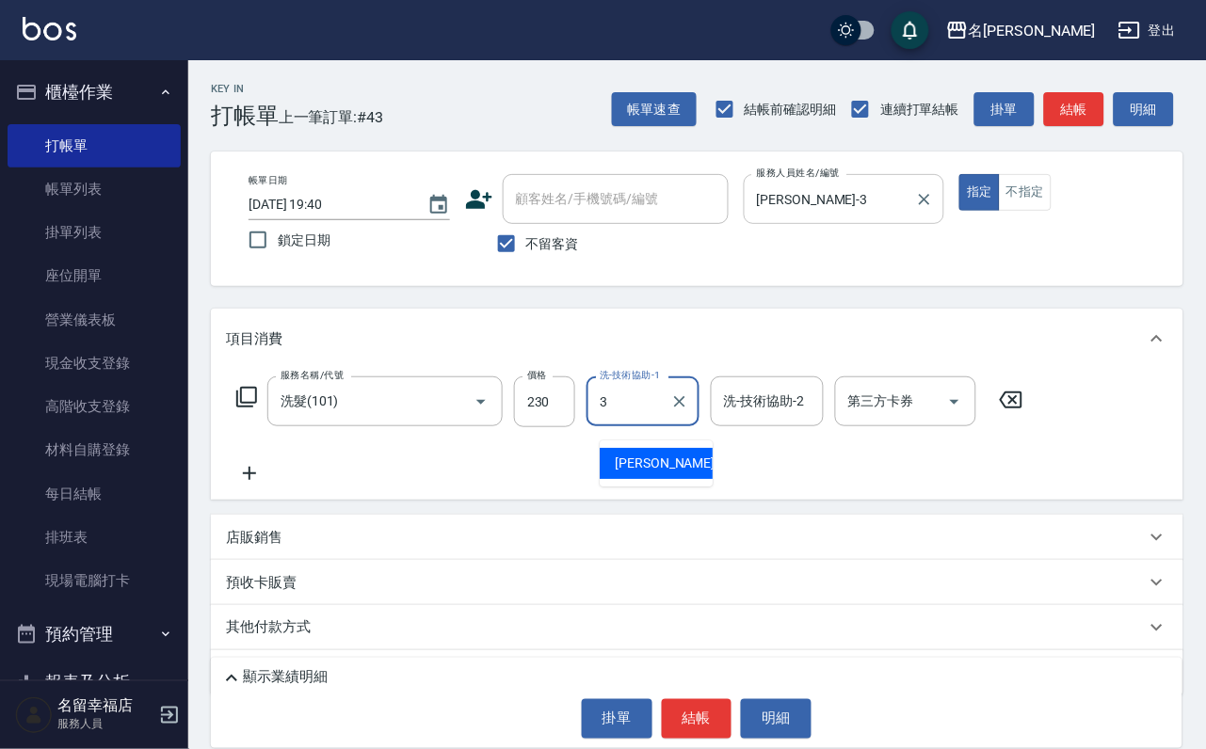
type input "晉瑋-3"
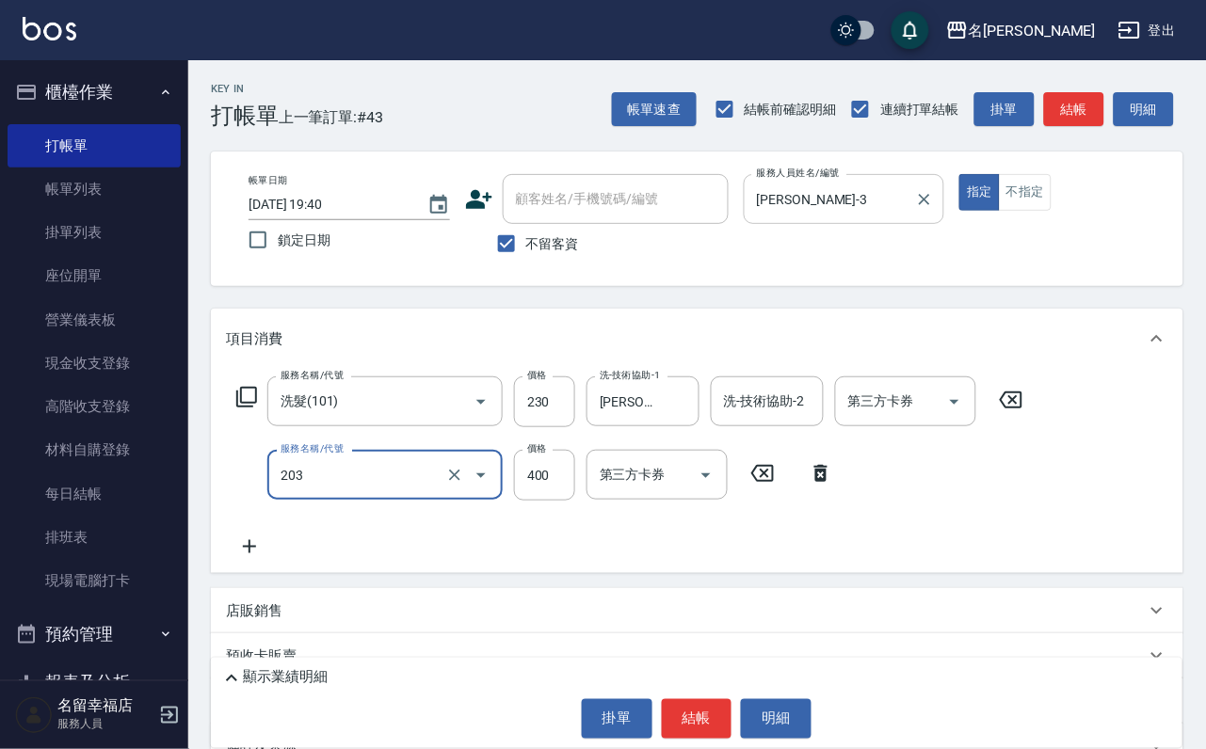
type input "指定單剪(203)"
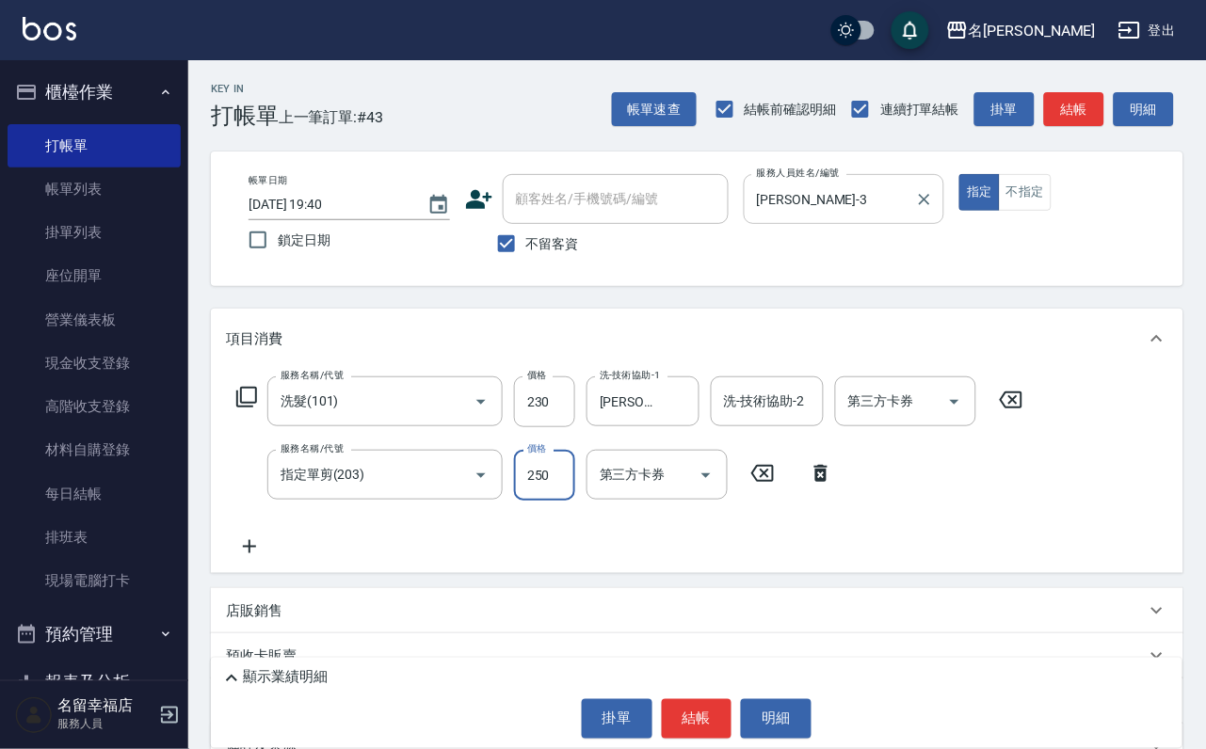
type input "250"
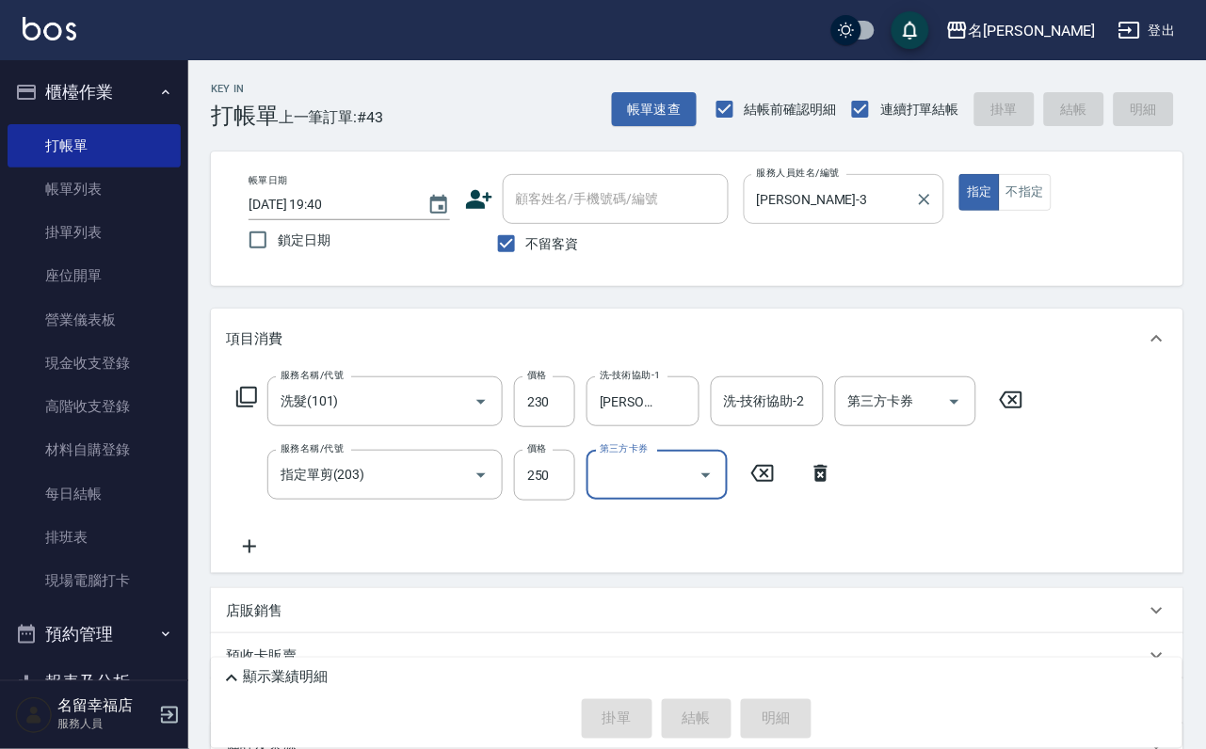
type input "2025/09/07 19:46"
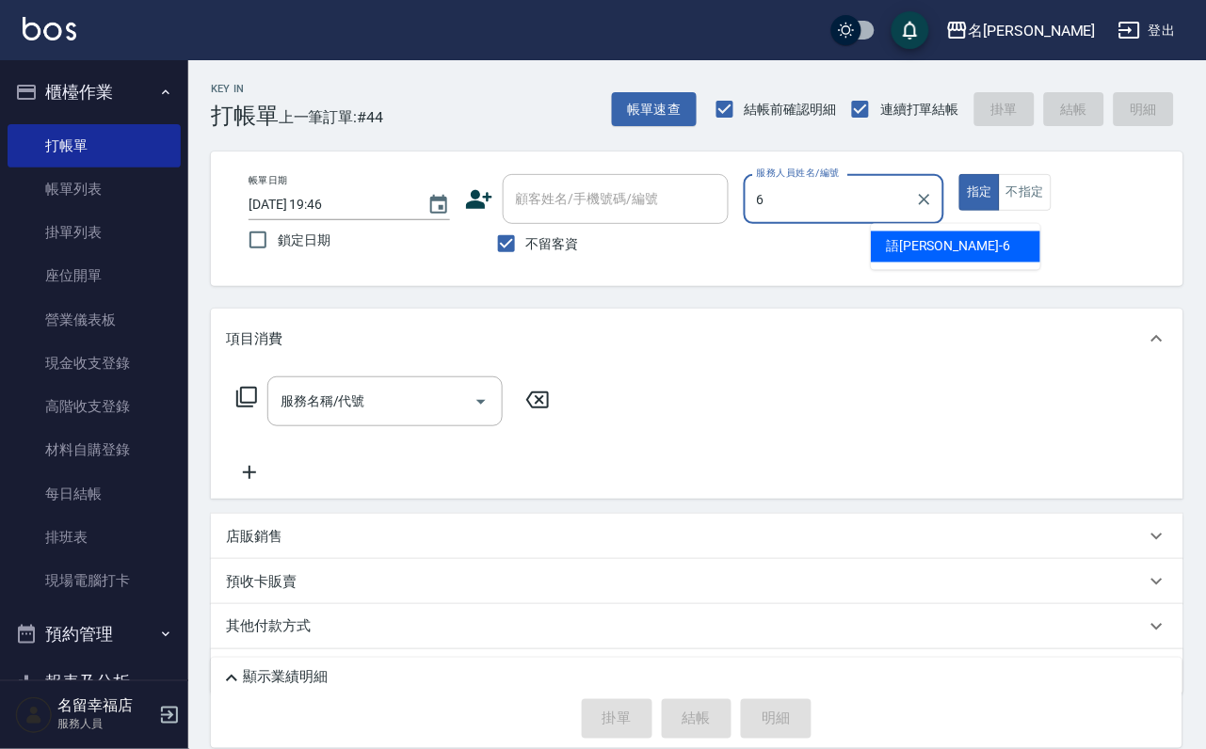
type input "語瑄-6"
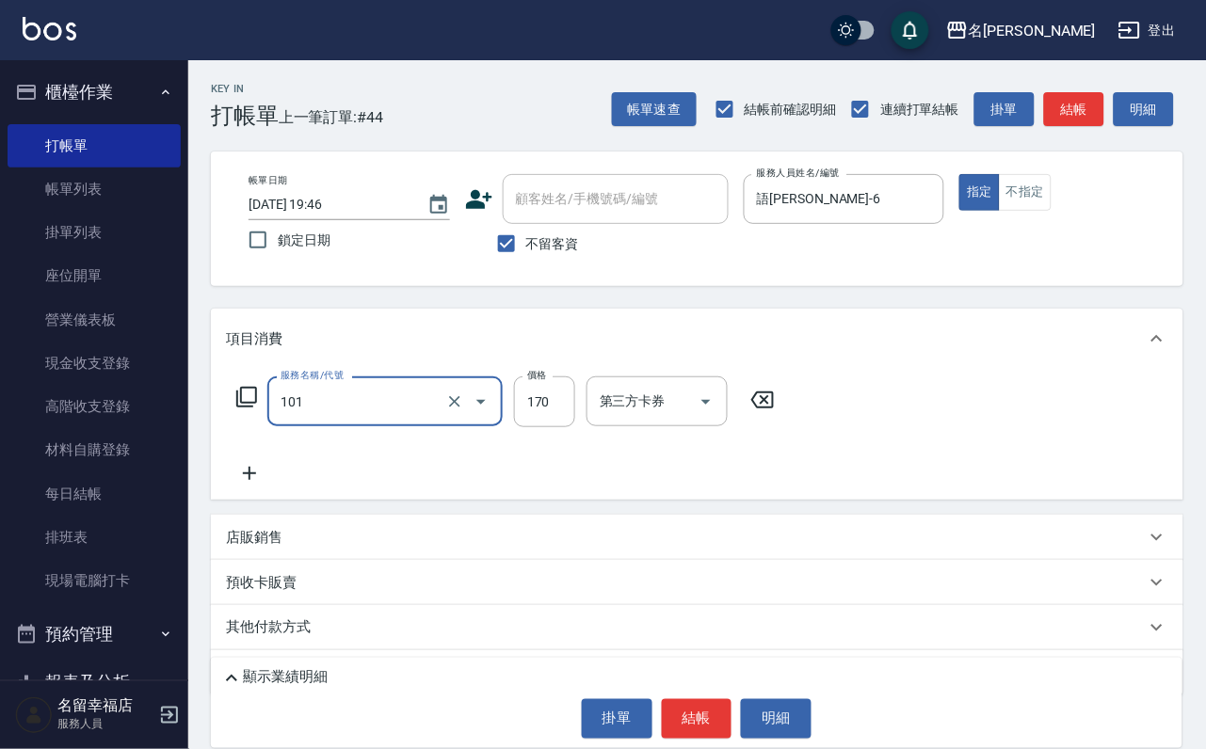
type input "洗髮(101)"
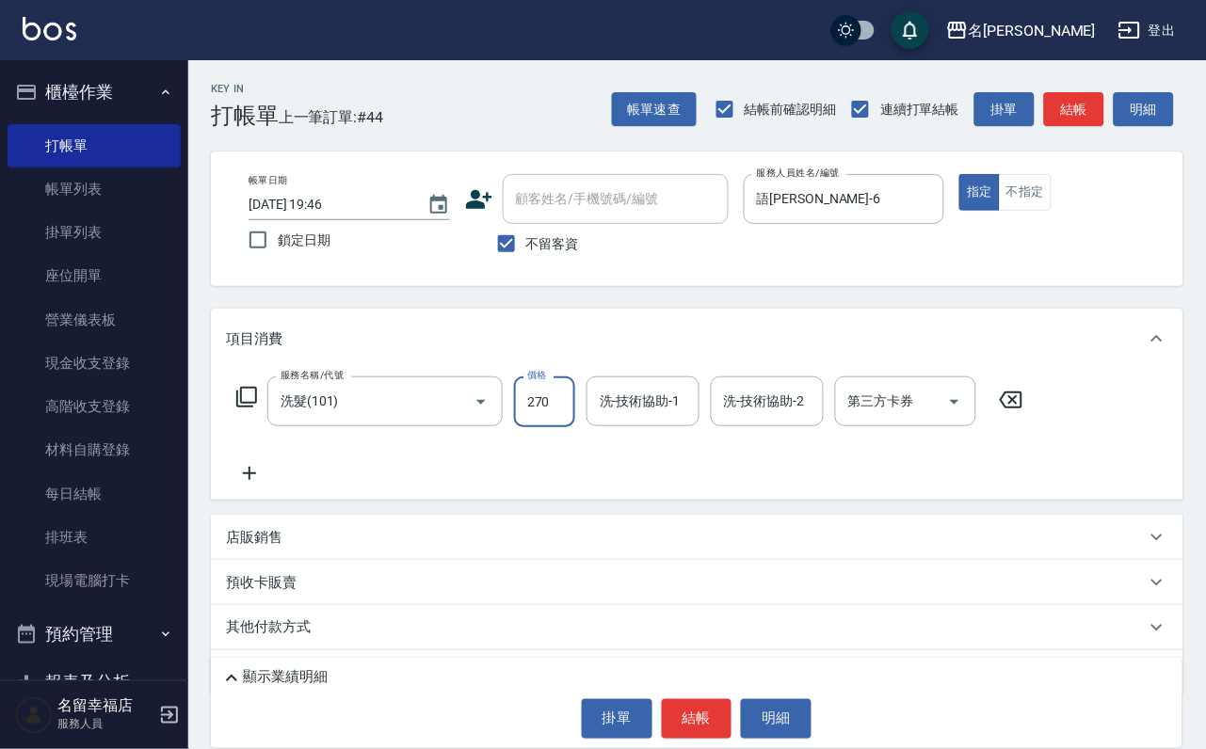
type input "270"
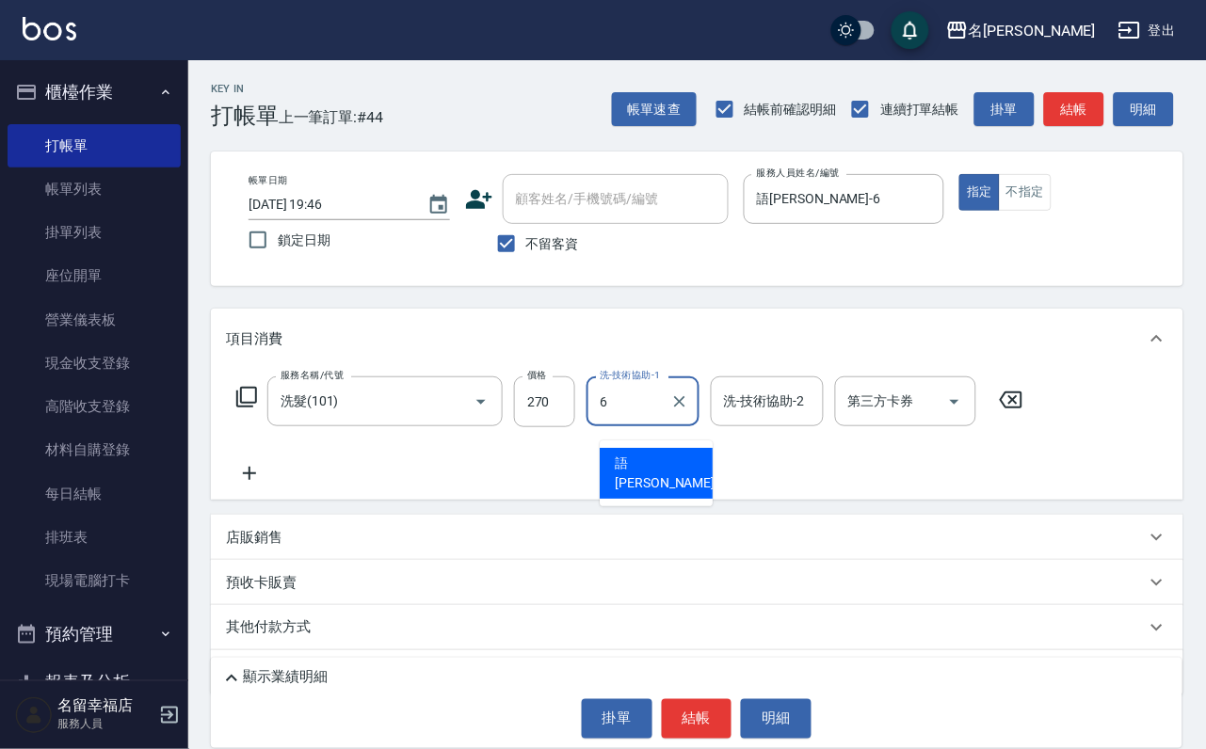
type input "語瑄-6"
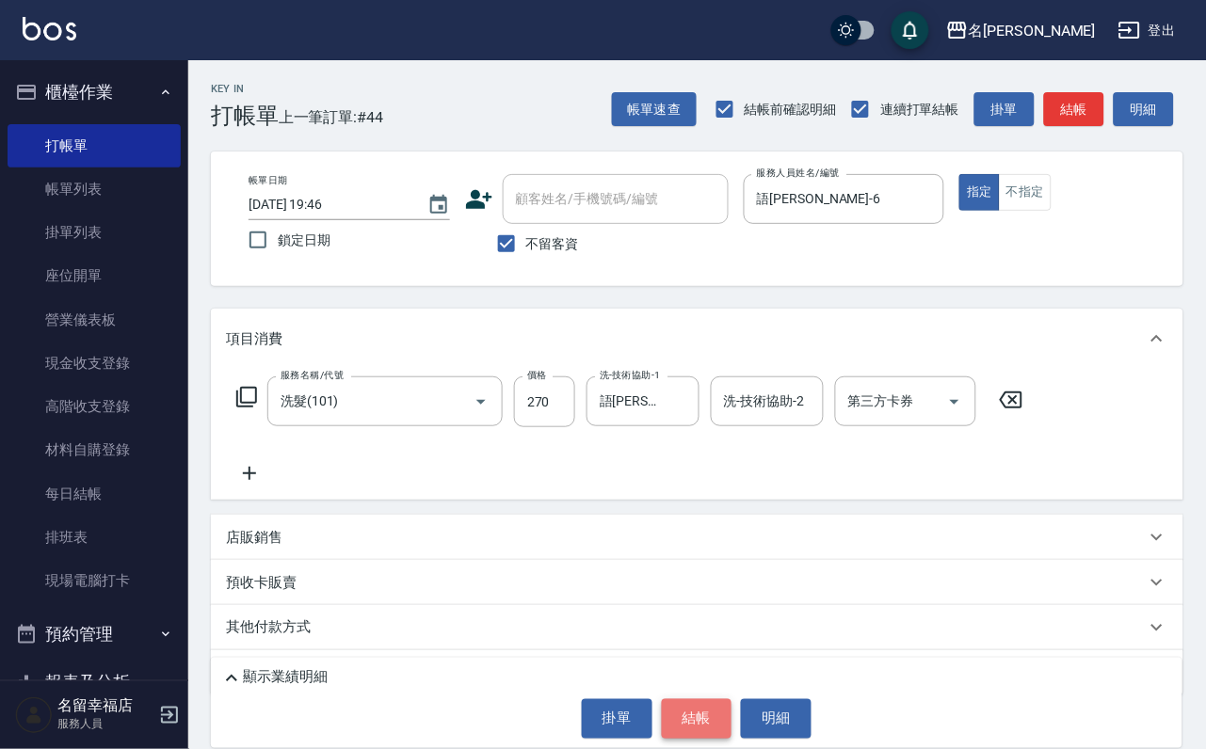
click at [689, 709] on button "結帳" at bounding box center [697, 719] width 71 height 40
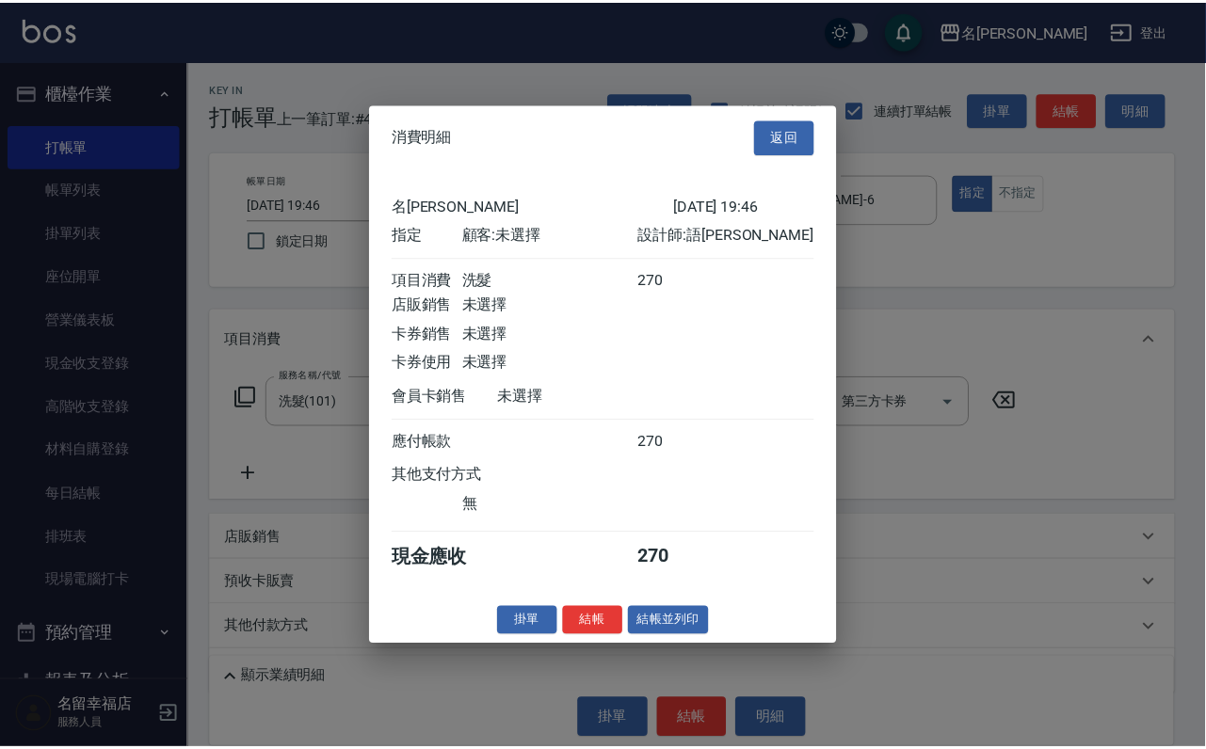
scroll to position [233, 0]
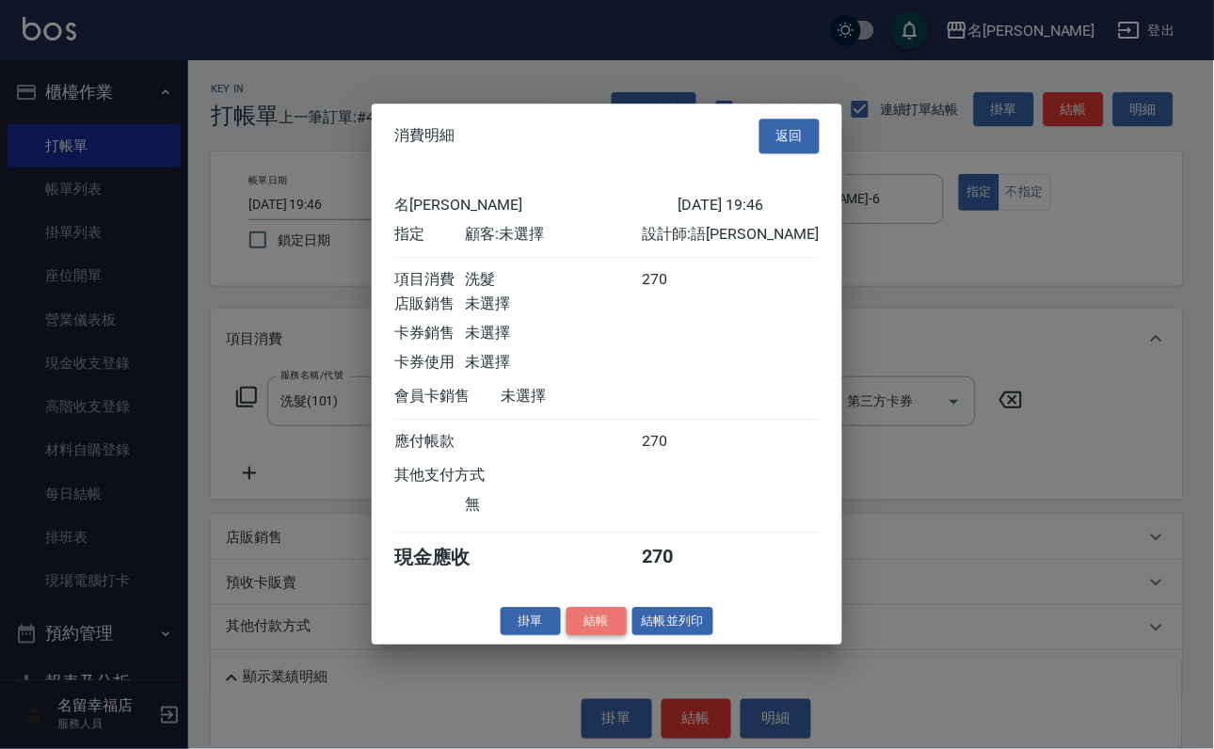
click at [570, 636] on button "結帳" at bounding box center [597, 621] width 60 height 29
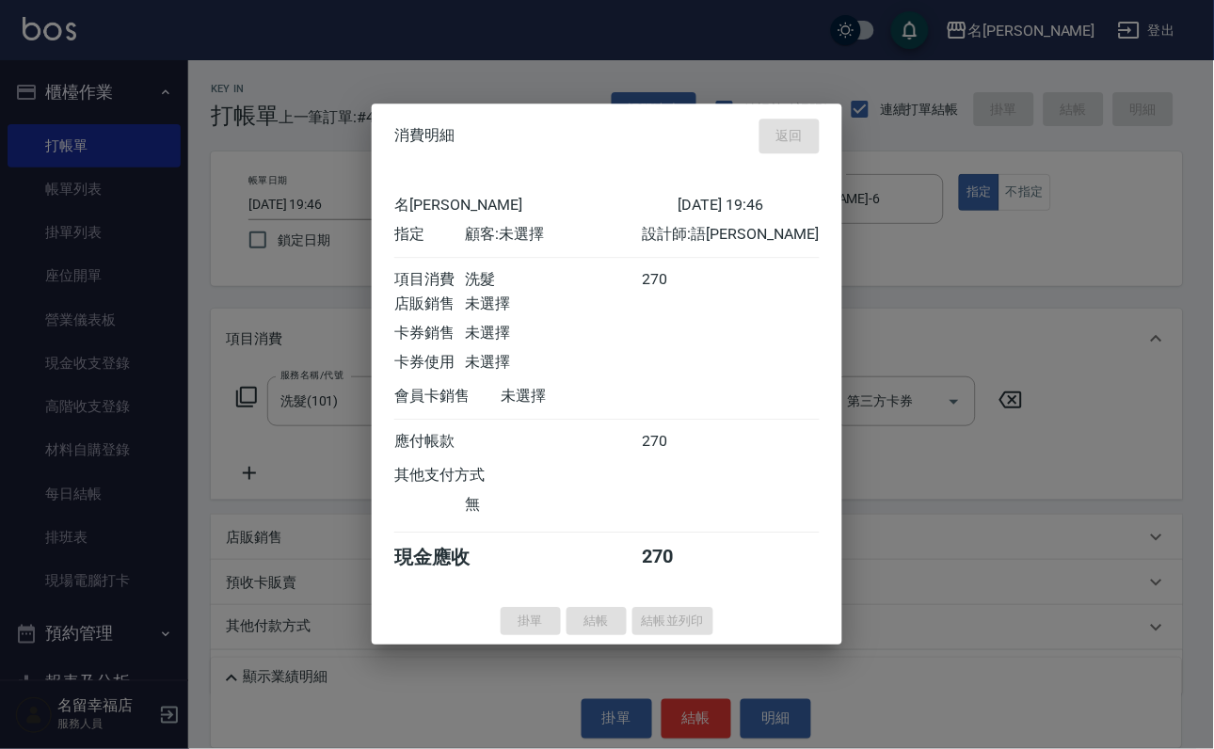
type input "2025/09/07 19:47"
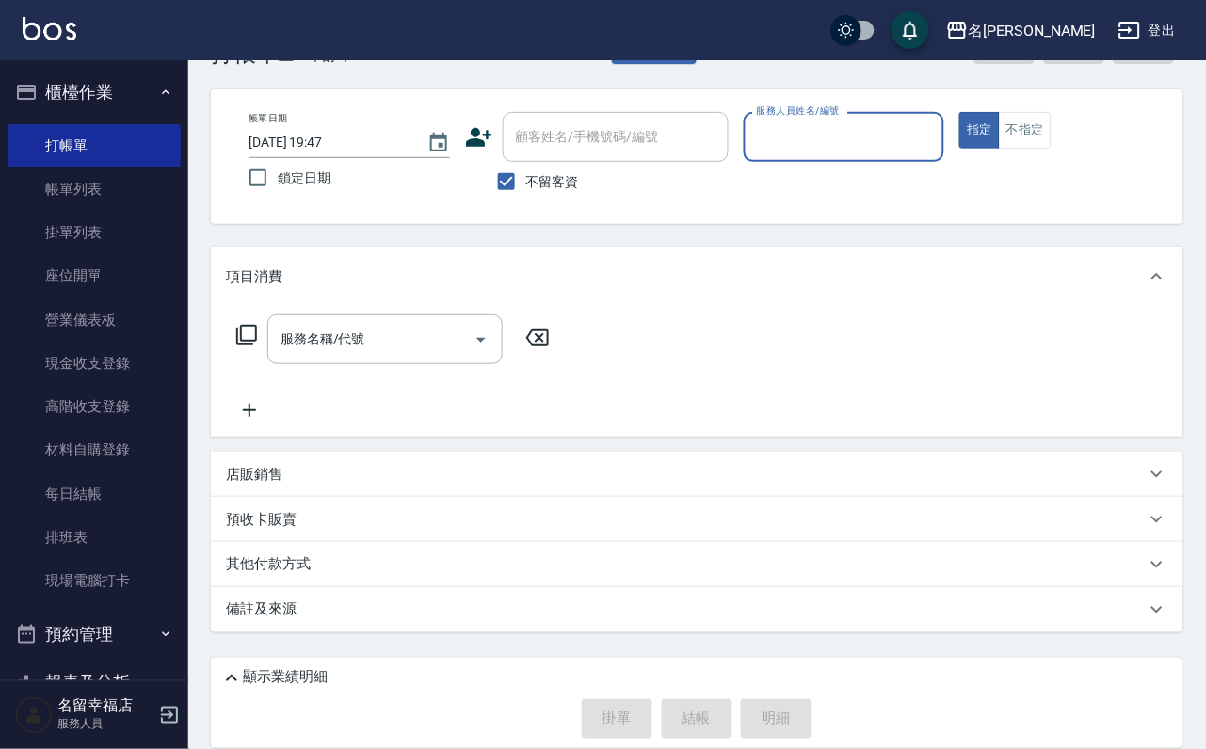
scroll to position [112, 0]
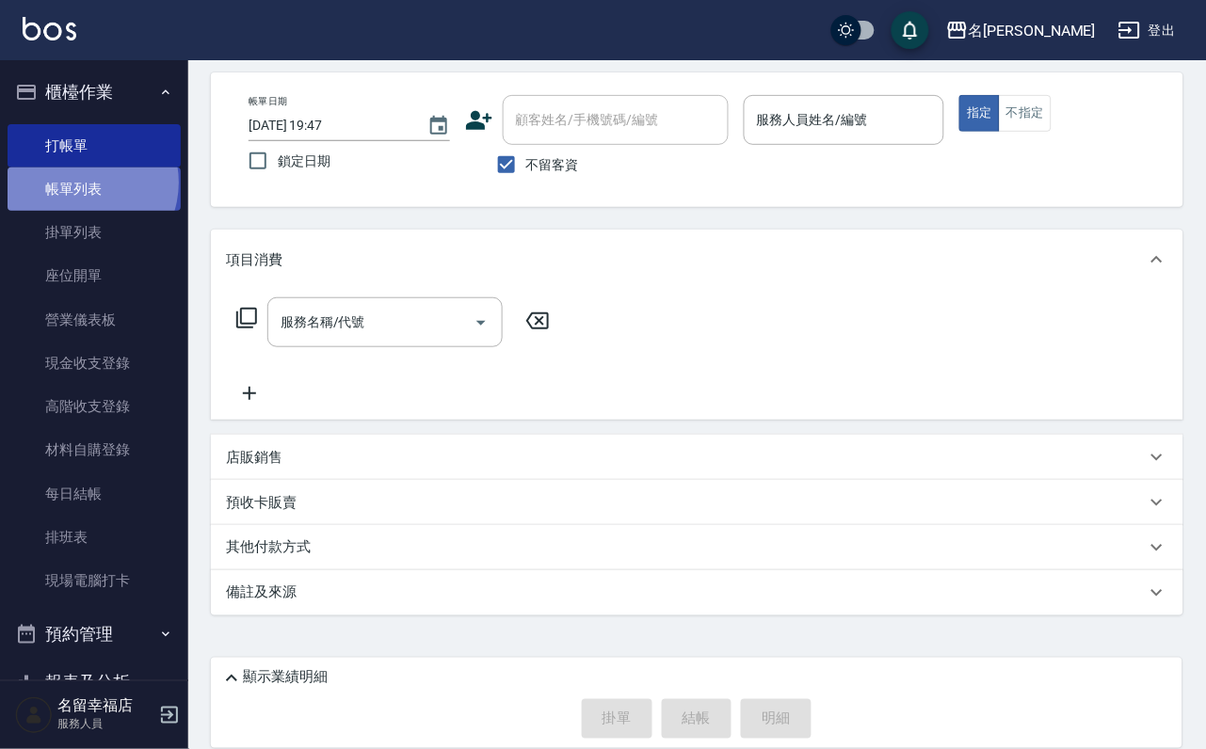
click at [80, 193] on link "帳單列表" at bounding box center [94, 189] width 173 height 43
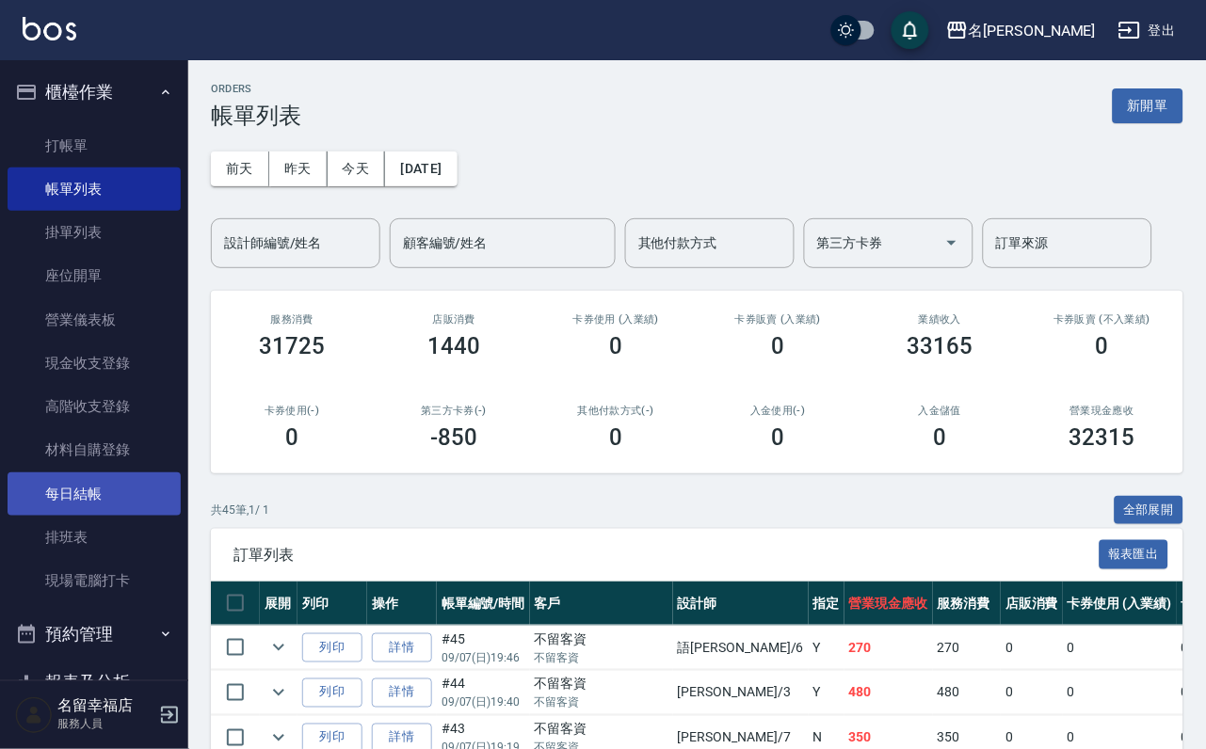
click at [55, 516] on link "每日結帳" at bounding box center [94, 494] width 173 height 43
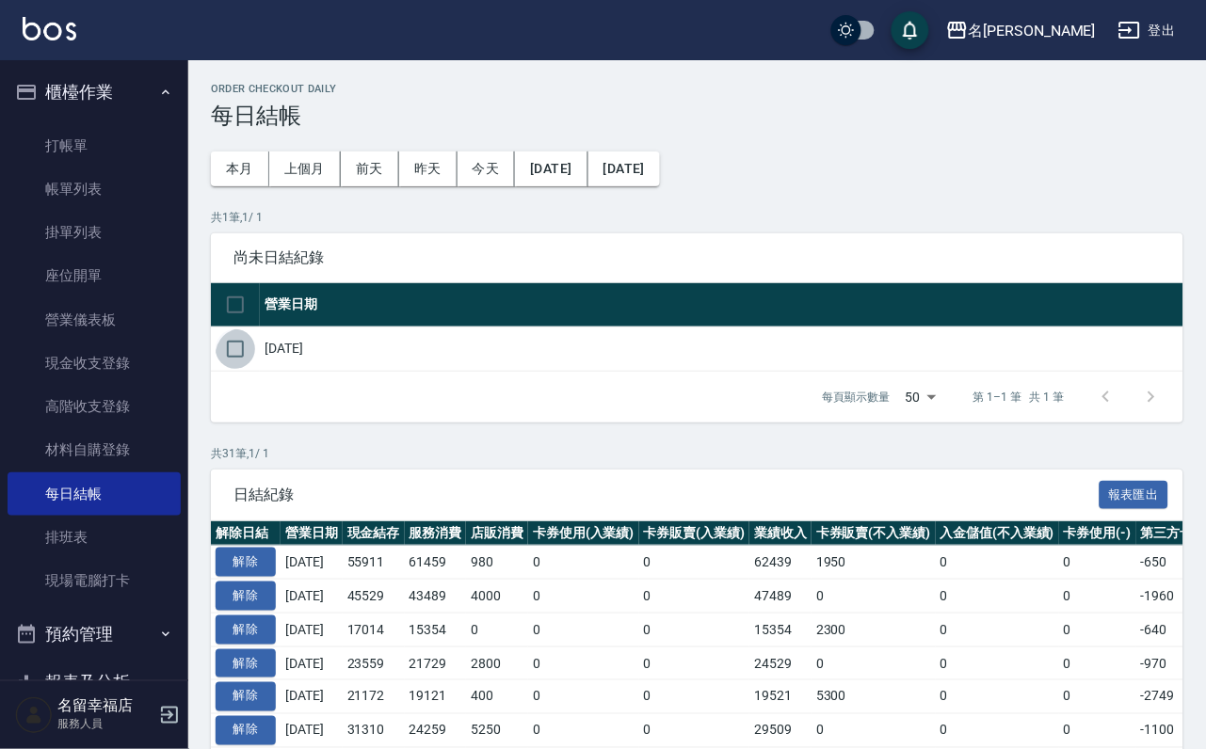
click at [249, 369] on input "checkbox" at bounding box center [236, 350] width 40 height 40
checkbox input "true"
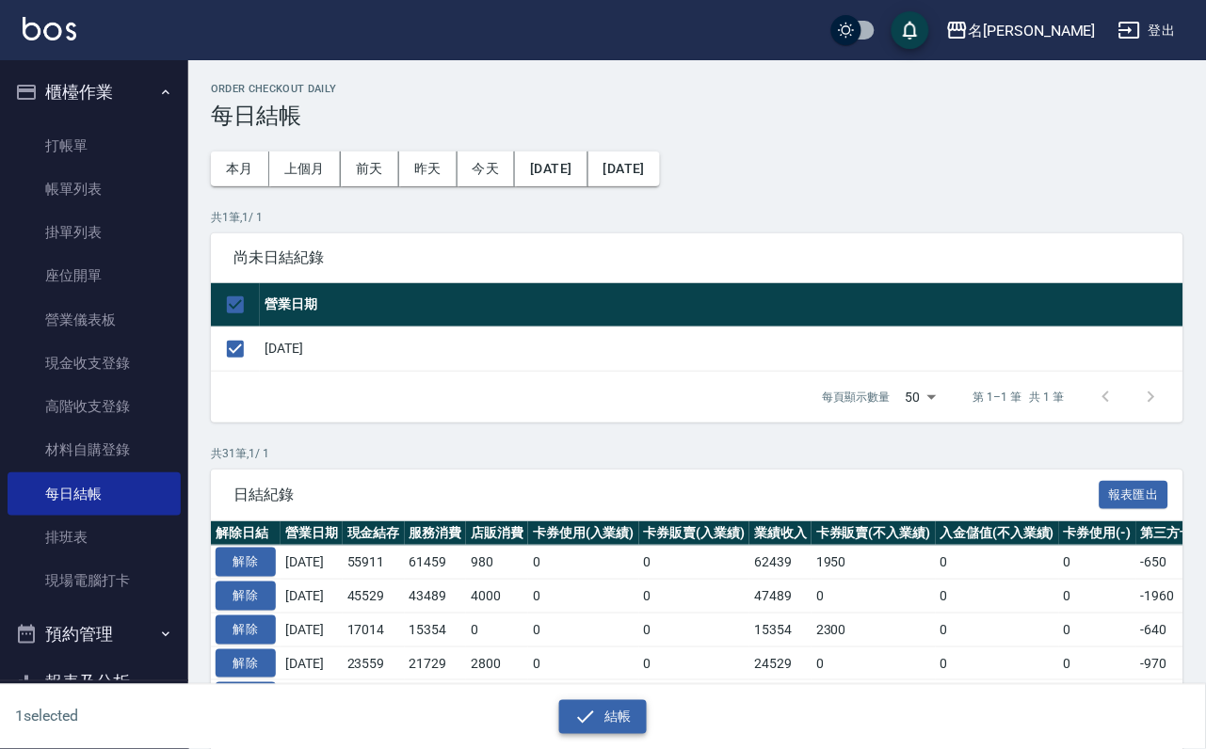
click at [603, 708] on button "結帳" at bounding box center [603, 717] width 88 height 35
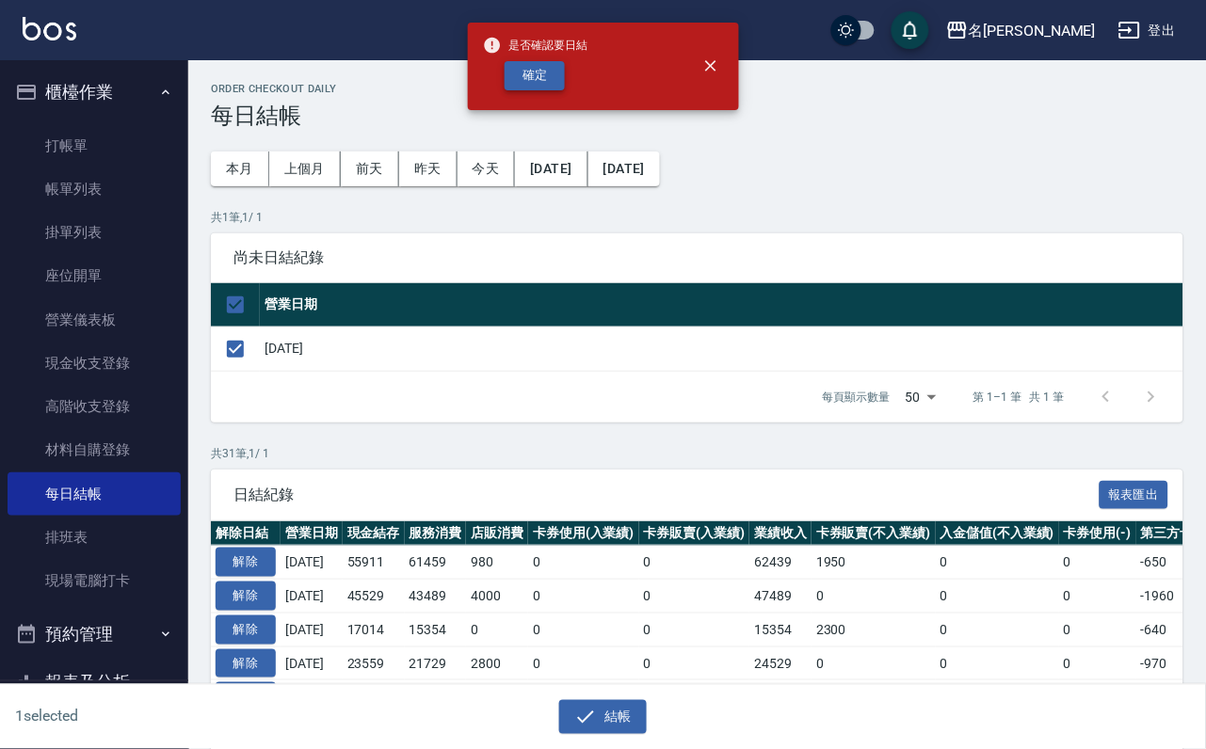
click at [552, 77] on button "確定" at bounding box center [535, 75] width 60 height 29
checkbox input "false"
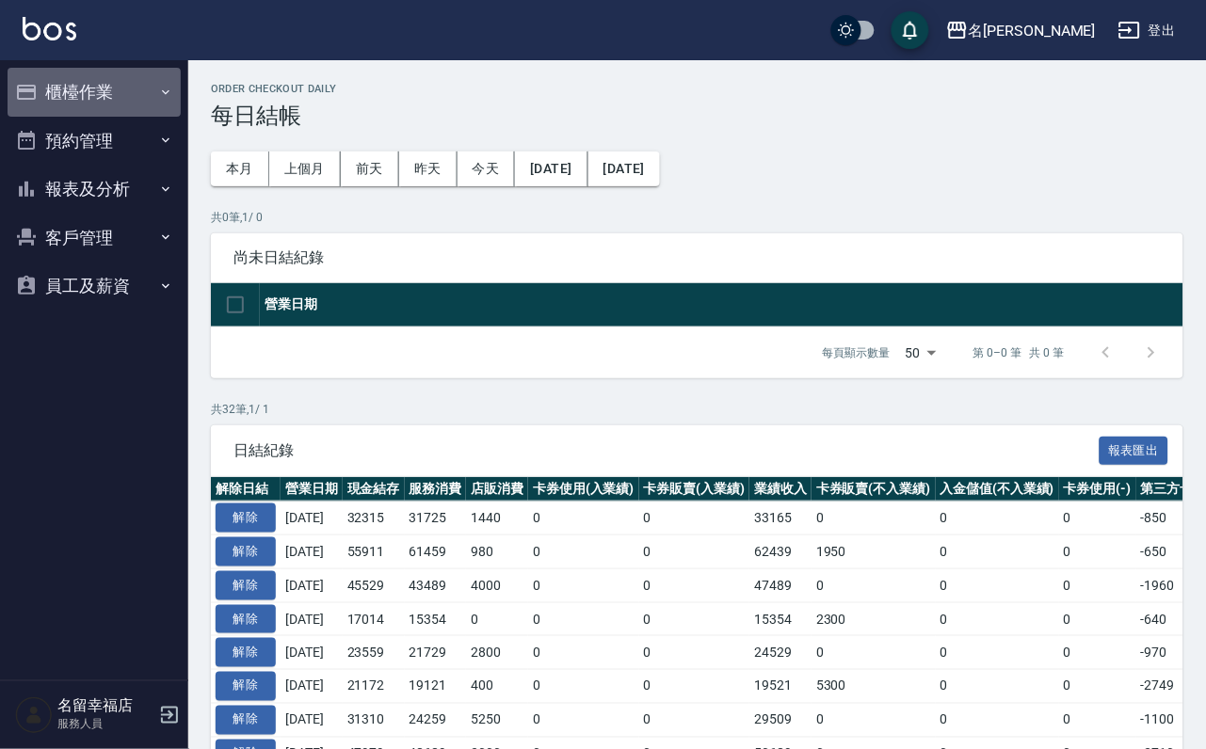
click at [111, 99] on button "櫃檯作業" at bounding box center [94, 92] width 173 height 49
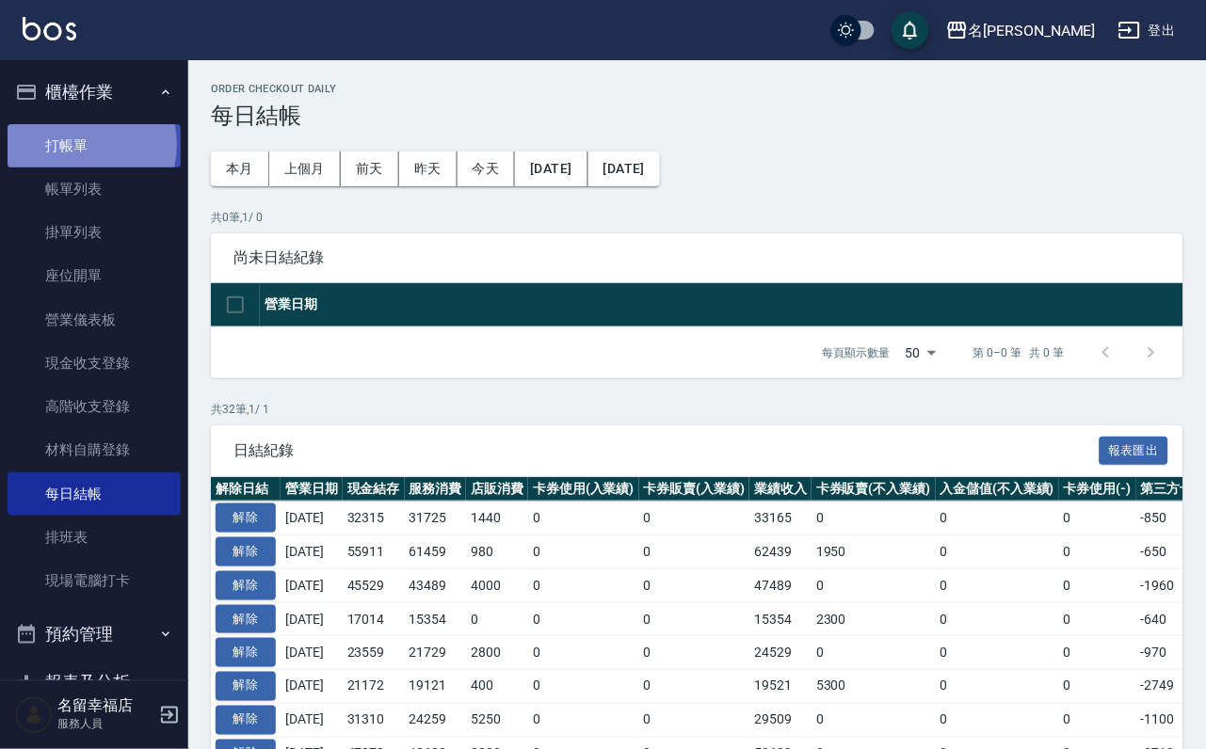
click at [83, 152] on link "打帳單" at bounding box center [94, 145] width 173 height 43
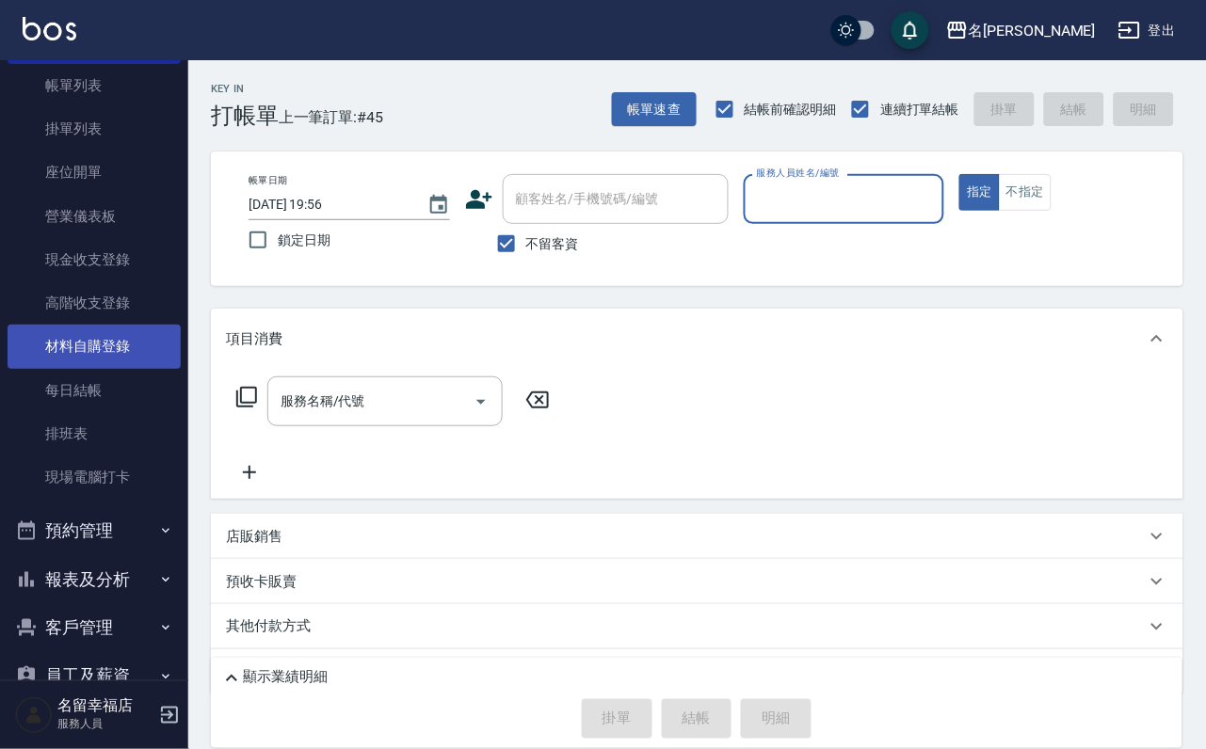
scroll to position [216, 0]
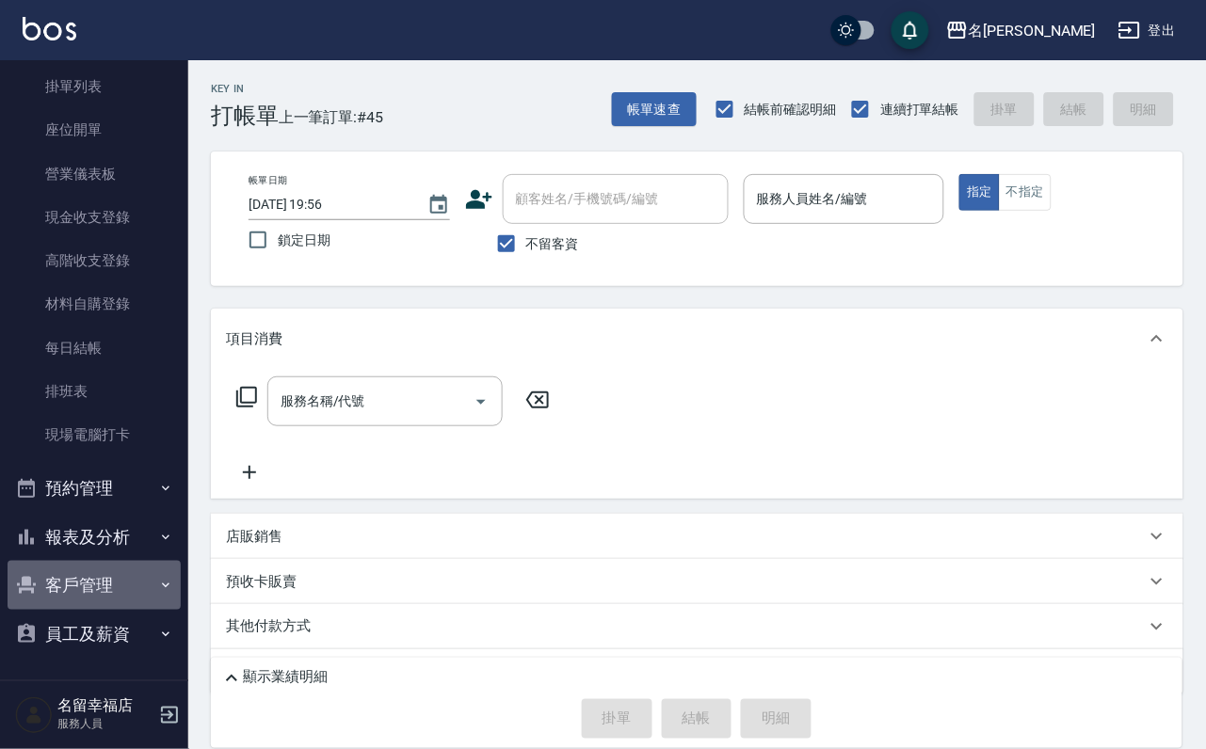
click at [128, 561] on button "客戶管理" at bounding box center [94, 585] width 173 height 49
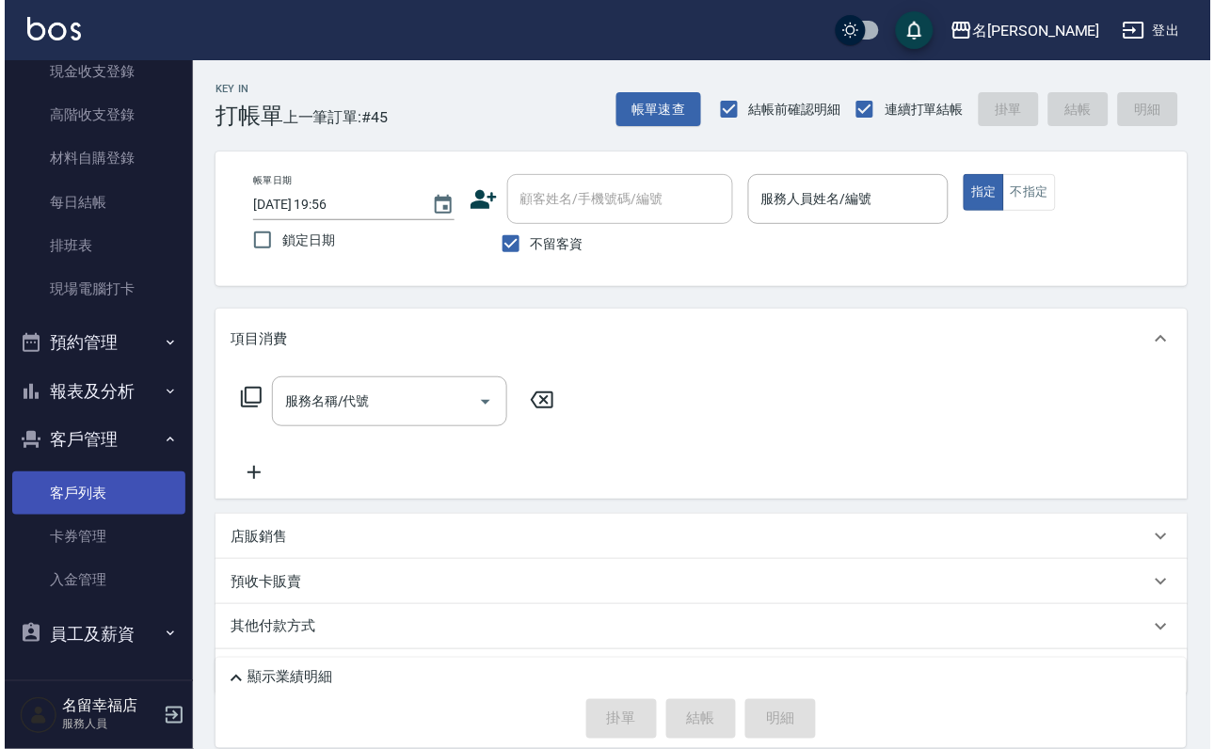
scroll to position [371, 0]
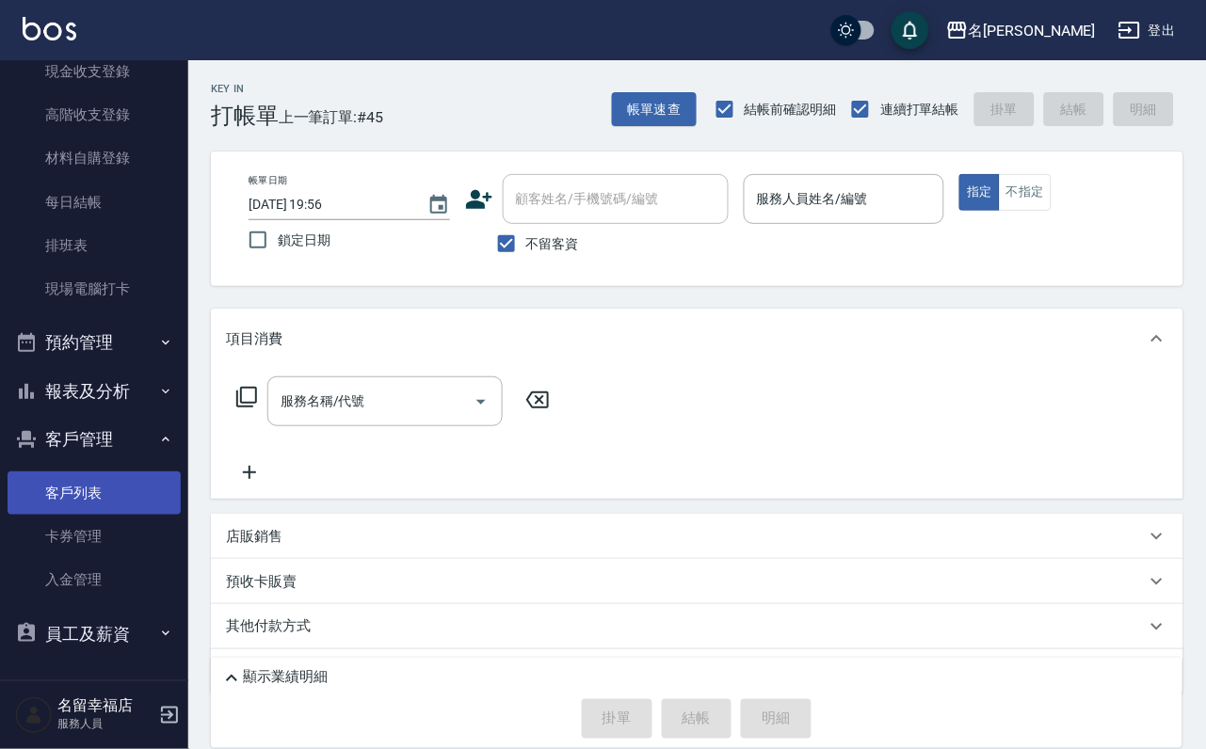
click at [118, 486] on link "客戶列表" at bounding box center [94, 493] width 173 height 43
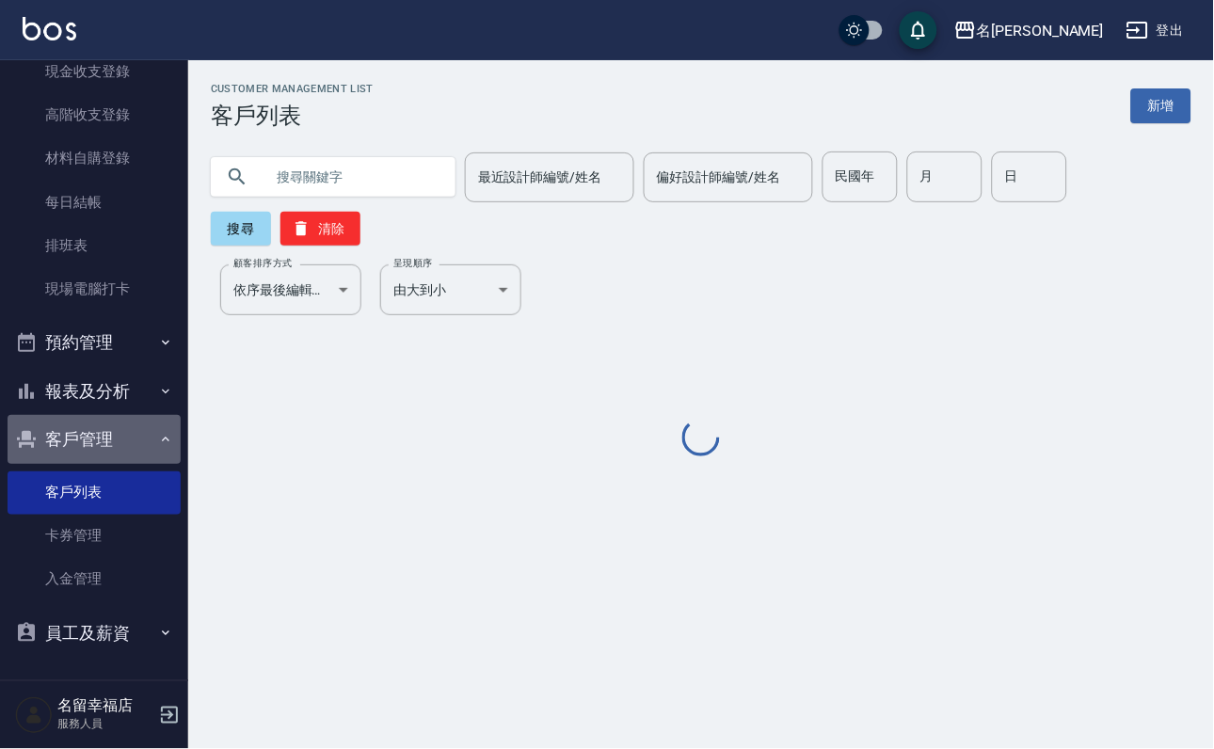
click at [130, 415] on button "客戶管理" at bounding box center [94, 439] width 173 height 49
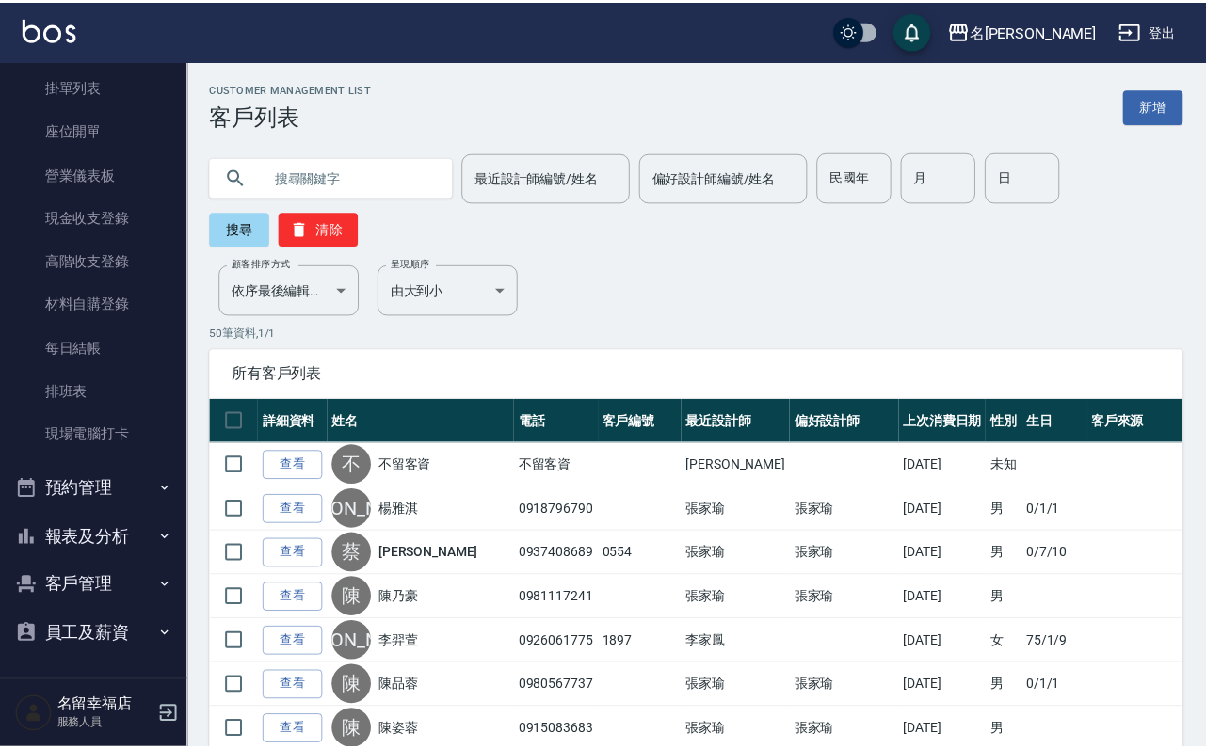
scroll to position [217, 0]
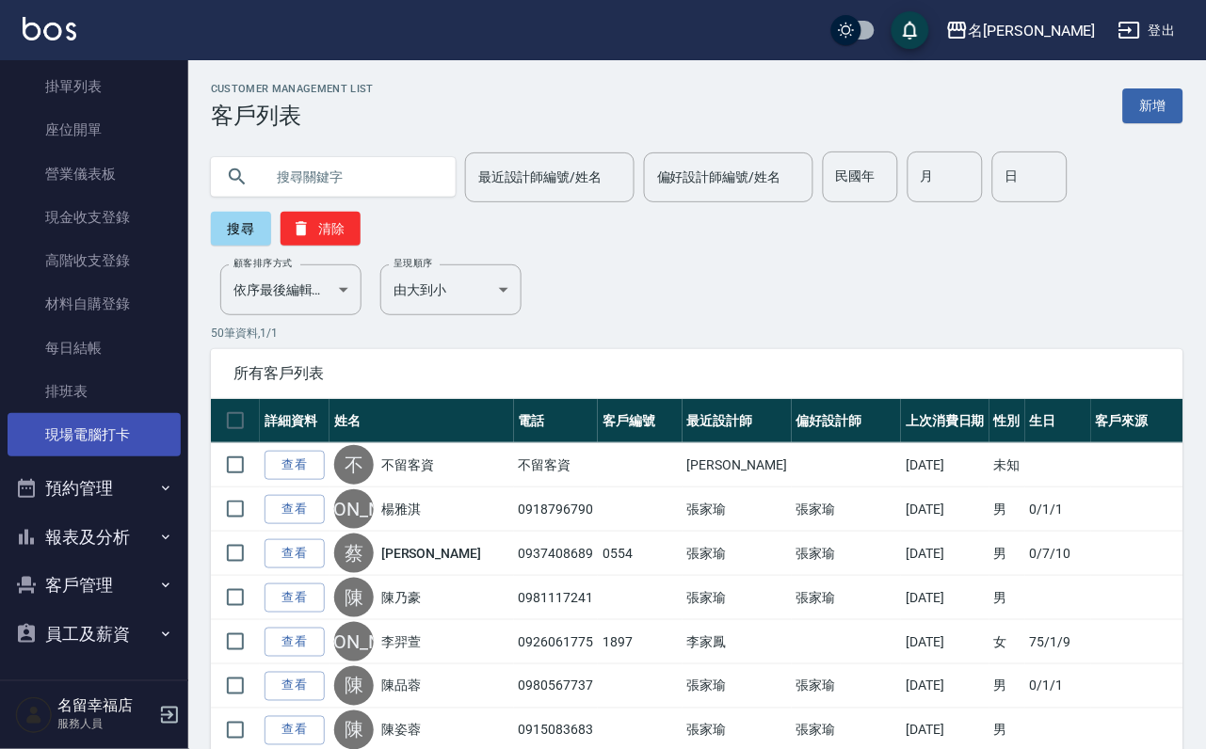
click at [130, 422] on link "現場電腦打卡" at bounding box center [94, 434] width 173 height 43
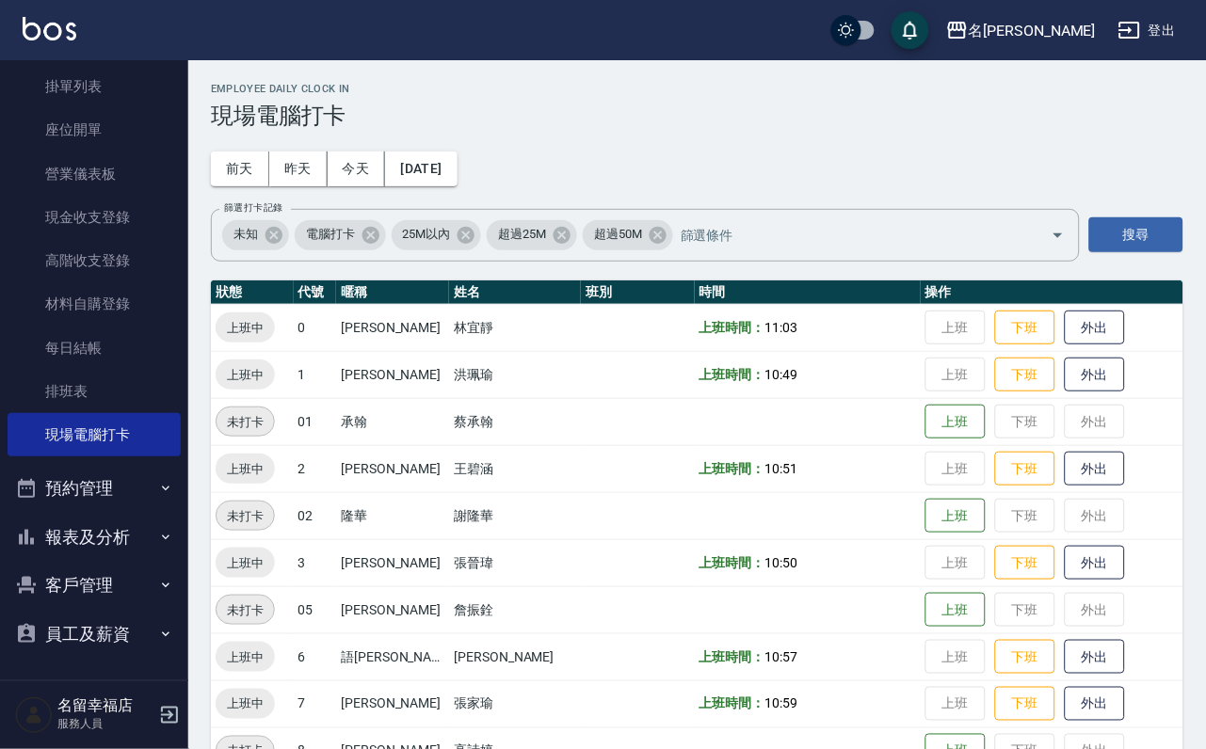
click at [131, 430] on ul "打帳單 帳單列表 掛單列表 座位開單 營業儀表板 現金收支登錄 高階收支登錄 材料自購登錄 每日結帳 排班表 現場電腦打卡" at bounding box center [94, 218] width 173 height 494
click at [126, 561] on button "客戶管理" at bounding box center [94, 585] width 173 height 49
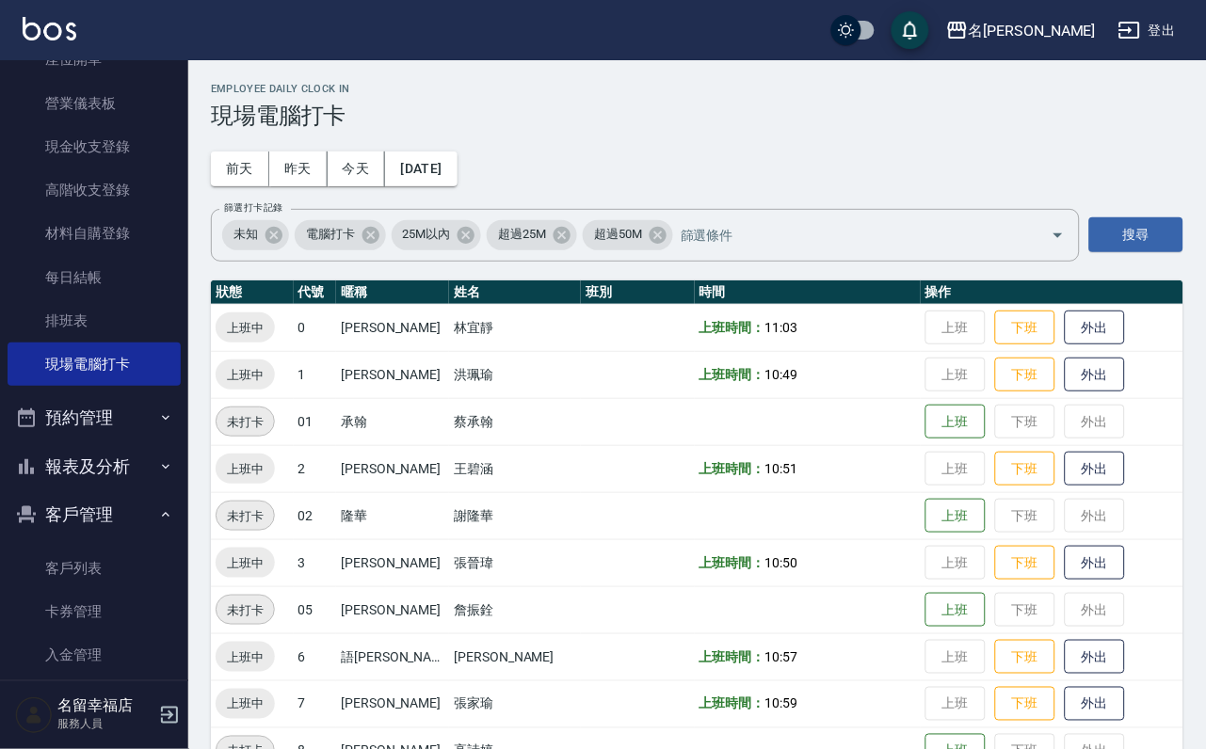
click at [121, 491] on button "報表及分析" at bounding box center [94, 466] width 173 height 49
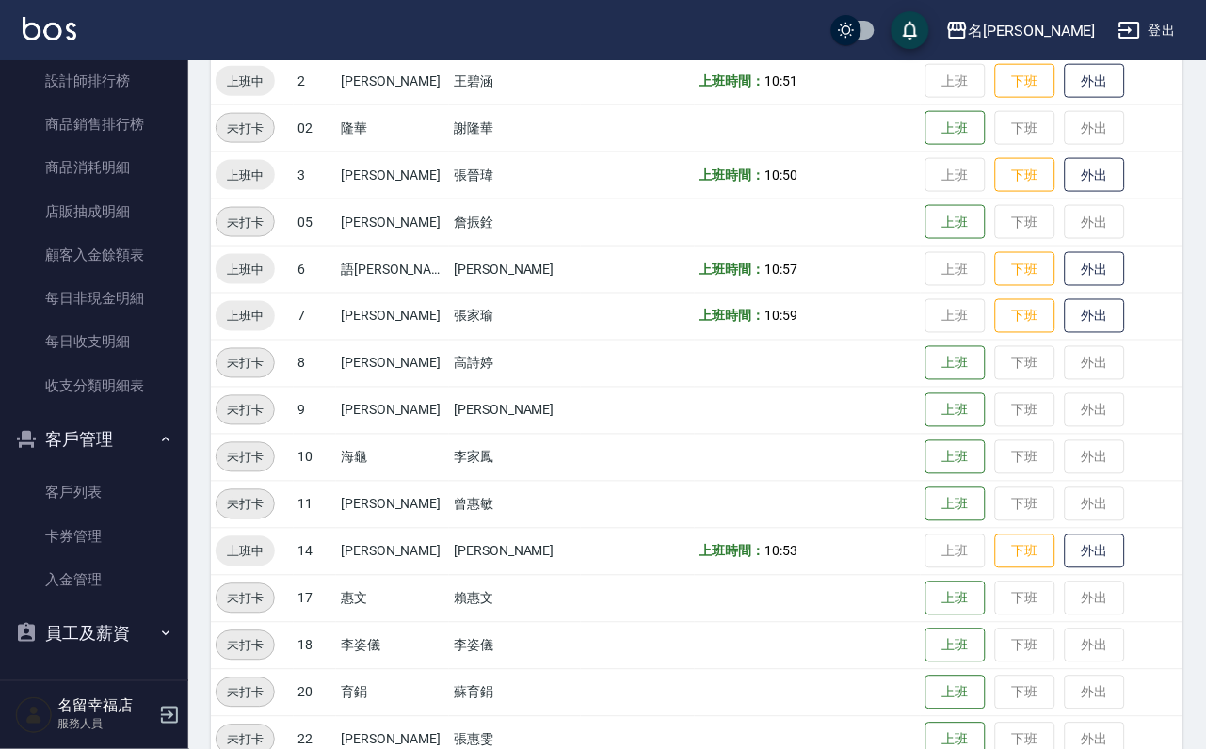
scroll to position [193, 0]
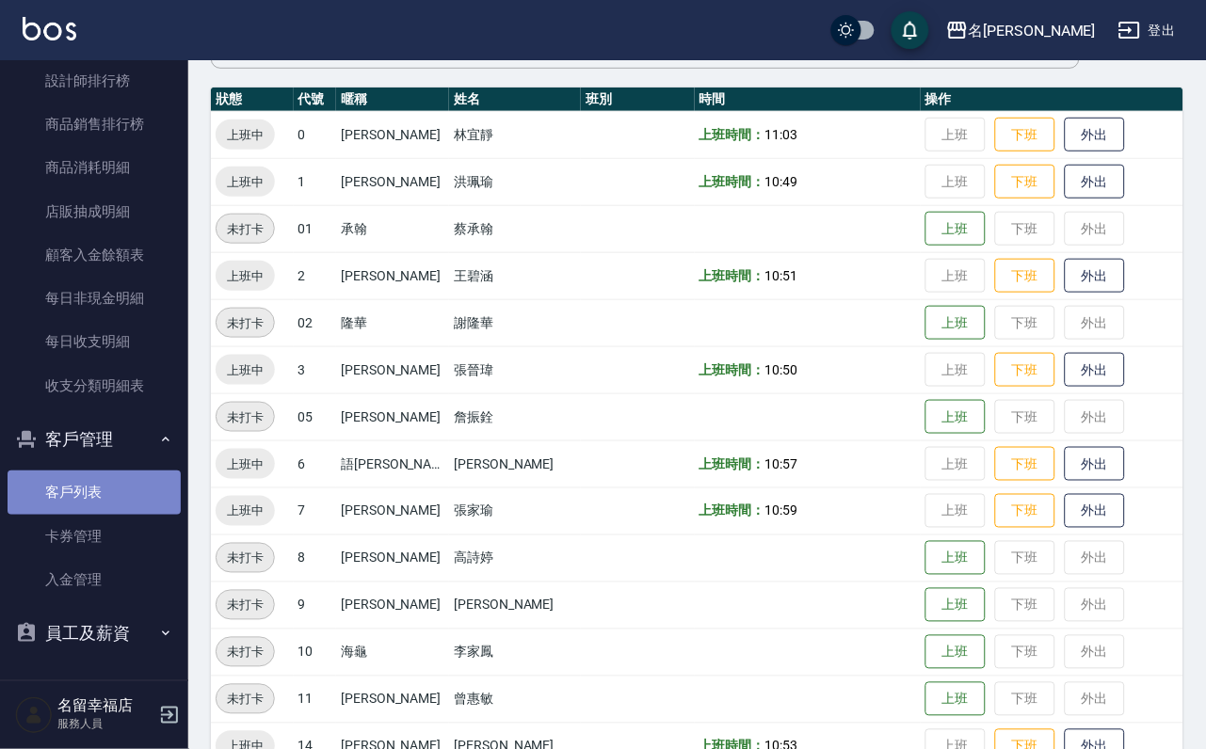
click at [103, 472] on link "客戶列表" at bounding box center [94, 492] width 173 height 43
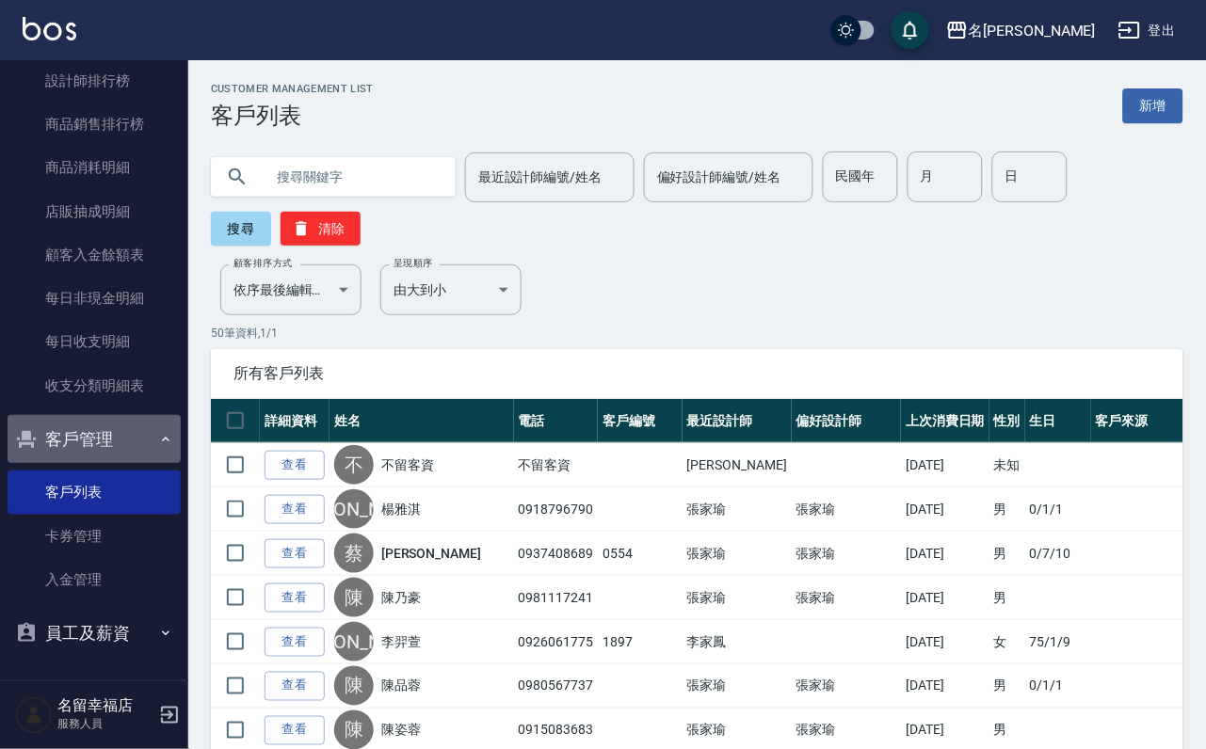
click at [101, 426] on button "客戶管理" at bounding box center [94, 439] width 173 height 49
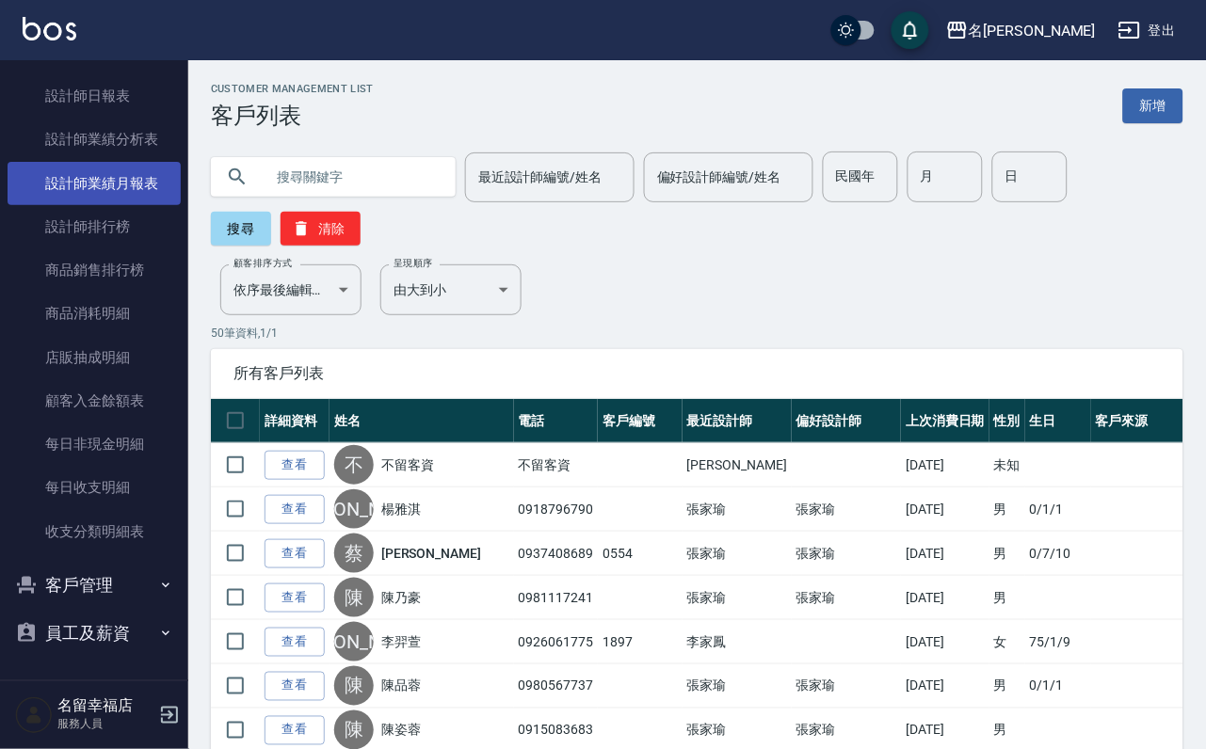
scroll to position [989, 0]
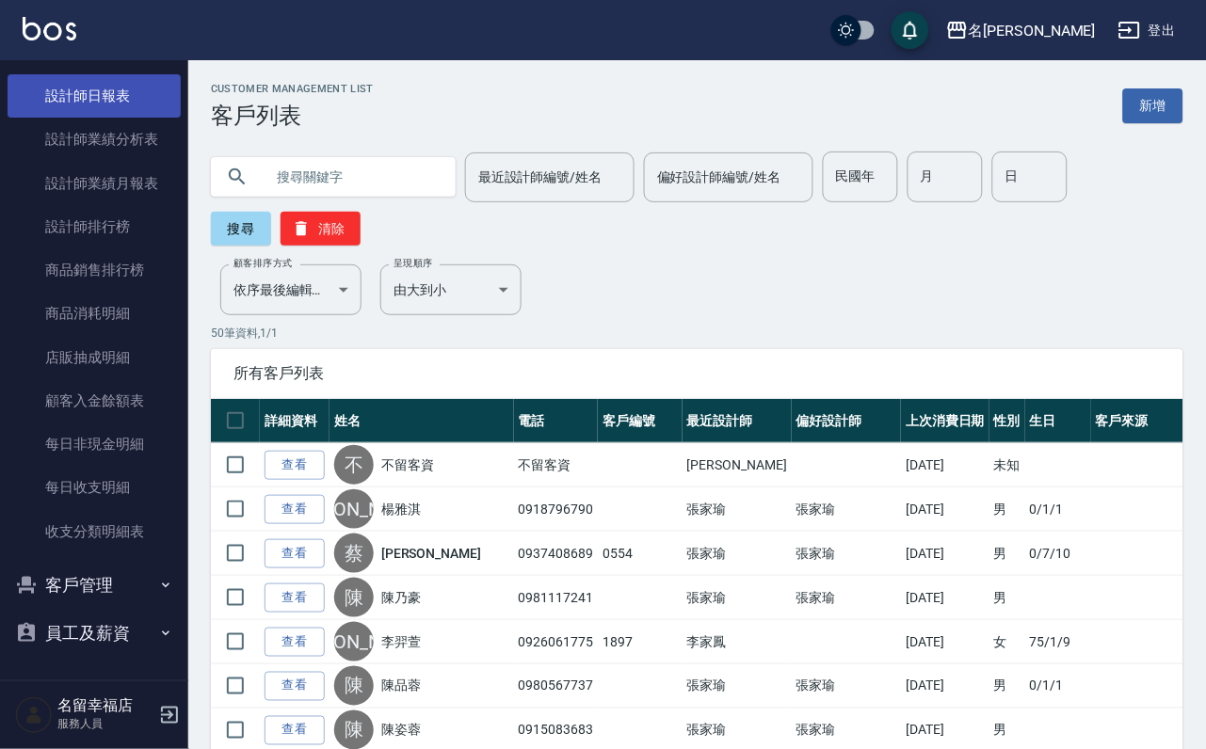
click at [126, 118] on link "設計師日報表" at bounding box center [94, 95] width 173 height 43
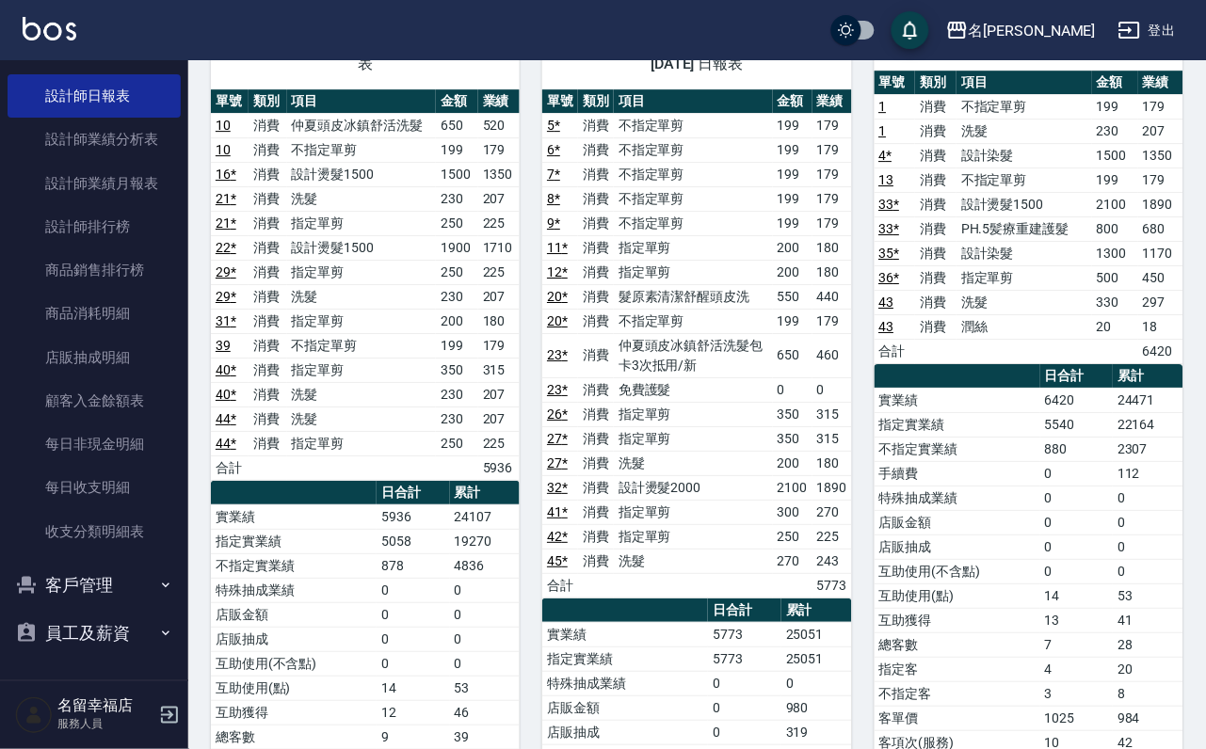
scroll to position [1022, 0]
